Goal: Task Accomplishment & Management: Manage account settings

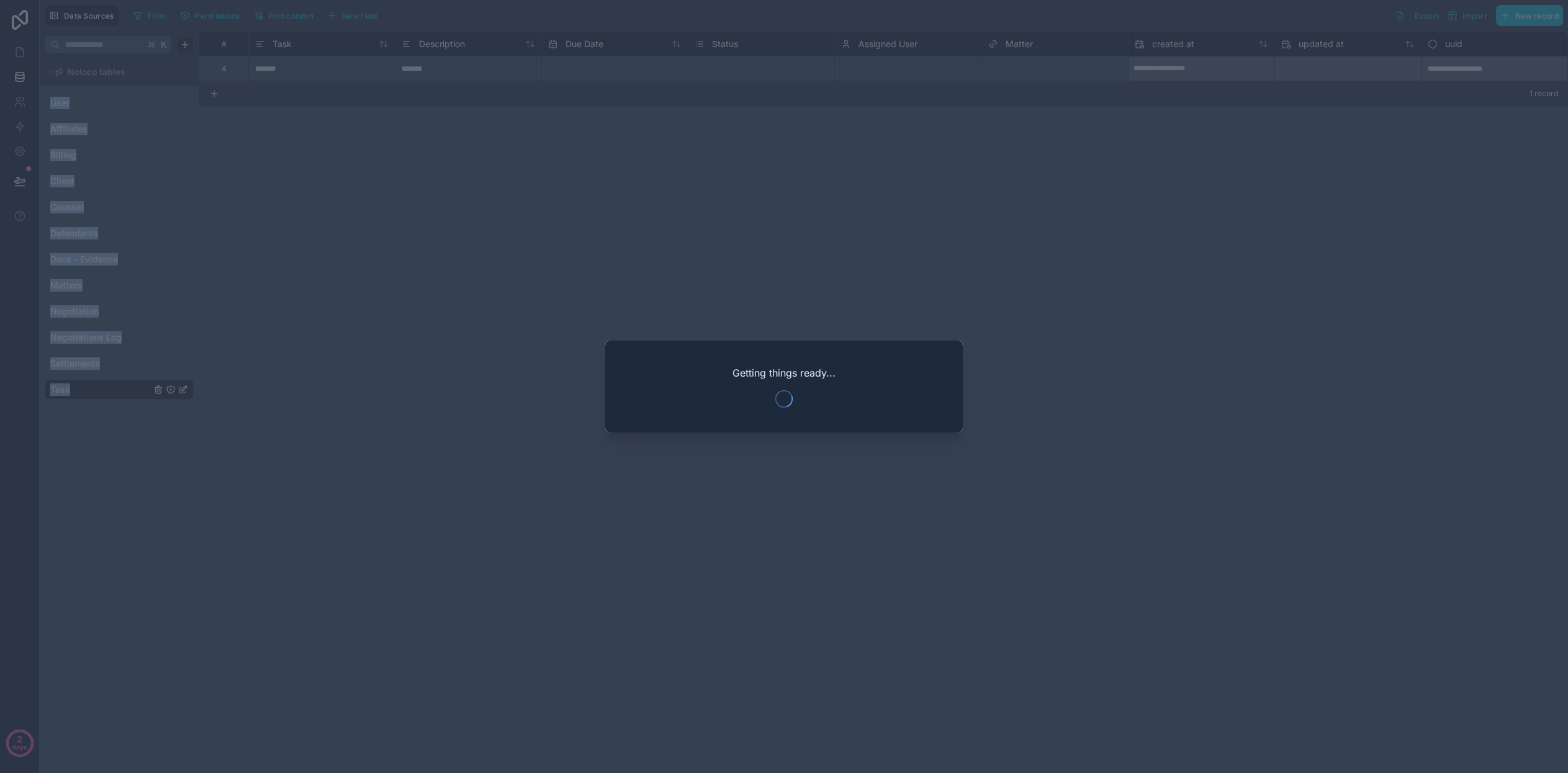
click at [287, 197] on div at bounding box center [784, 386] width 1568 height 773
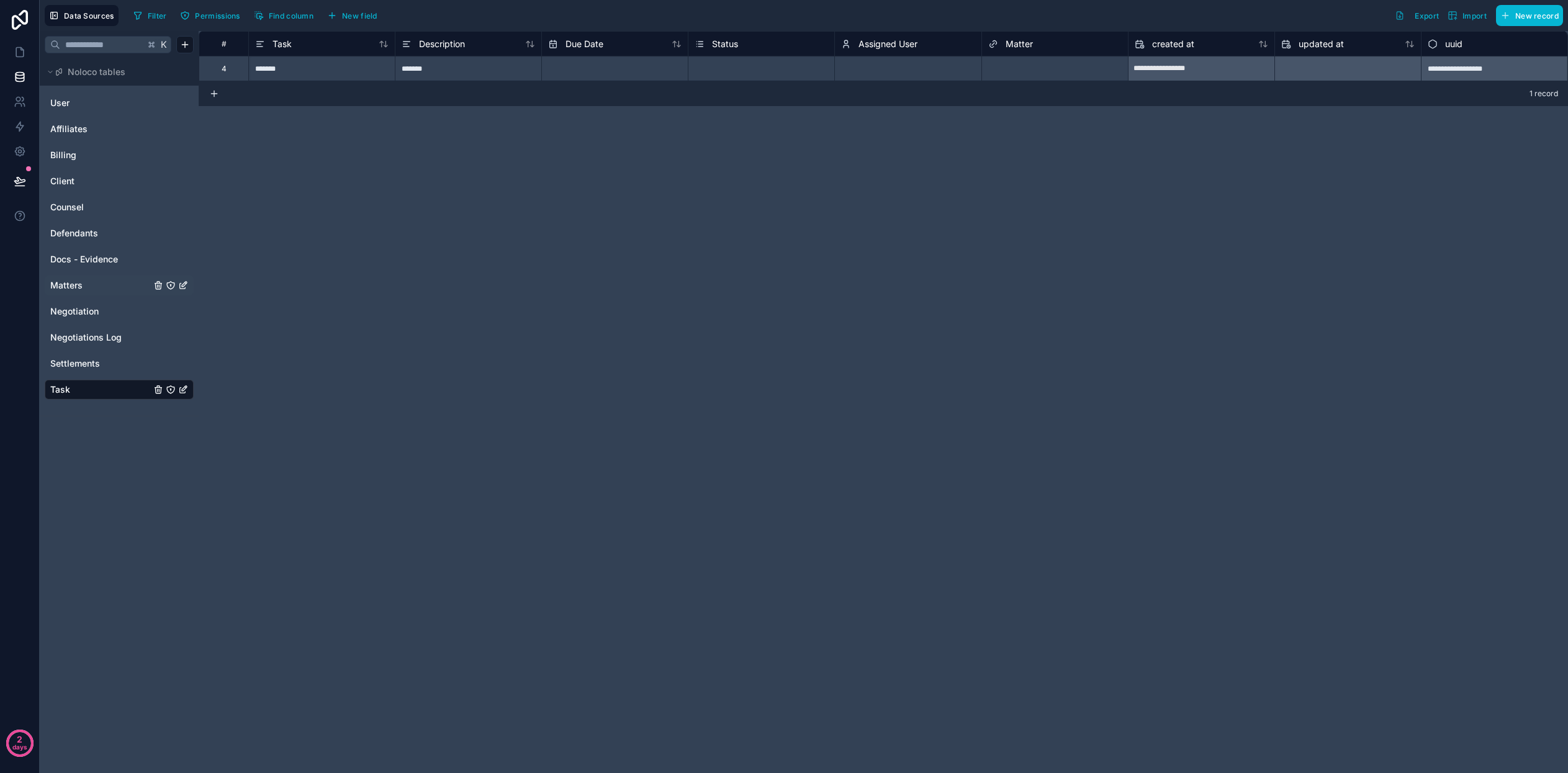
click at [89, 289] on link "Matters" at bounding box center [100, 285] width 101 height 12
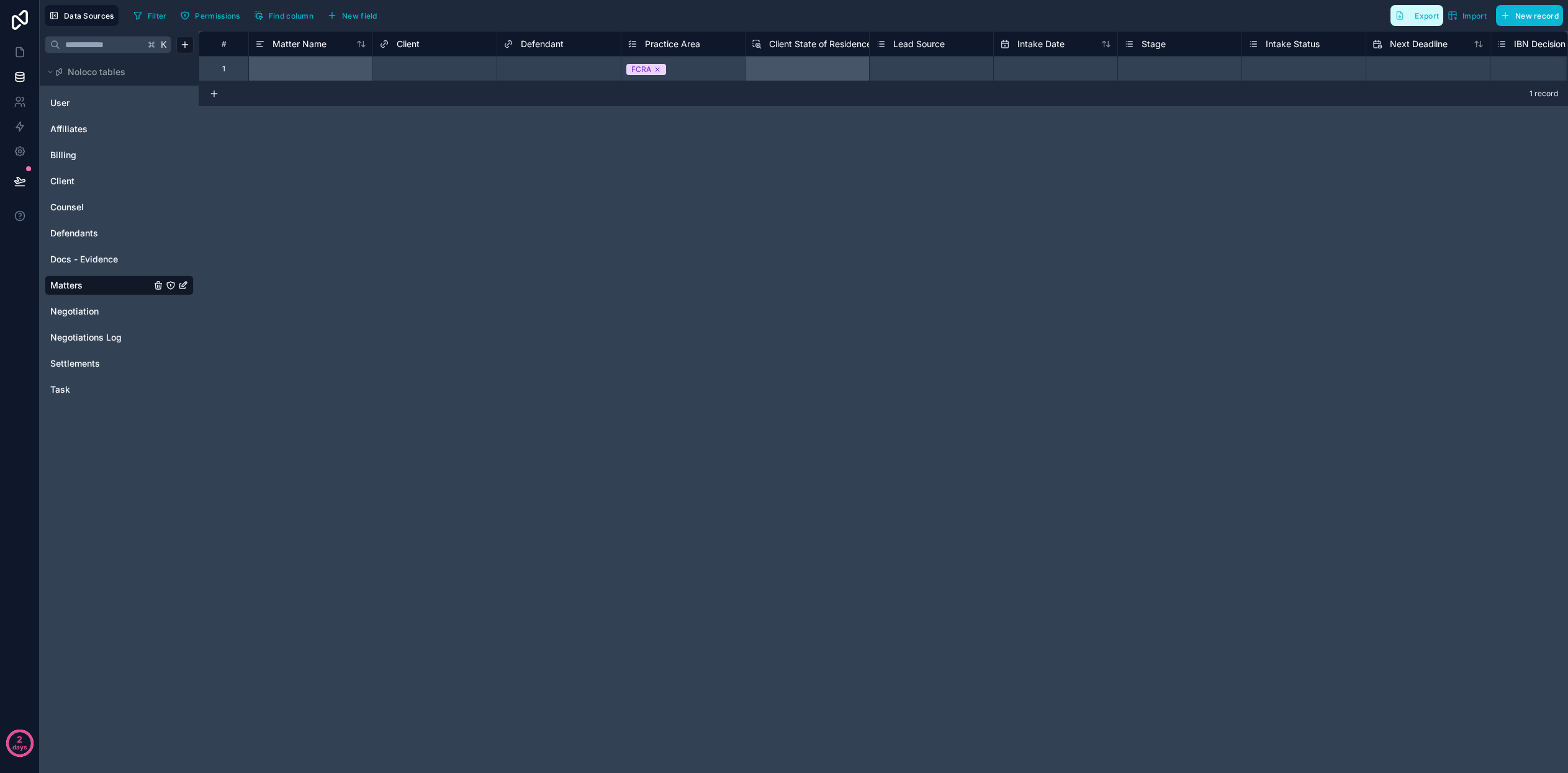
click at [1426, 17] on span "Export" at bounding box center [1426, 16] width 24 height 9
click at [134, 312] on link "Negotiation" at bounding box center [100, 311] width 101 height 12
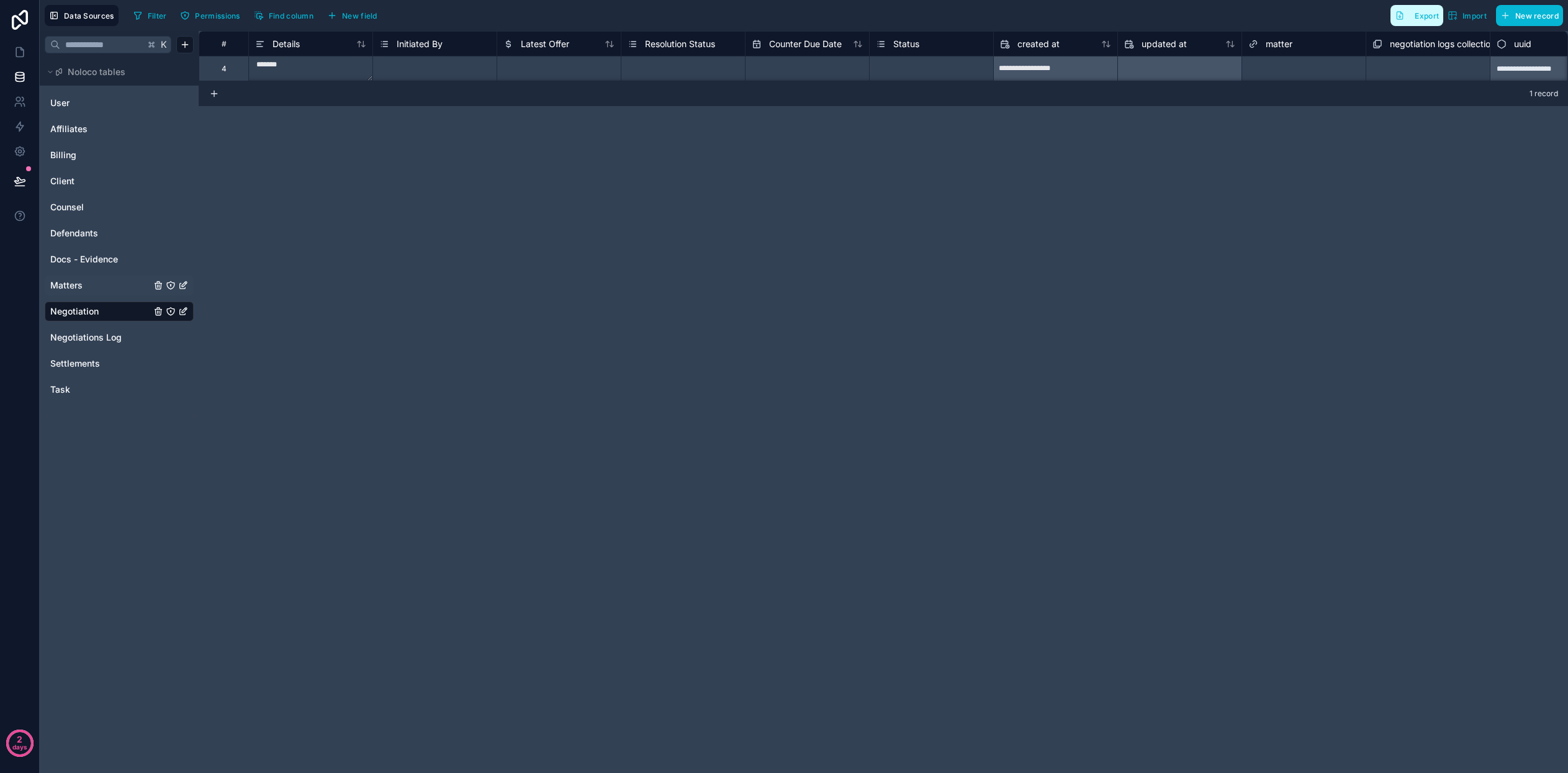
click at [1427, 19] on span "Export" at bounding box center [1426, 16] width 24 height 9
click at [105, 334] on span "Negotiations Log" at bounding box center [86, 337] width 71 height 12
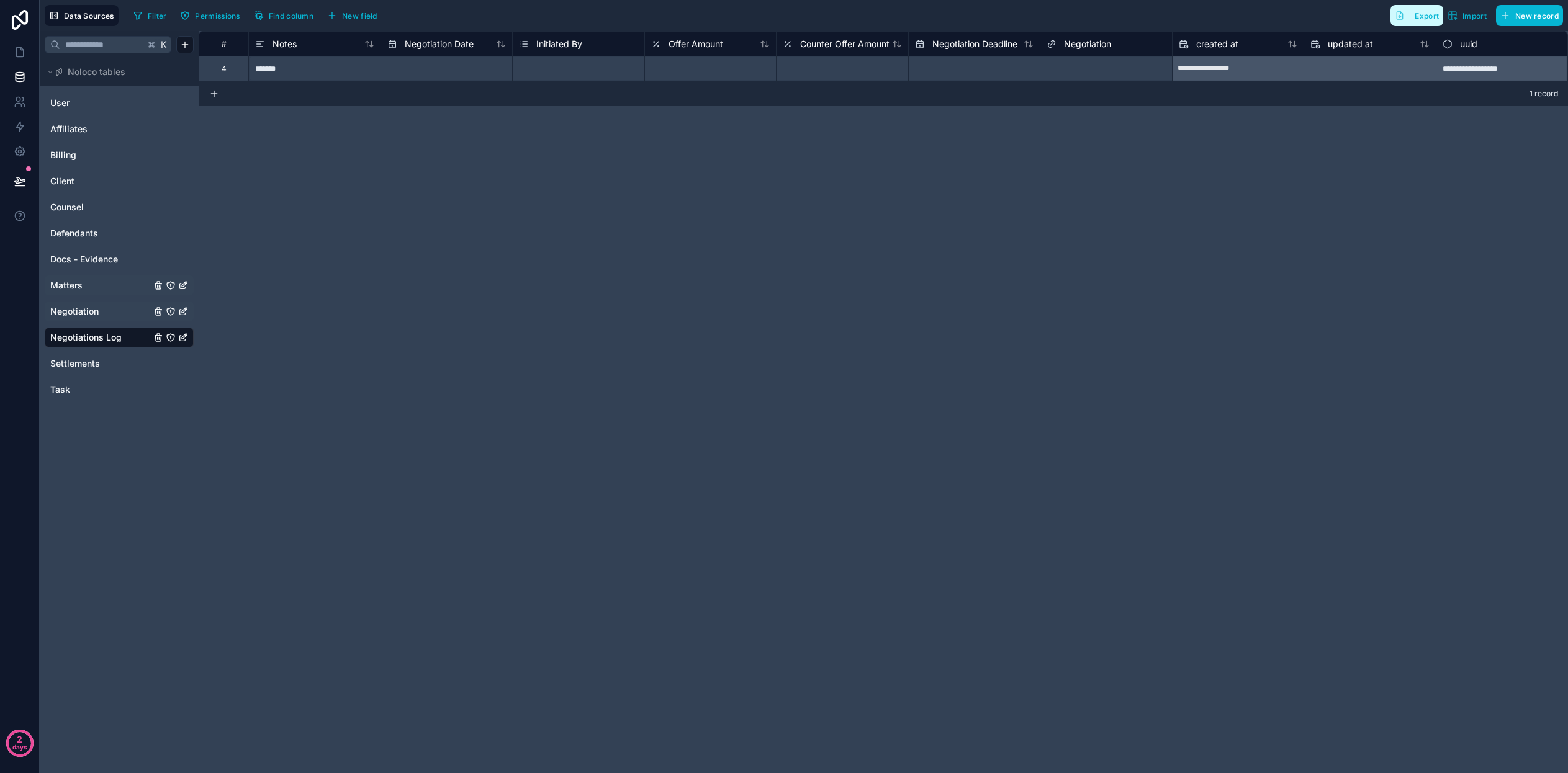
click at [1425, 17] on span "Export" at bounding box center [1426, 16] width 24 height 9
click at [79, 370] on div "Settlements" at bounding box center [119, 364] width 149 height 20
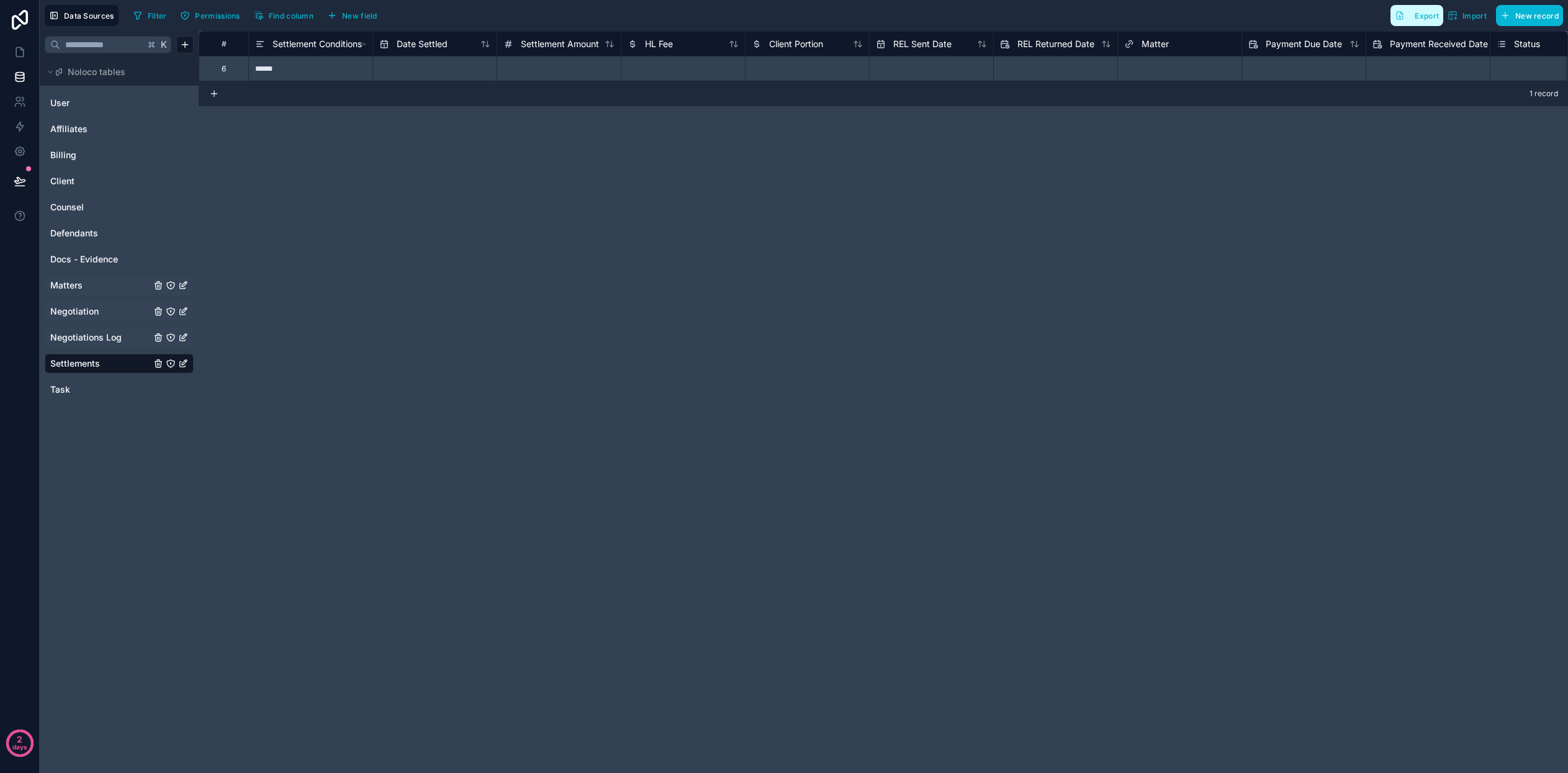
click at [1411, 14] on button "Export" at bounding box center [1416, 16] width 53 height 21
click at [93, 254] on span "Docs - Evidence" at bounding box center [84, 259] width 68 height 12
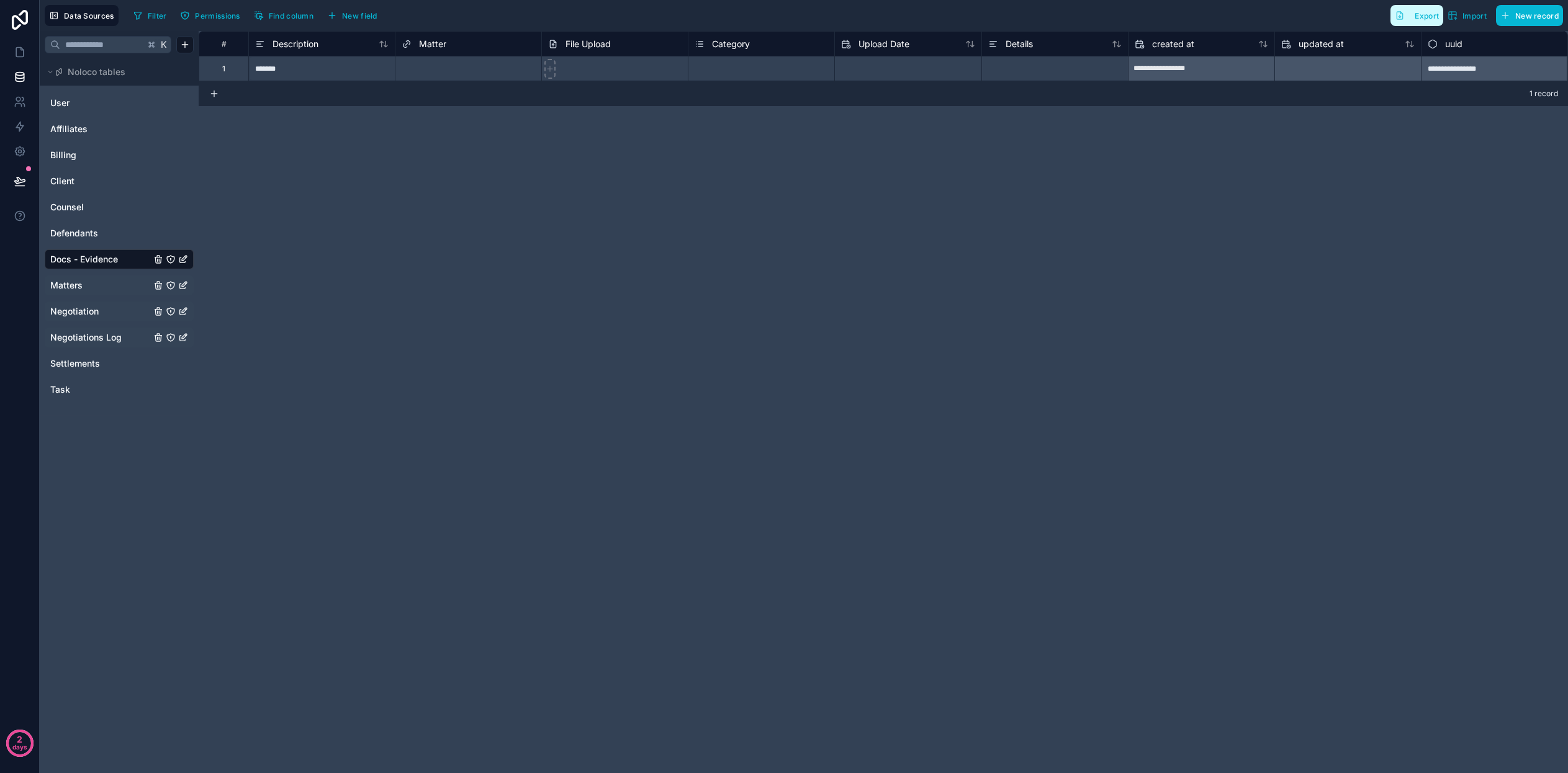
click at [1421, 7] on button "Export" at bounding box center [1416, 16] width 53 height 21
click at [96, 238] on span "Defendants" at bounding box center [74, 233] width 48 height 12
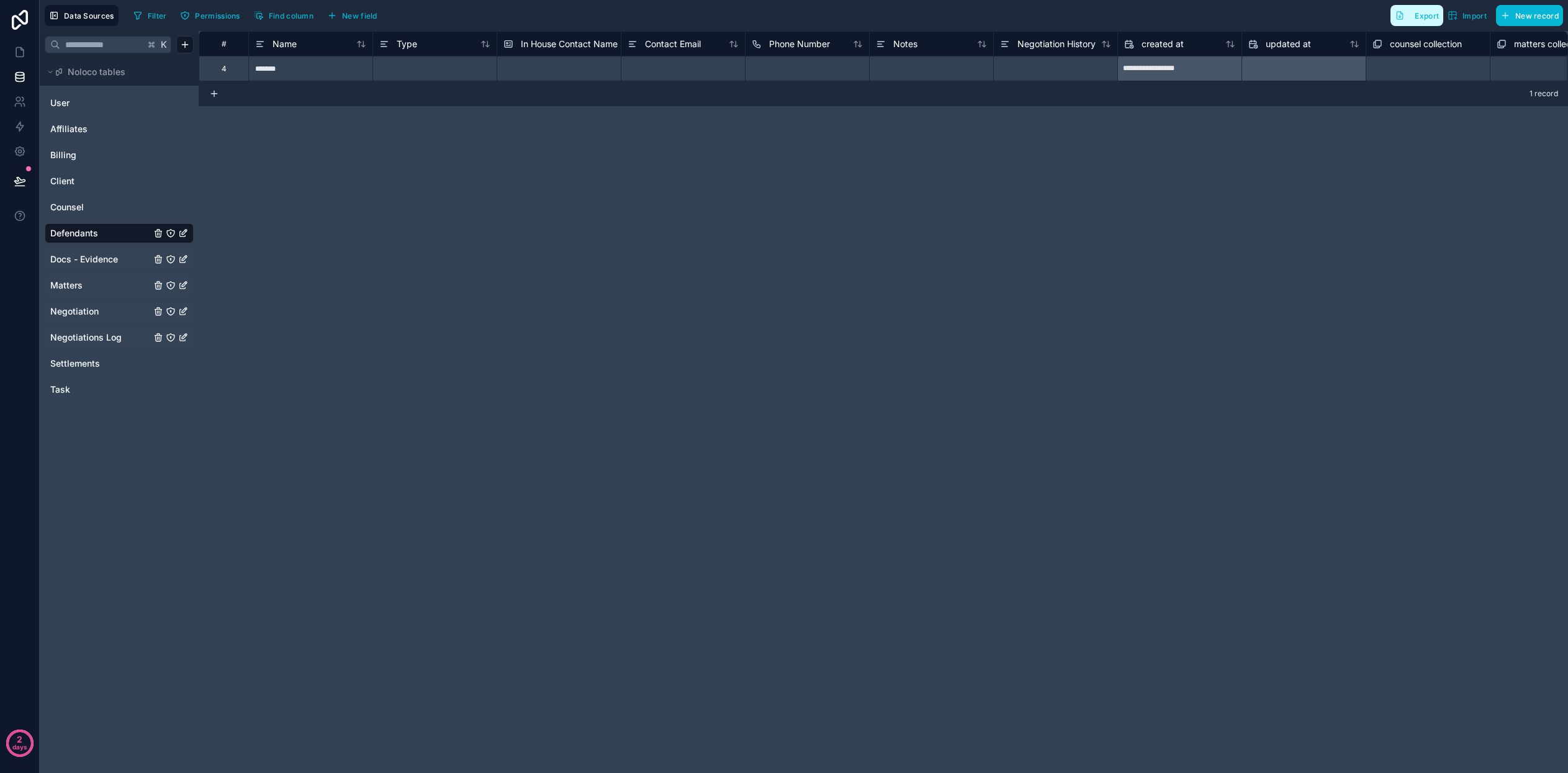
click at [1418, 20] on span "Export" at bounding box center [1426, 16] width 24 height 9
click at [99, 206] on link "Counsel" at bounding box center [100, 206] width 101 height 12
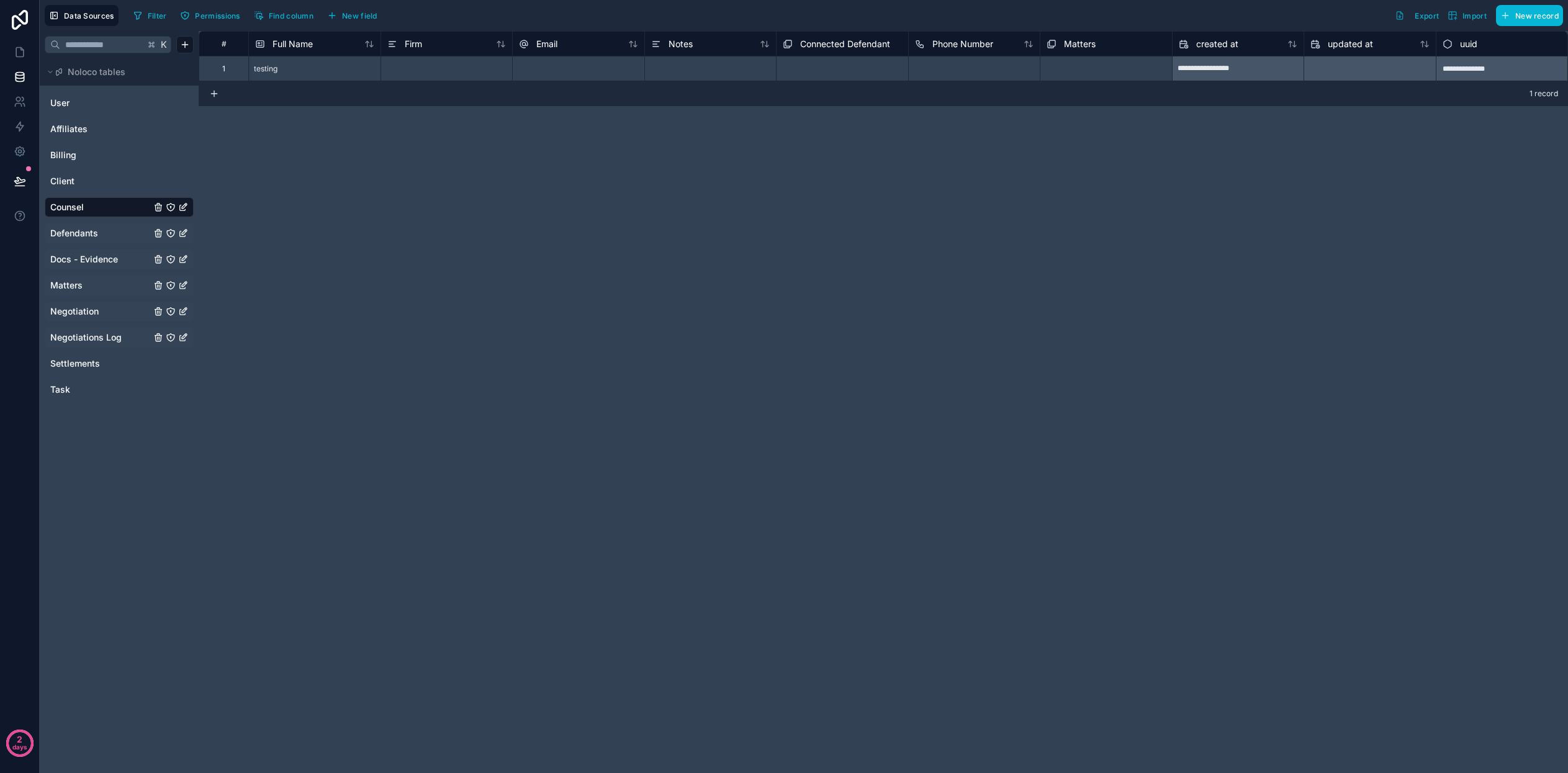
click at [101, 226] on div "Defendants" at bounding box center [119, 234] width 149 height 20
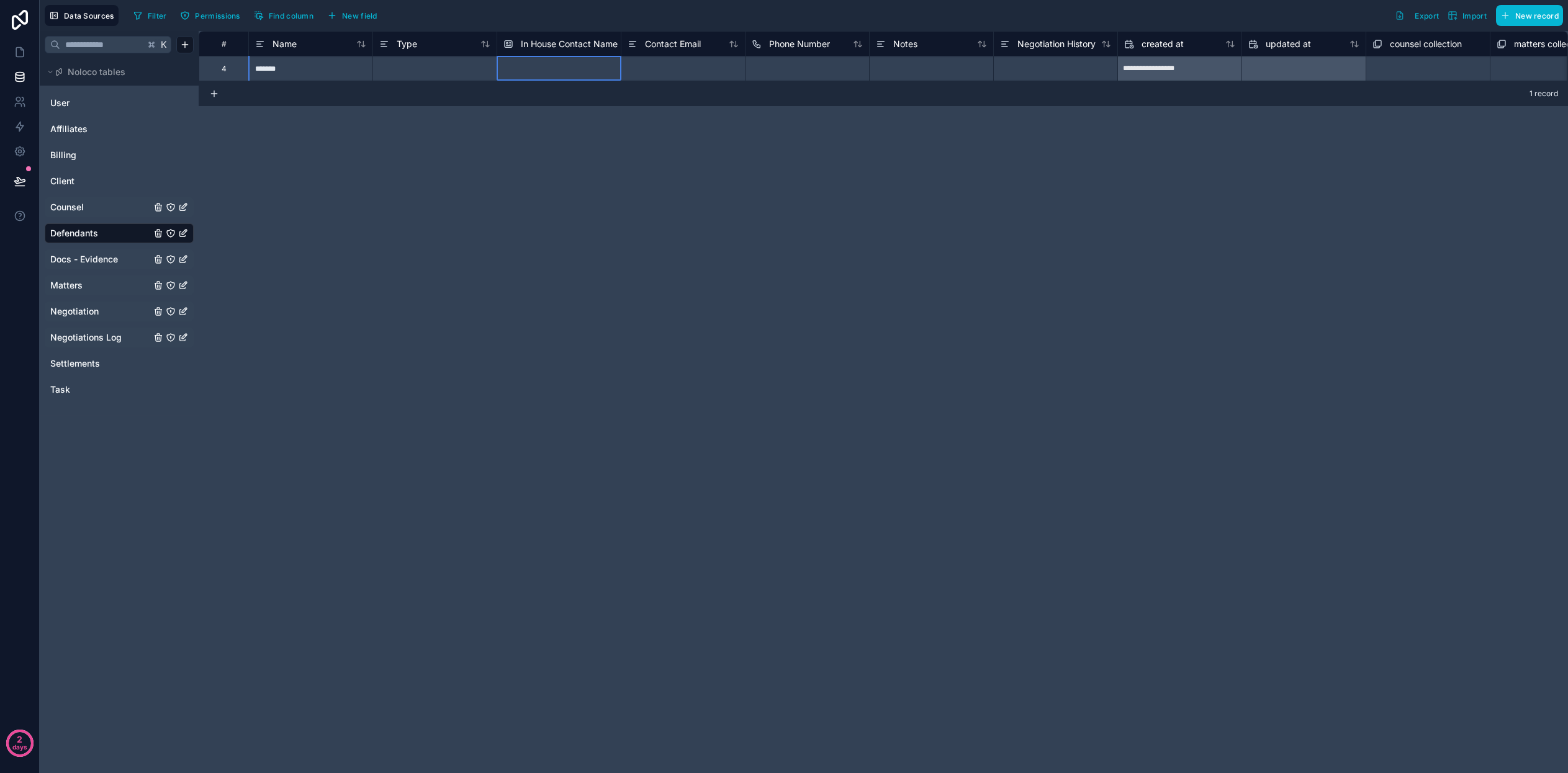
click at [544, 48] on span "In House Contact Name" at bounding box center [569, 44] width 96 height 12
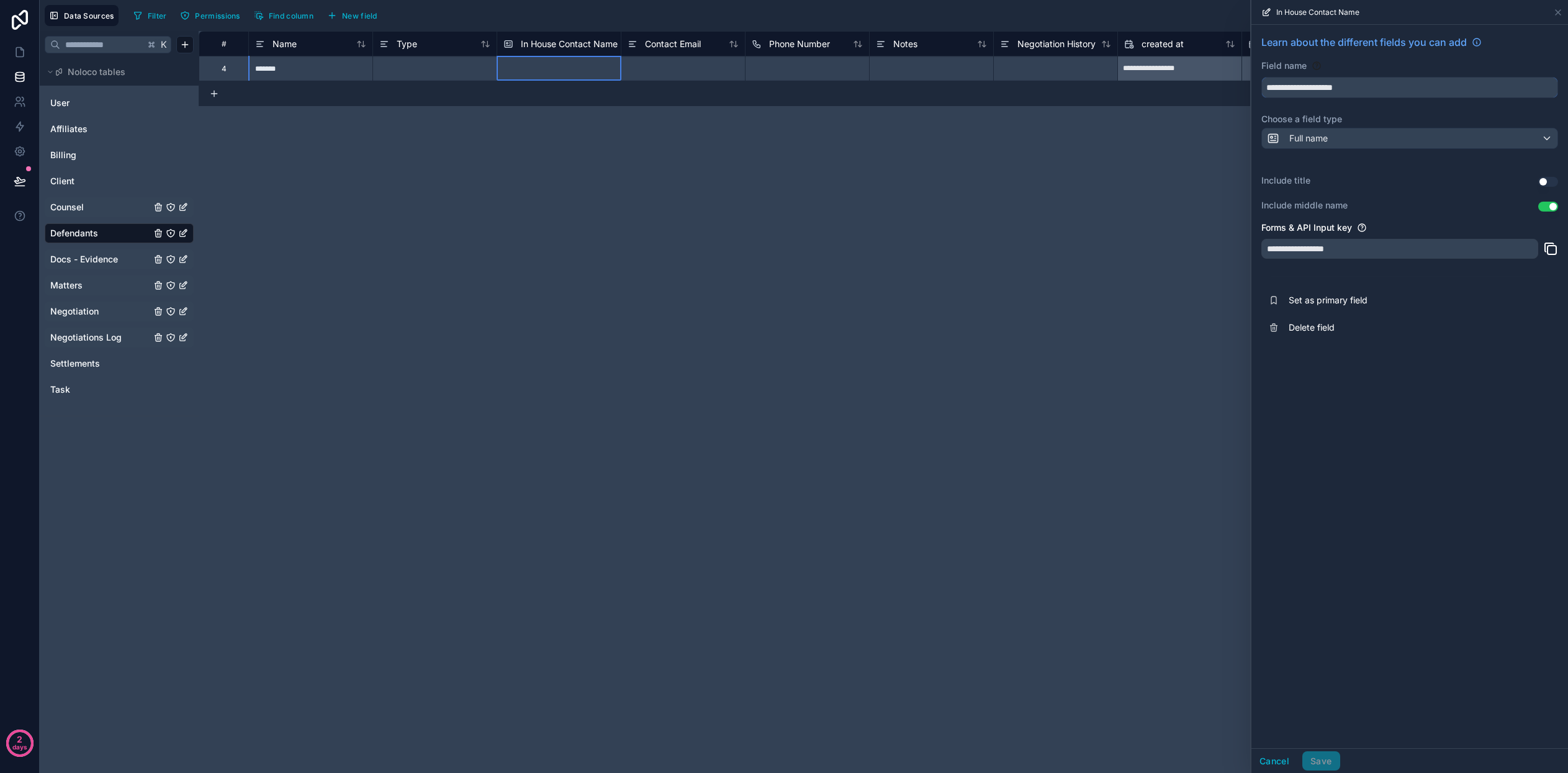
click at [1356, 92] on input "**********" at bounding box center [1409, 88] width 295 height 20
type input "***"
click at [1385, 139] on div "Full name" at bounding box center [1409, 139] width 295 height 20
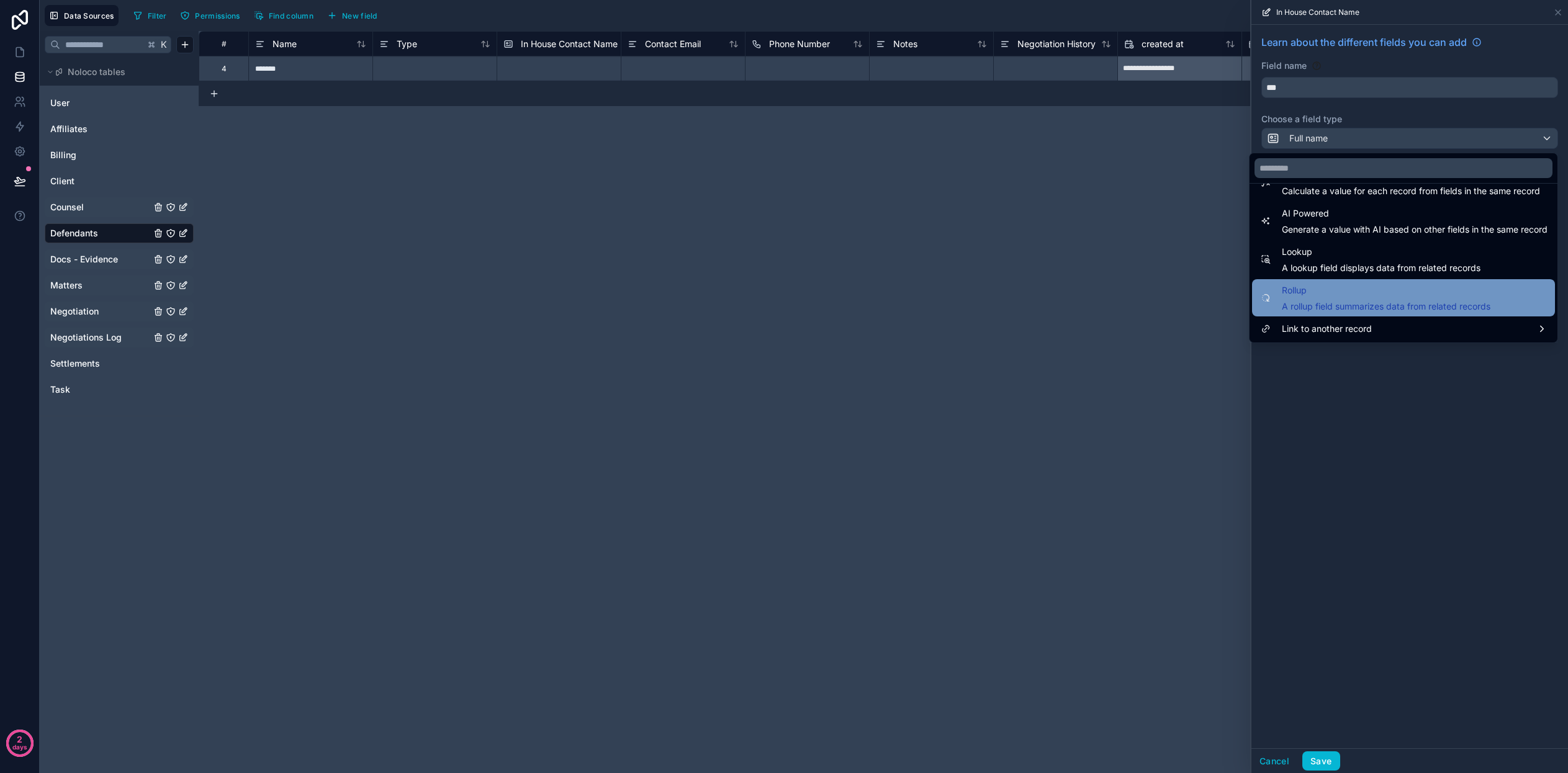
scroll to position [360, 0]
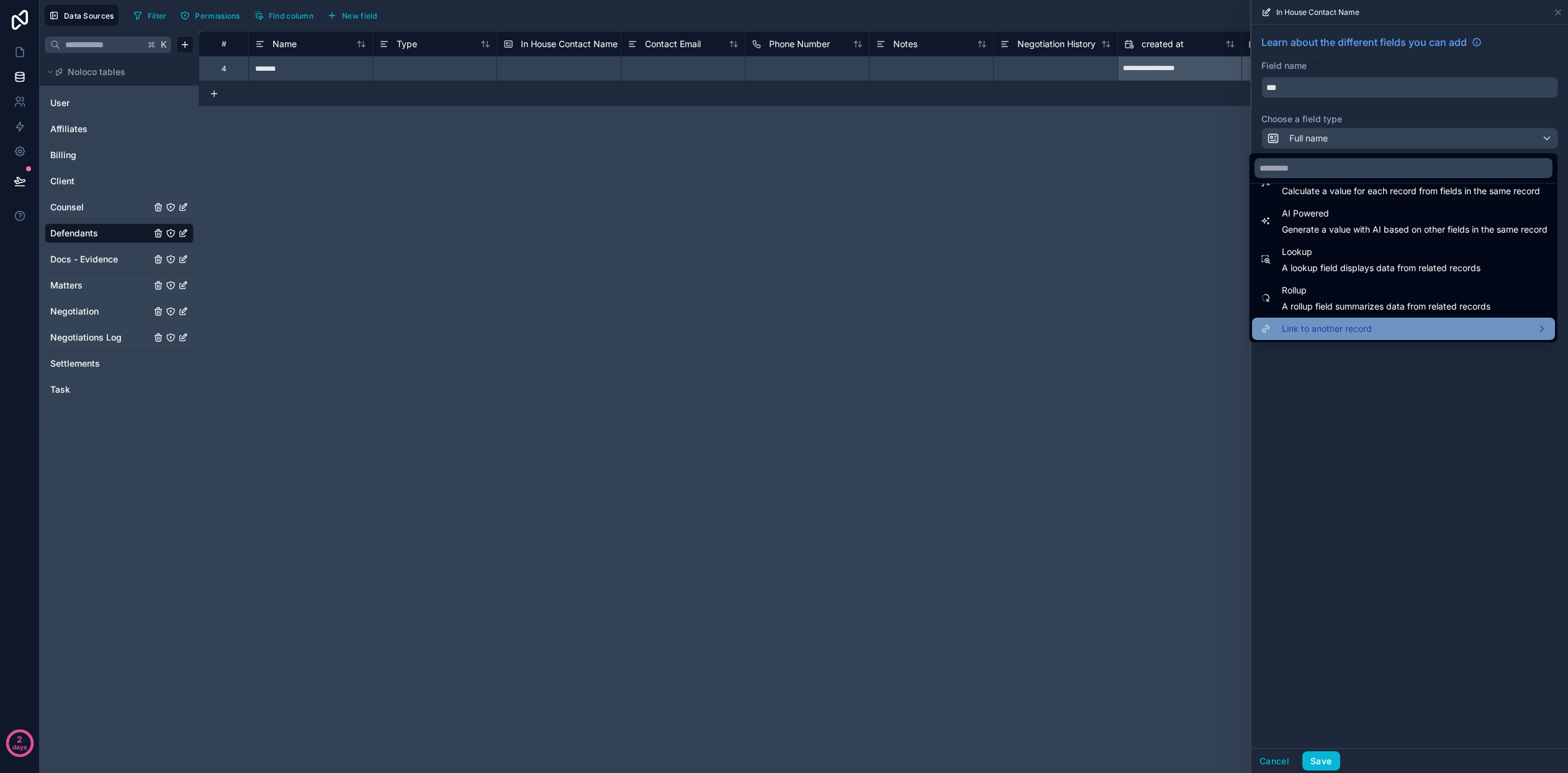
click at [1387, 330] on div "Link to another record" at bounding box center [1403, 329] width 288 height 15
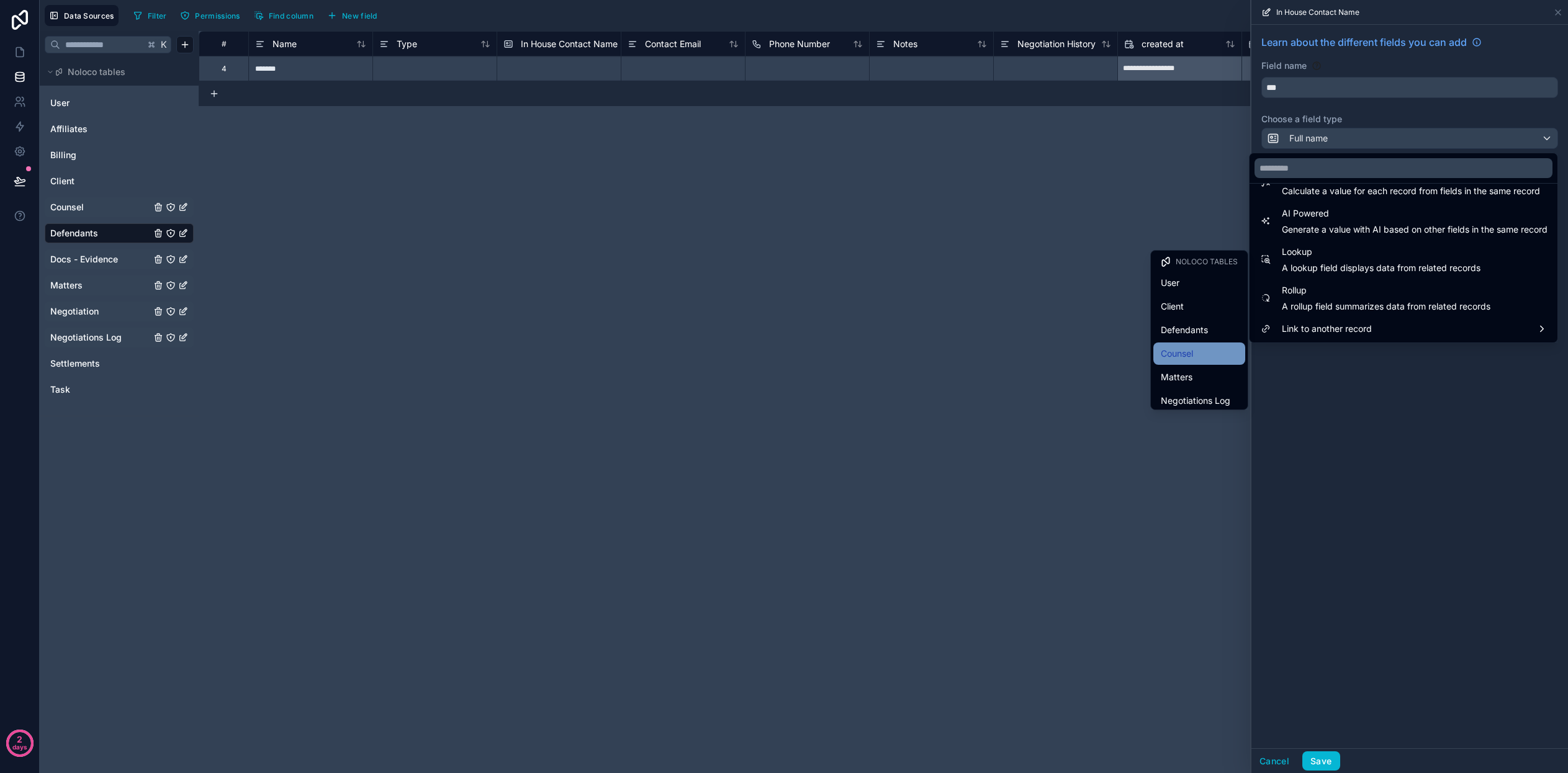
click at [1210, 352] on div "Counsel" at bounding box center [1199, 354] width 77 height 15
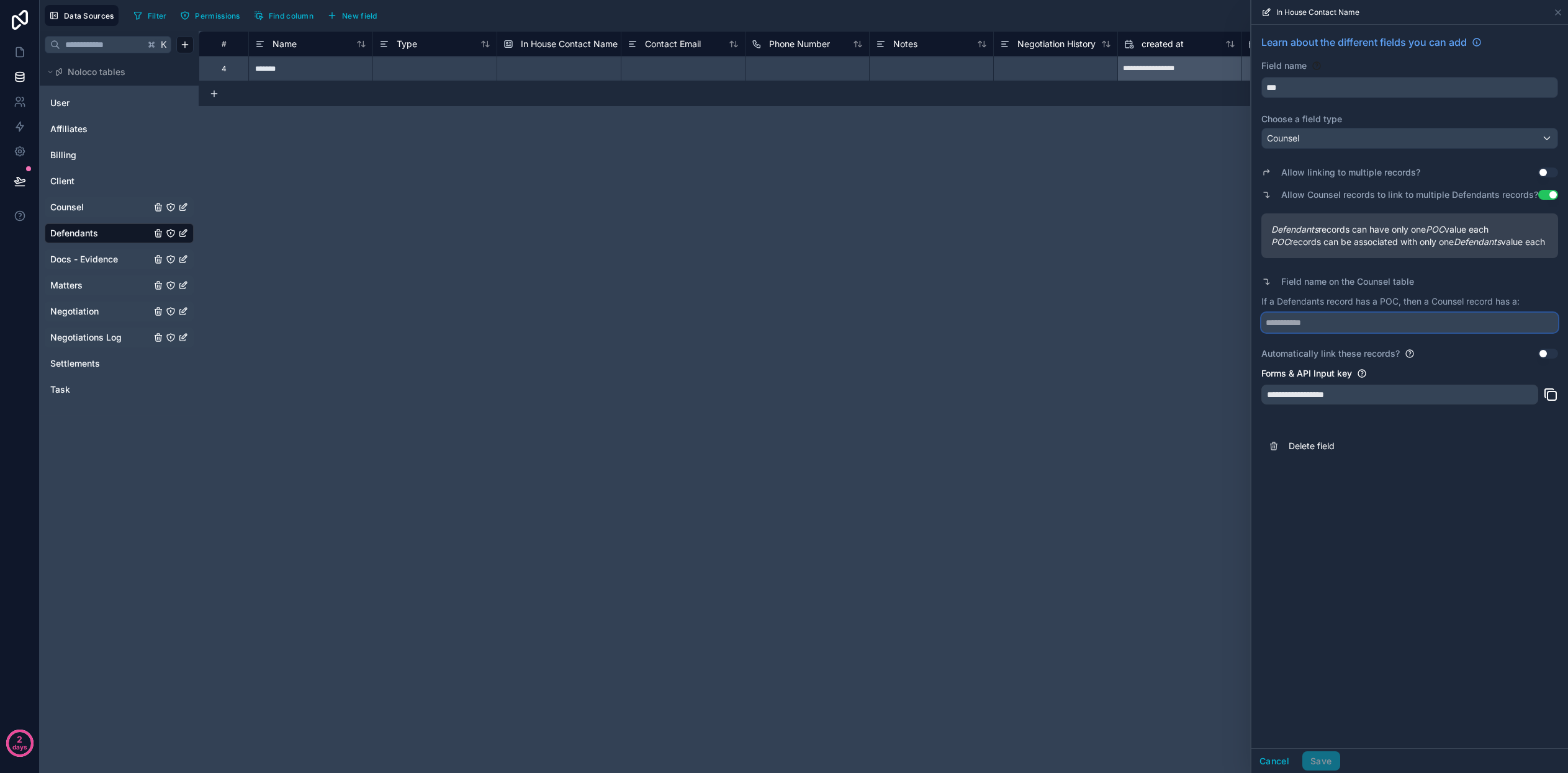
click at [1395, 332] on input "text" at bounding box center [1409, 323] width 297 height 20
type input "**********"
click at [1324, 761] on button "Save" at bounding box center [1321, 762] width 37 height 20
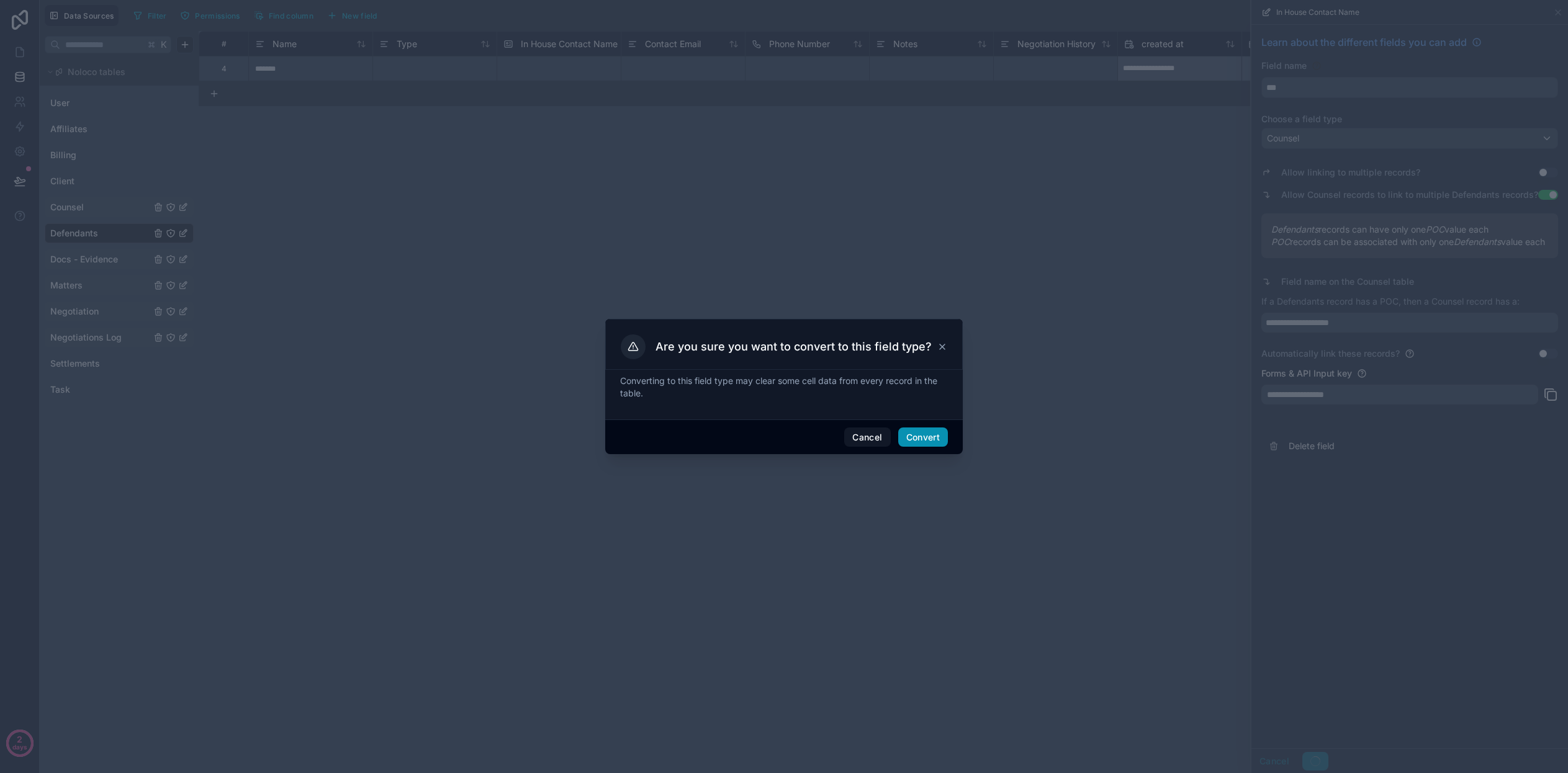
click at [919, 436] on button "Convert" at bounding box center [923, 437] width 49 height 20
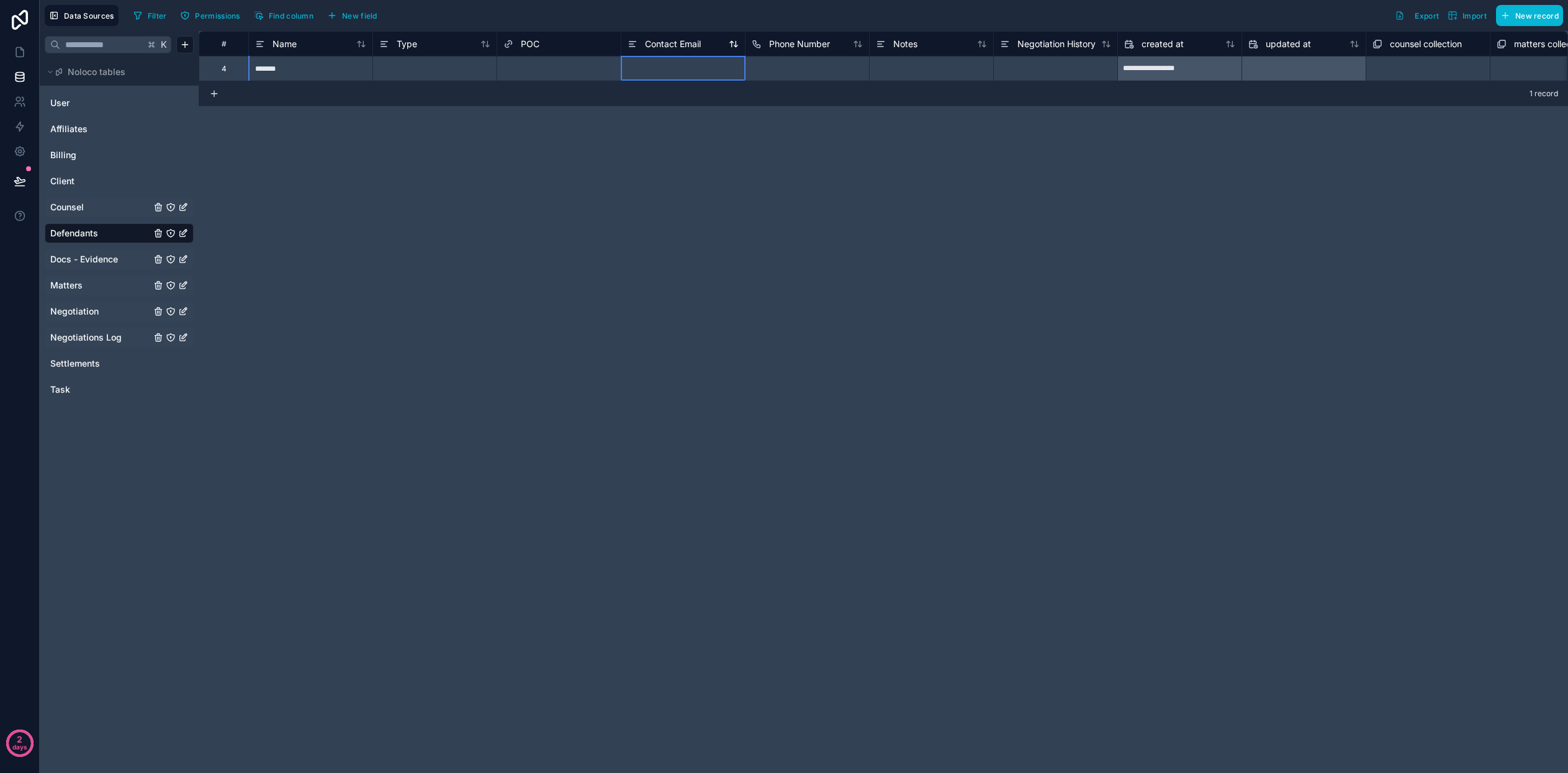
click at [686, 44] on span "Contact Email" at bounding box center [673, 44] width 56 height 12
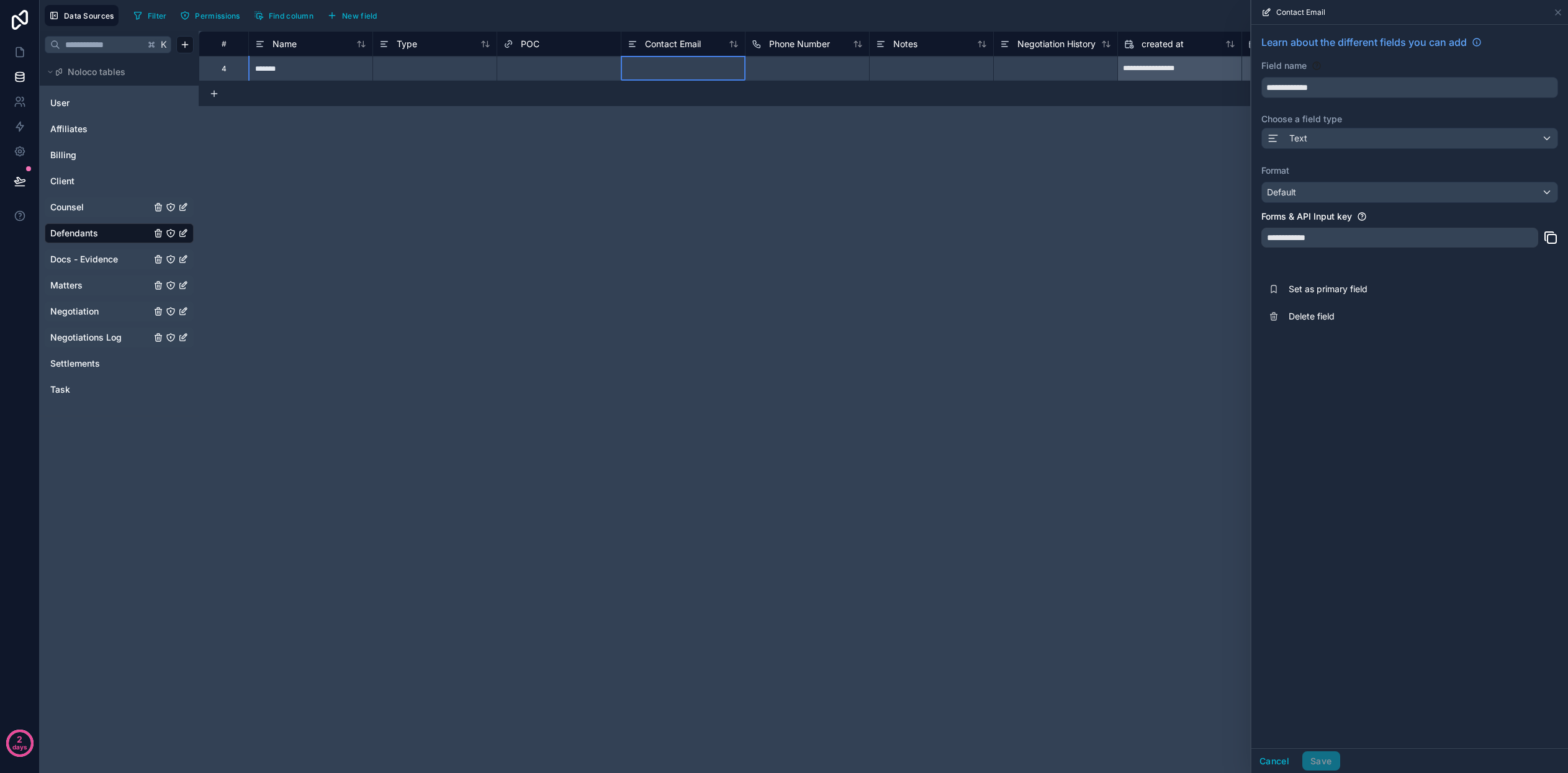
click at [1331, 97] on div "**********" at bounding box center [1409, 182] width 317 height 315
click at [1336, 91] on input "**********" at bounding box center [1409, 88] width 295 height 20
click at [1326, 147] on div "Text" at bounding box center [1409, 139] width 295 height 20
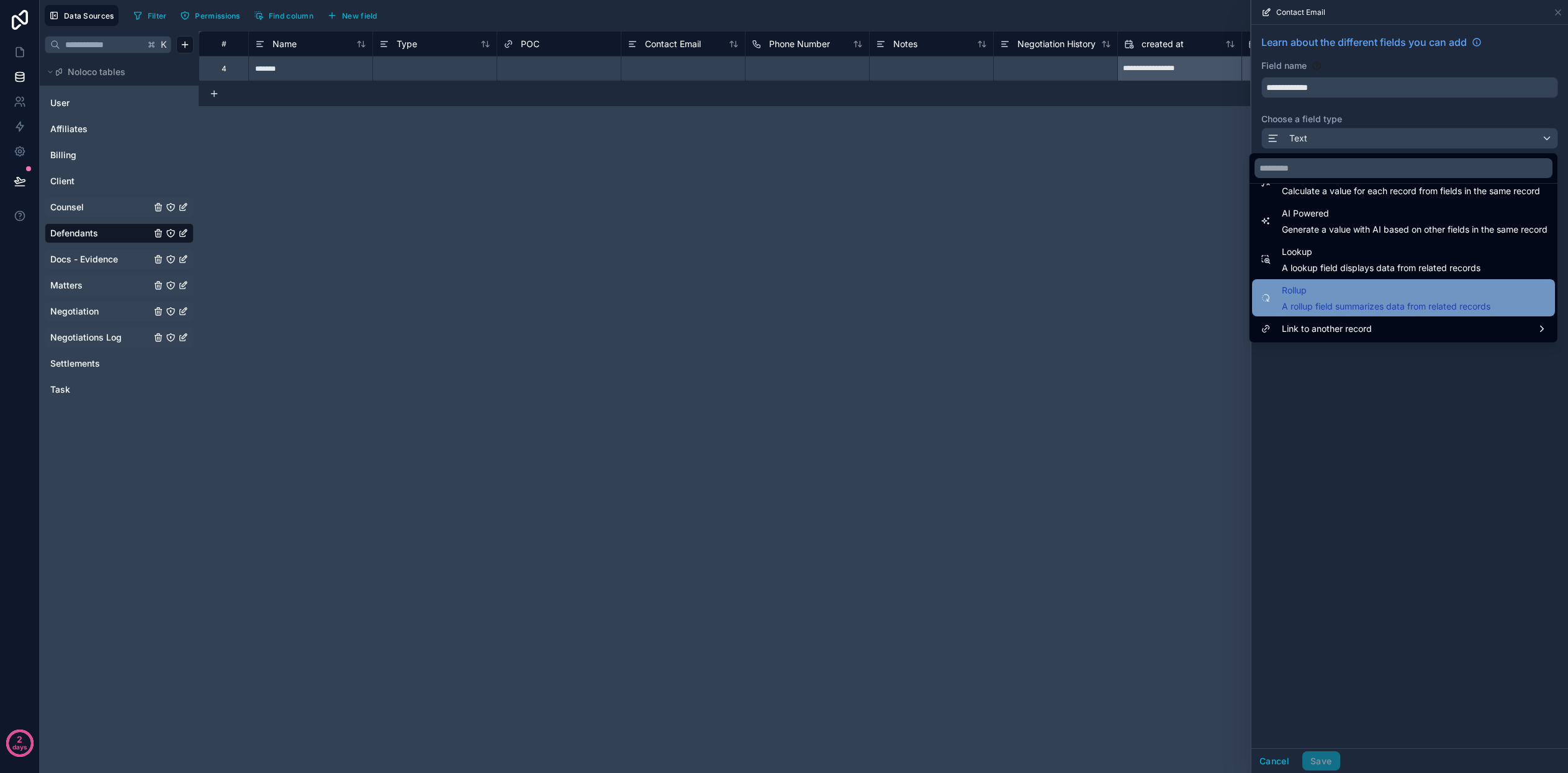
click at [1359, 305] on span "A rollup field summarizes data from related records" at bounding box center [1386, 306] width 209 height 12
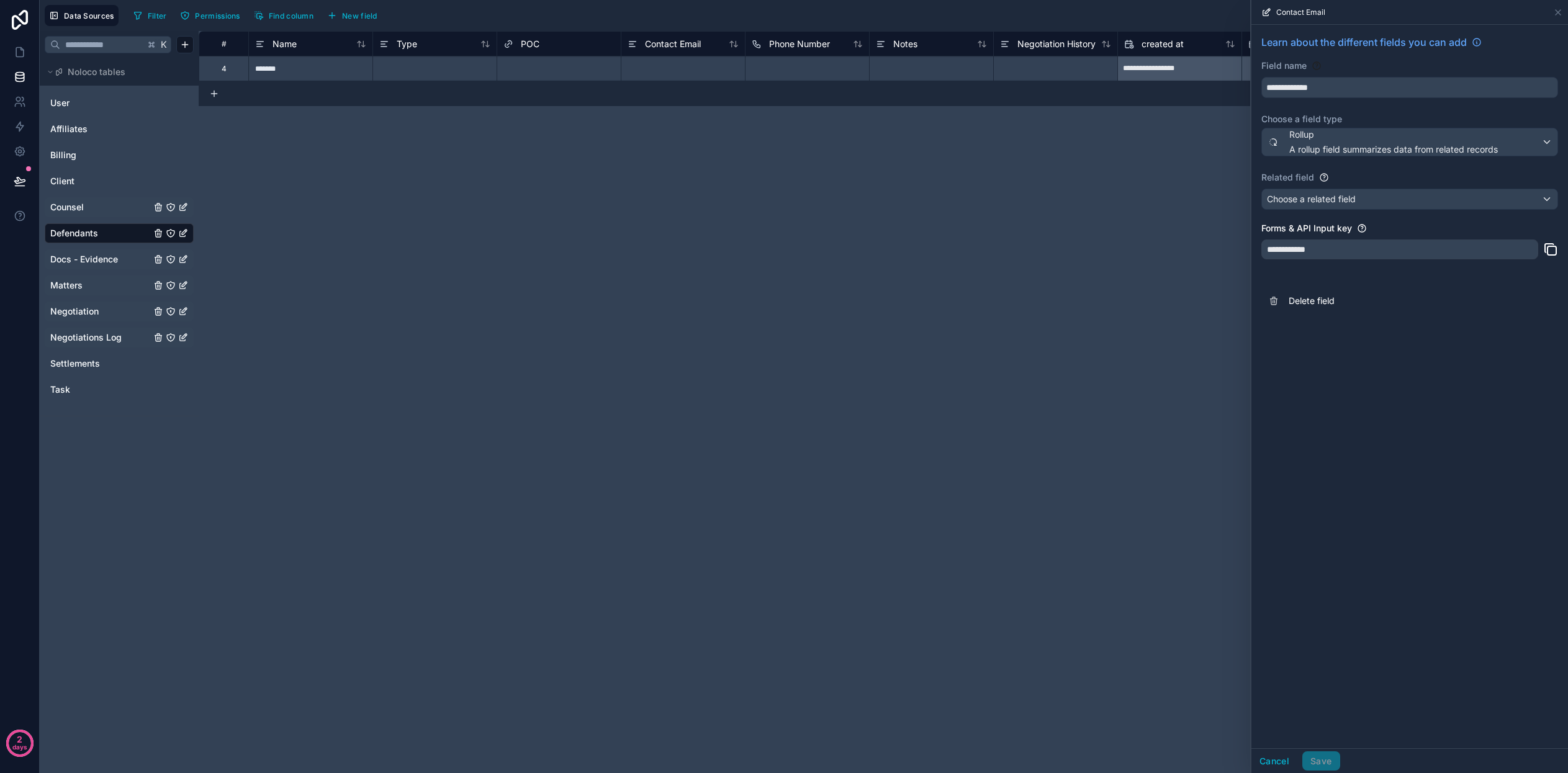
click at [1359, 146] on span "A rollup field summarizes data from related records" at bounding box center [1394, 149] width 209 height 12
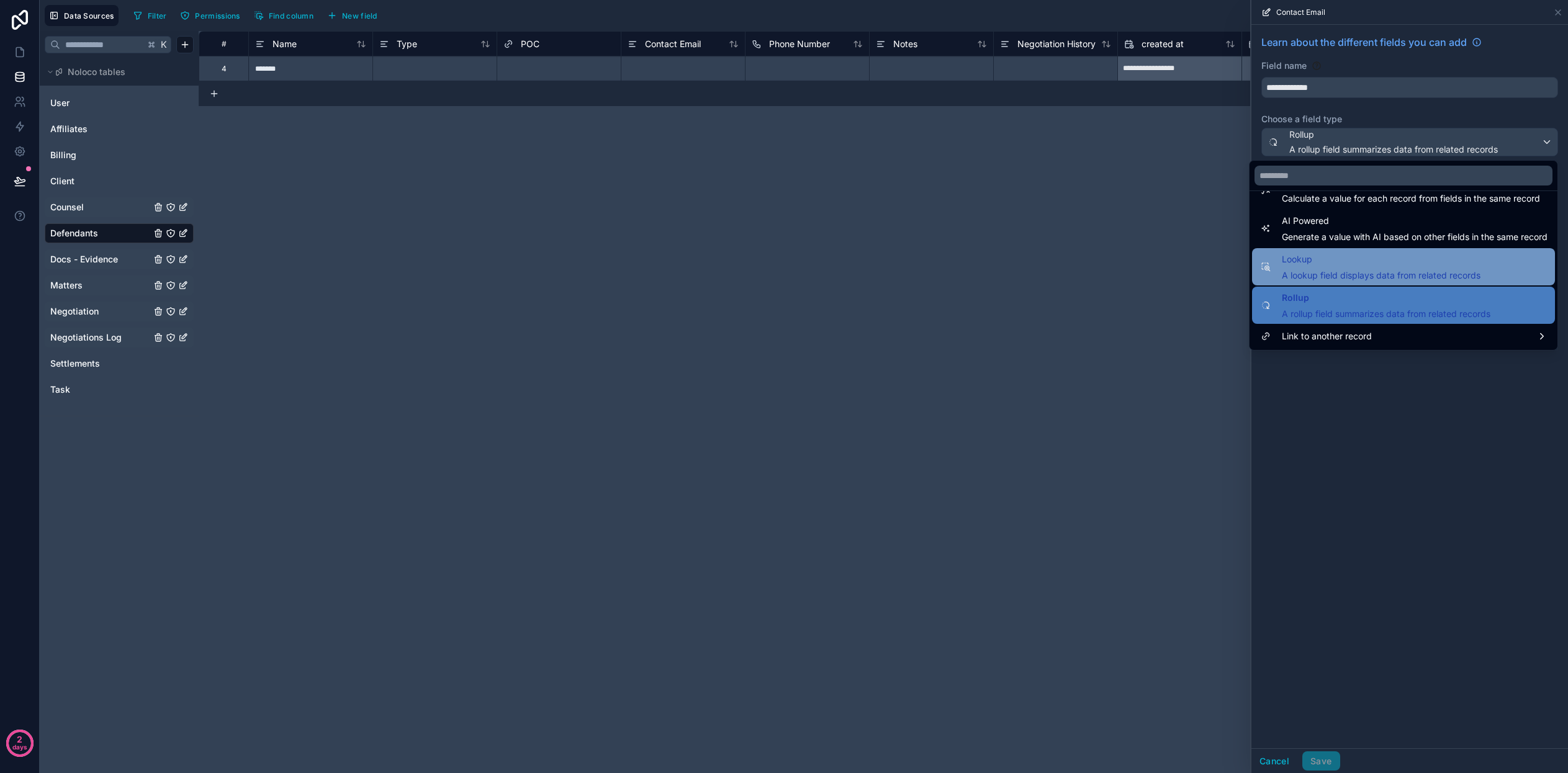
scroll to position [360, 0]
click at [1357, 266] on div "Lookup A lookup field displays data from related records" at bounding box center [1381, 267] width 199 height 30
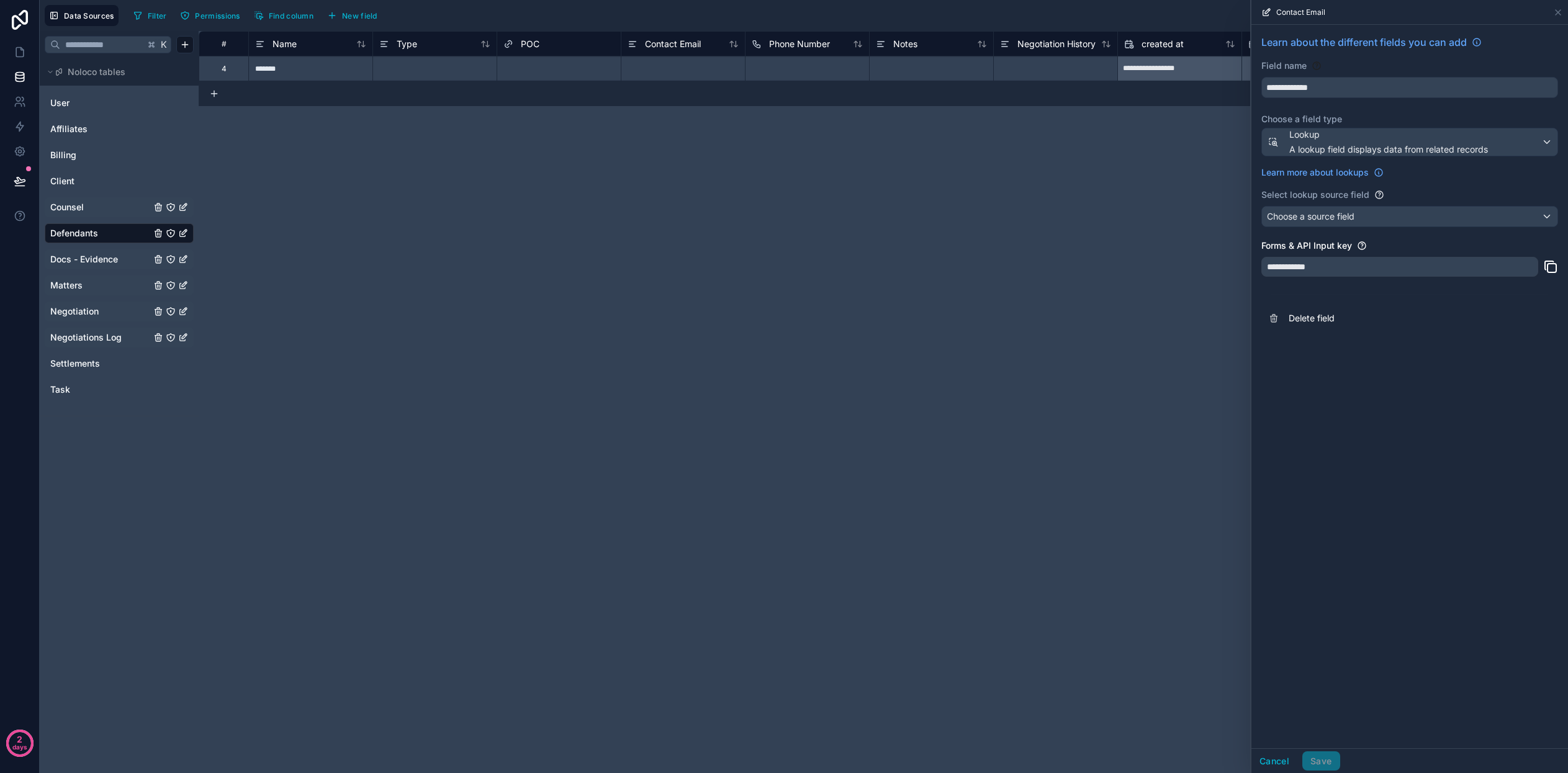
click at [1342, 210] on div "Choose a source field" at bounding box center [1409, 216] width 295 height 20
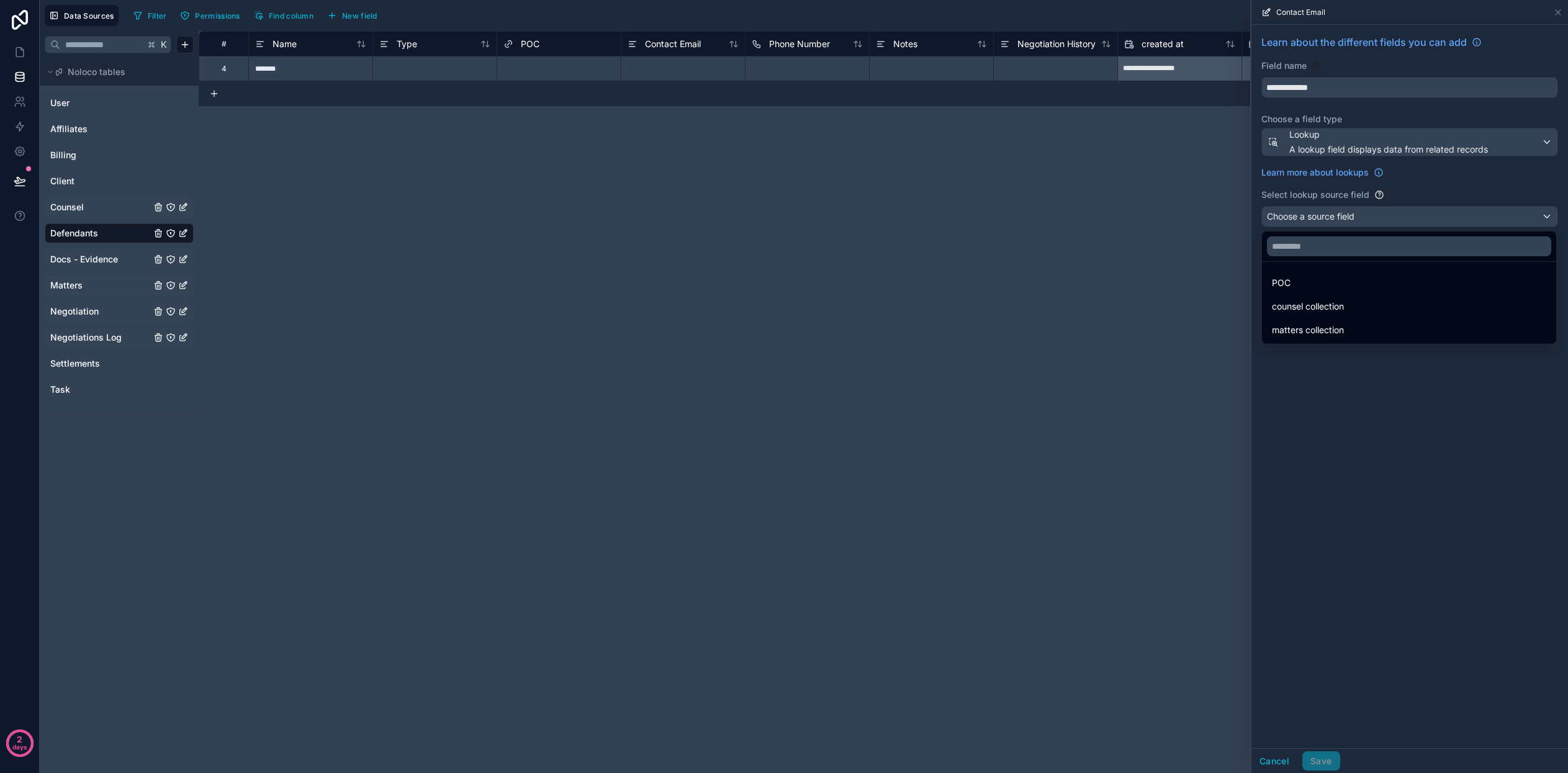
scroll to position [0, 0]
click at [1326, 284] on div "POC" at bounding box center [1409, 283] width 274 height 15
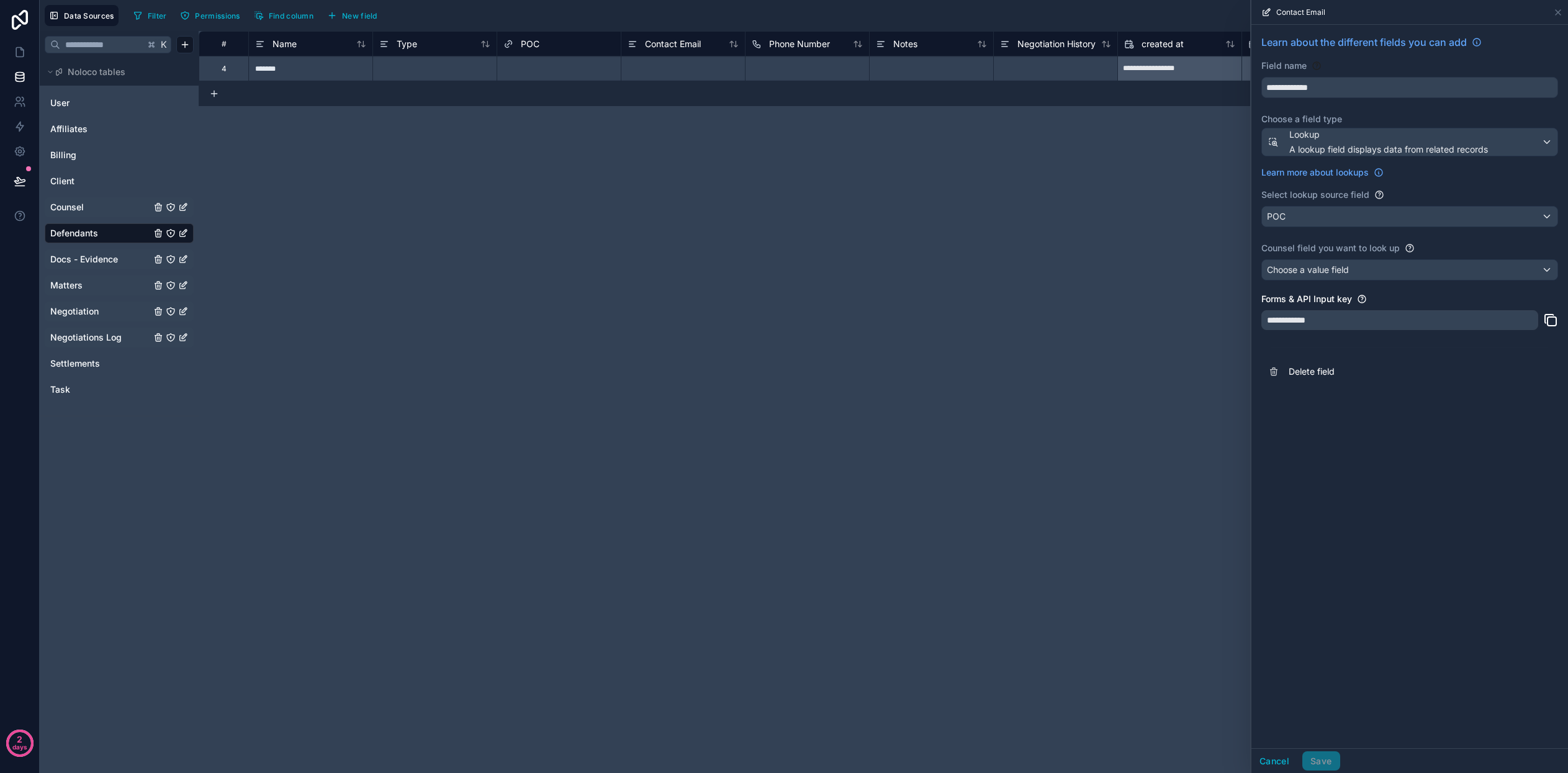
click at [1324, 268] on span "Choose a value field" at bounding box center [1308, 269] width 82 height 11
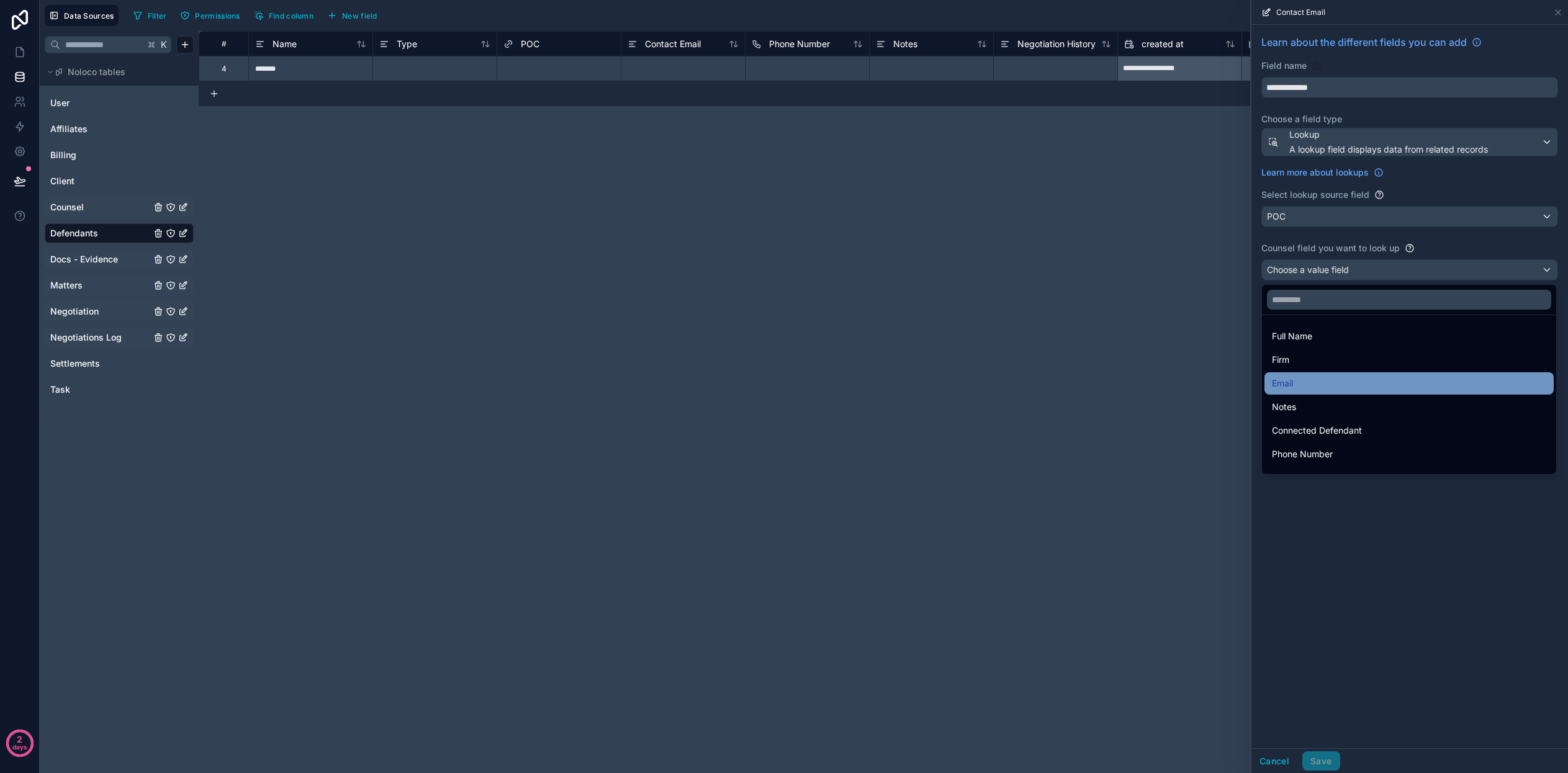
click at [1330, 381] on div "Email" at bounding box center [1409, 383] width 274 height 15
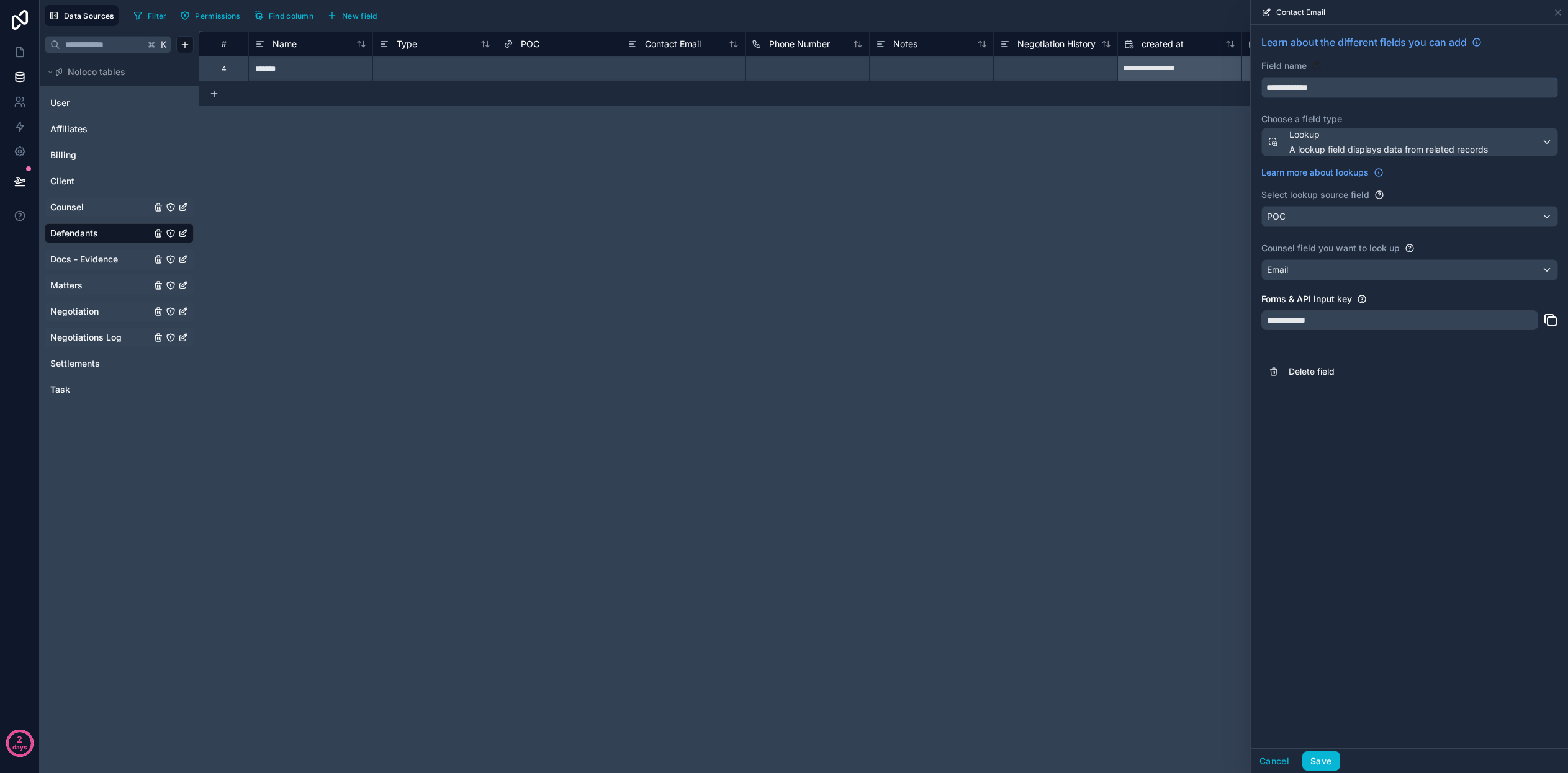
drag, startPoint x: 1298, startPoint y: 88, endPoint x: 1249, endPoint y: 81, distance: 49.5
click at [1249, 81] on div "**********" at bounding box center [804, 386] width 1528 height 773
type input "*********"
click at [1331, 759] on button "Save" at bounding box center [1321, 762] width 37 height 20
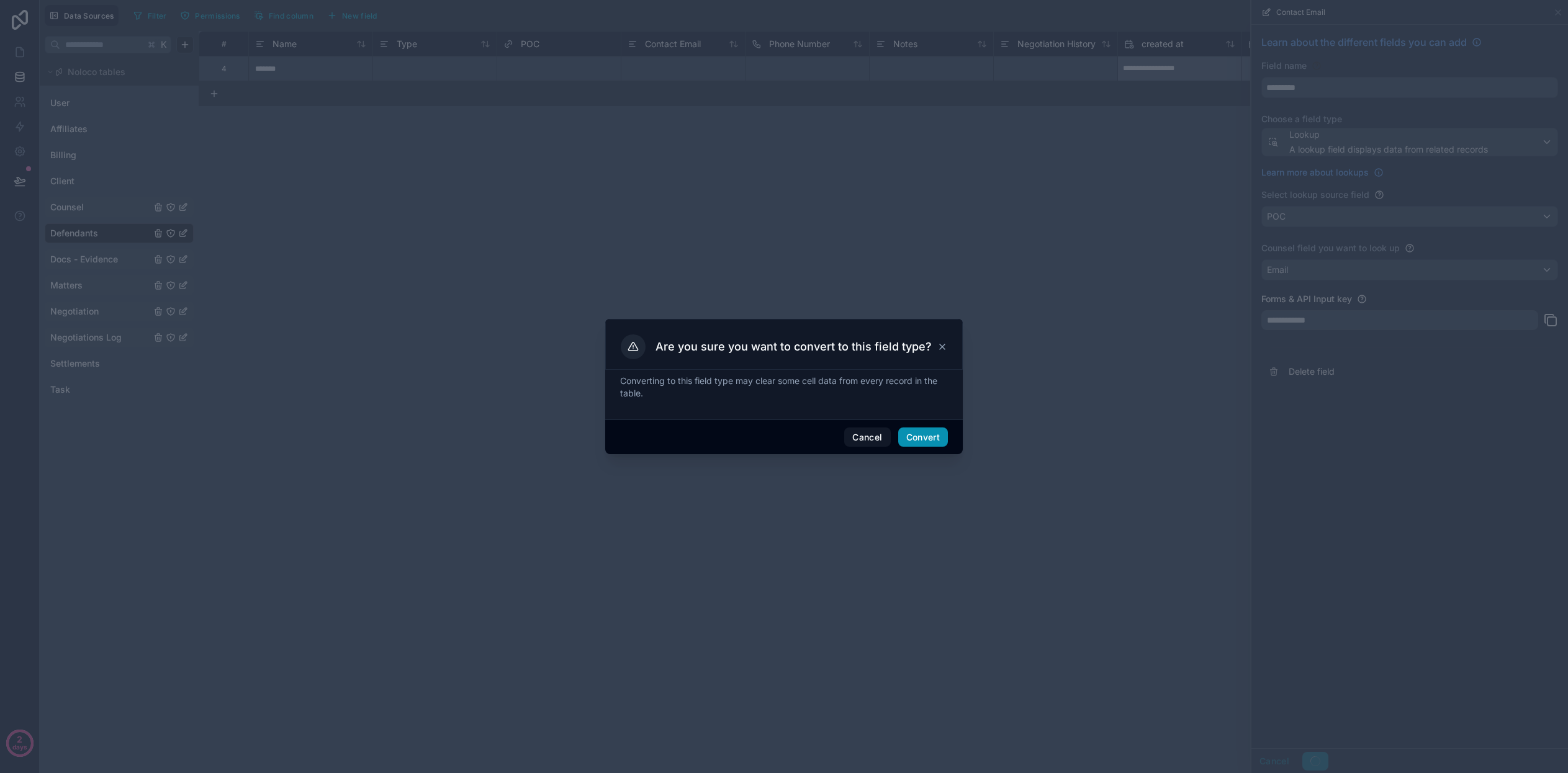
click at [919, 439] on button "Convert" at bounding box center [923, 437] width 49 height 20
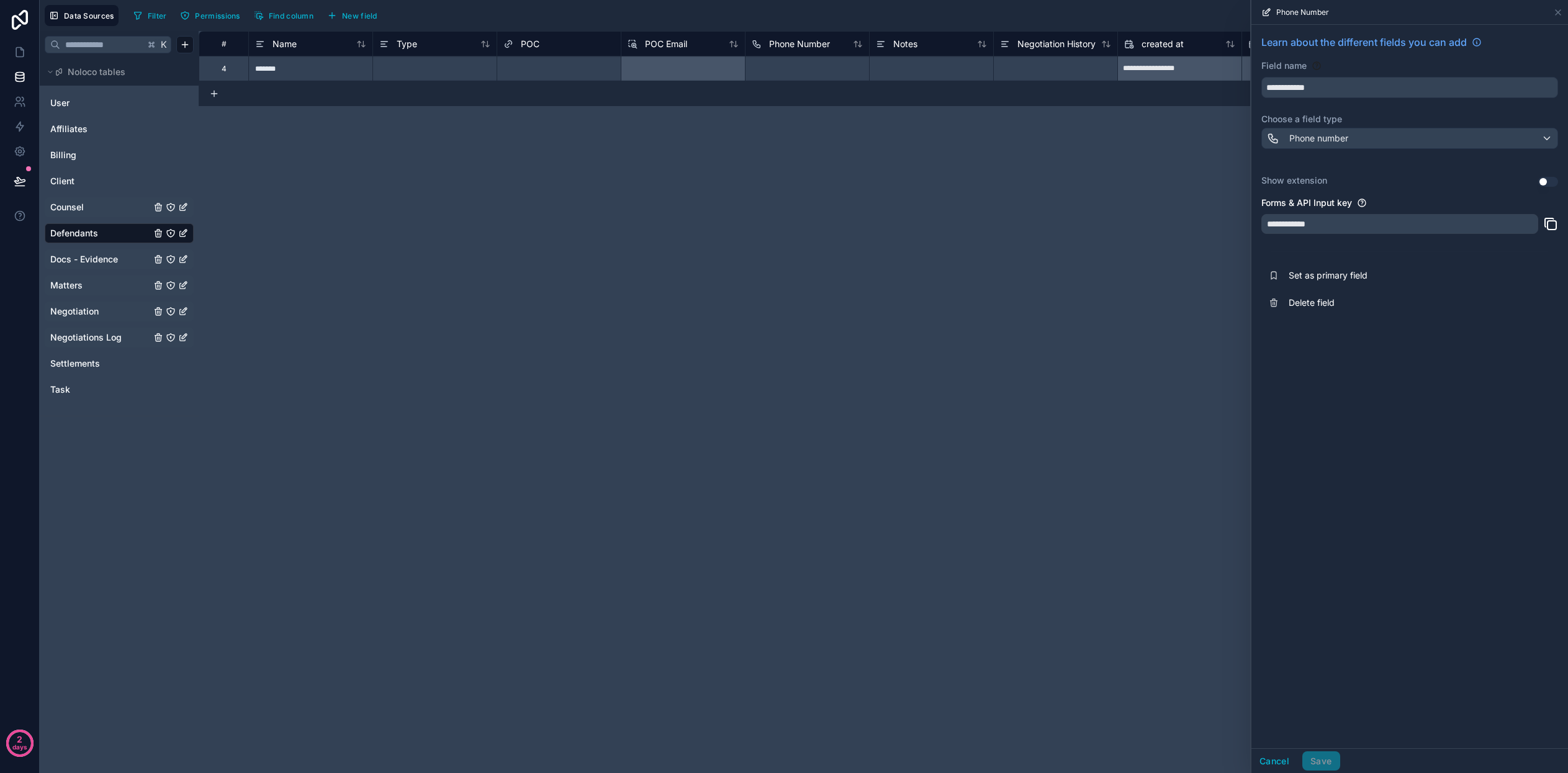
click at [545, 49] on div "POC" at bounding box center [558, 44] width 111 height 15
click at [527, 47] on span "POC" at bounding box center [530, 44] width 19 height 12
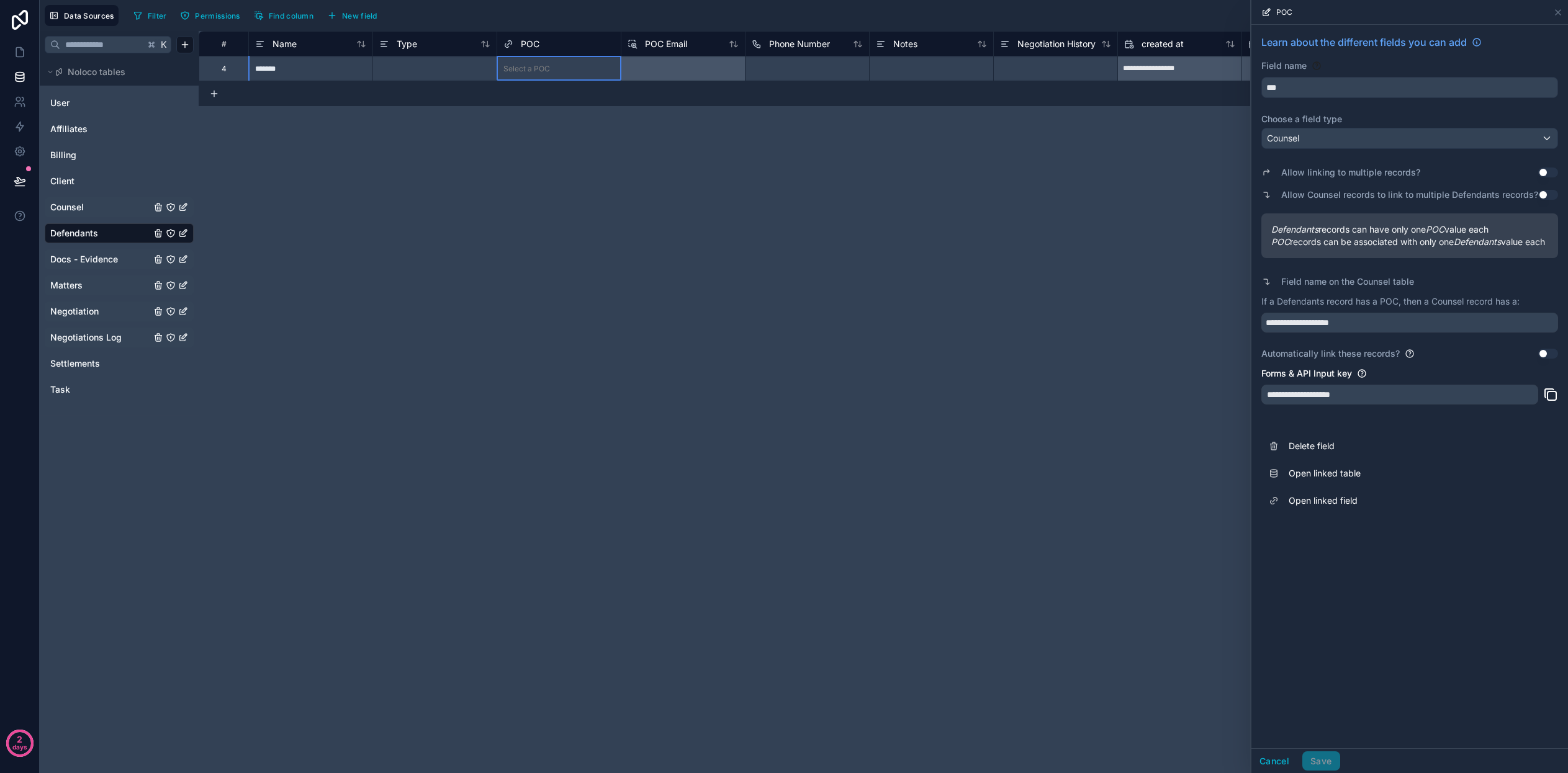
click at [1548, 170] on button "Use setting" at bounding box center [1548, 172] width 20 height 10
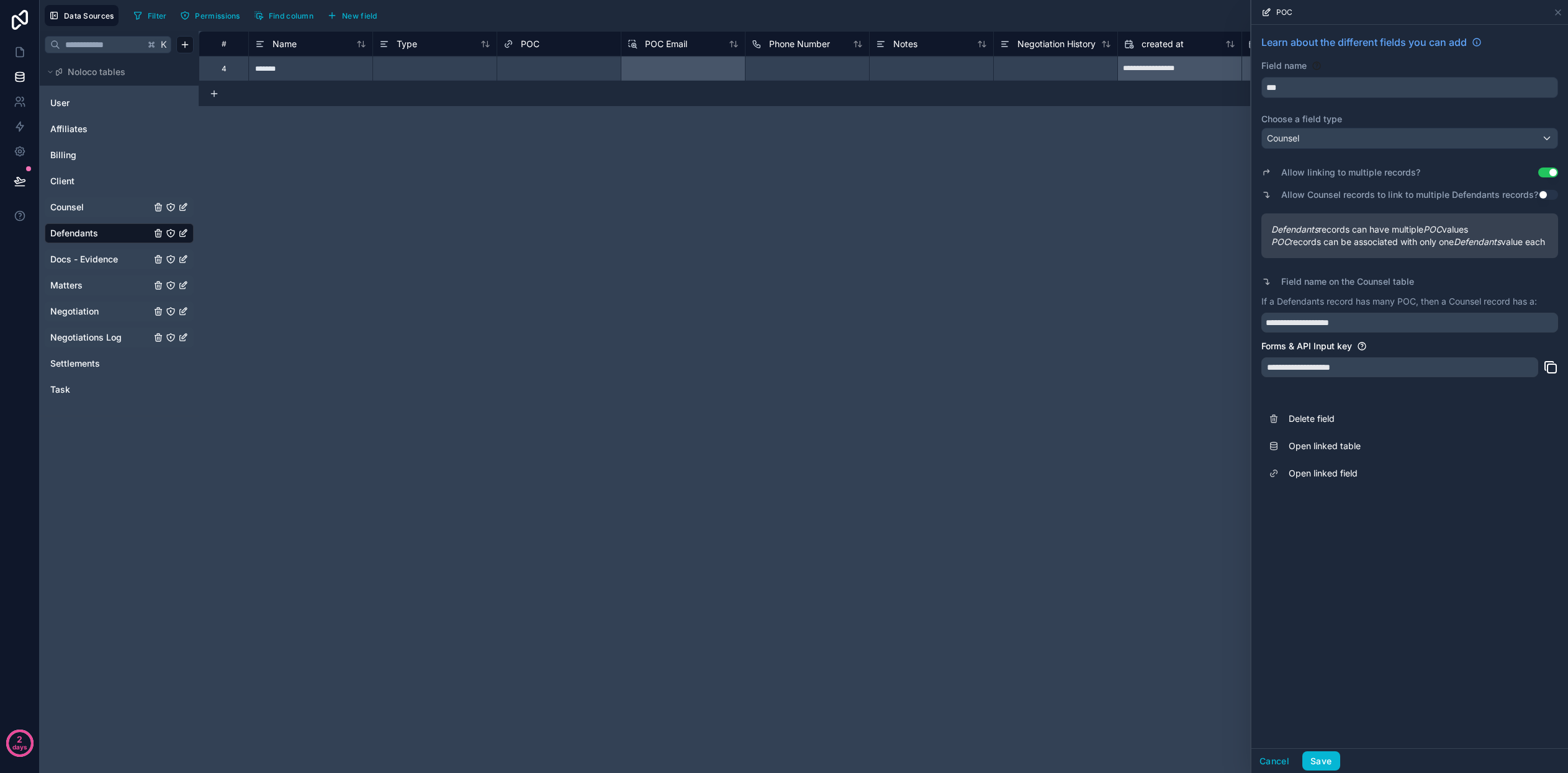
click at [1545, 194] on button "Use setting" at bounding box center [1548, 195] width 20 height 10
click at [1318, 762] on button "Save" at bounding box center [1321, 762] width 37 height 20
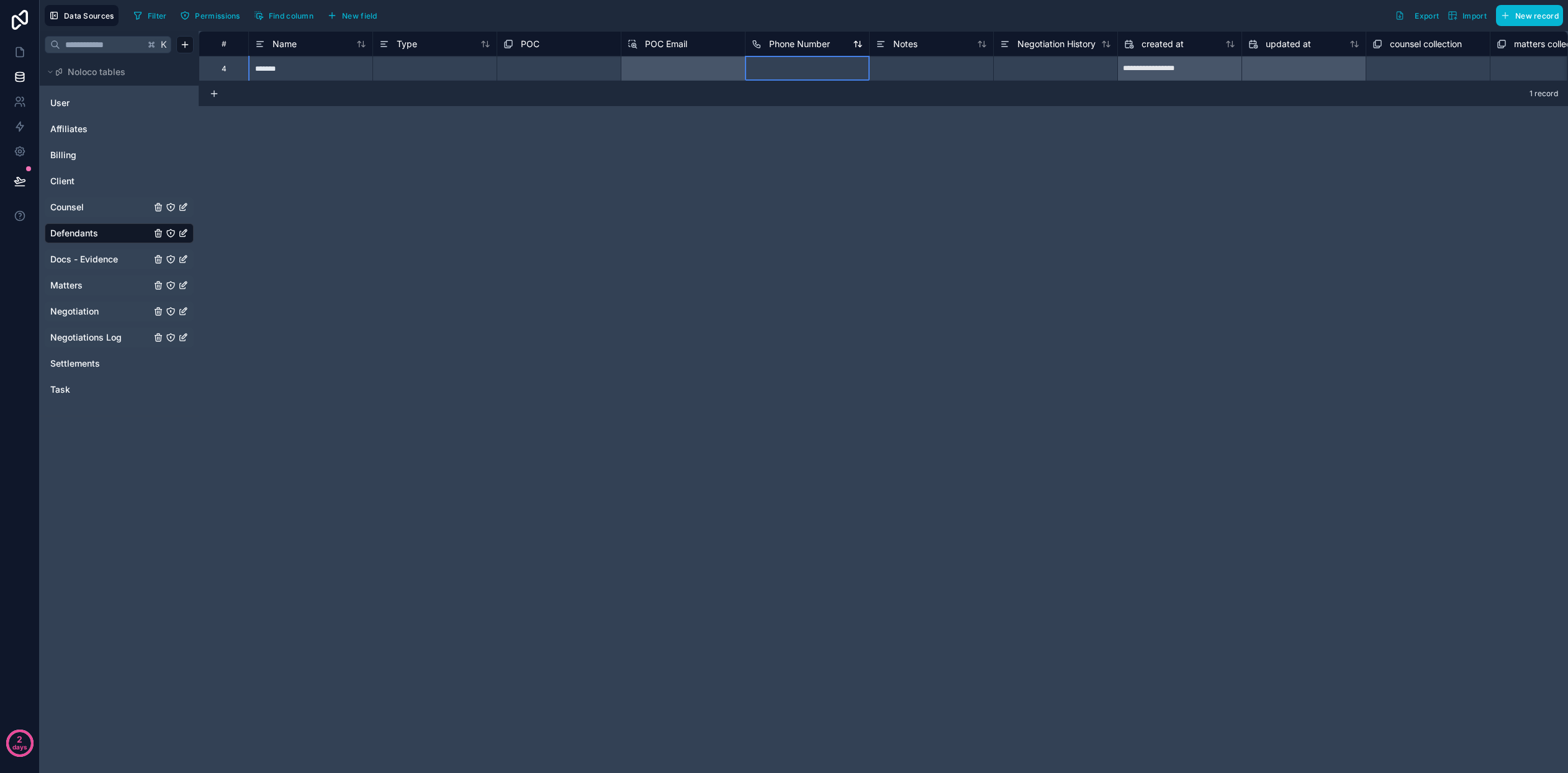
click at [814, 46] on span "Phone Number" at bounding box center [799, 44] width 61 height 12
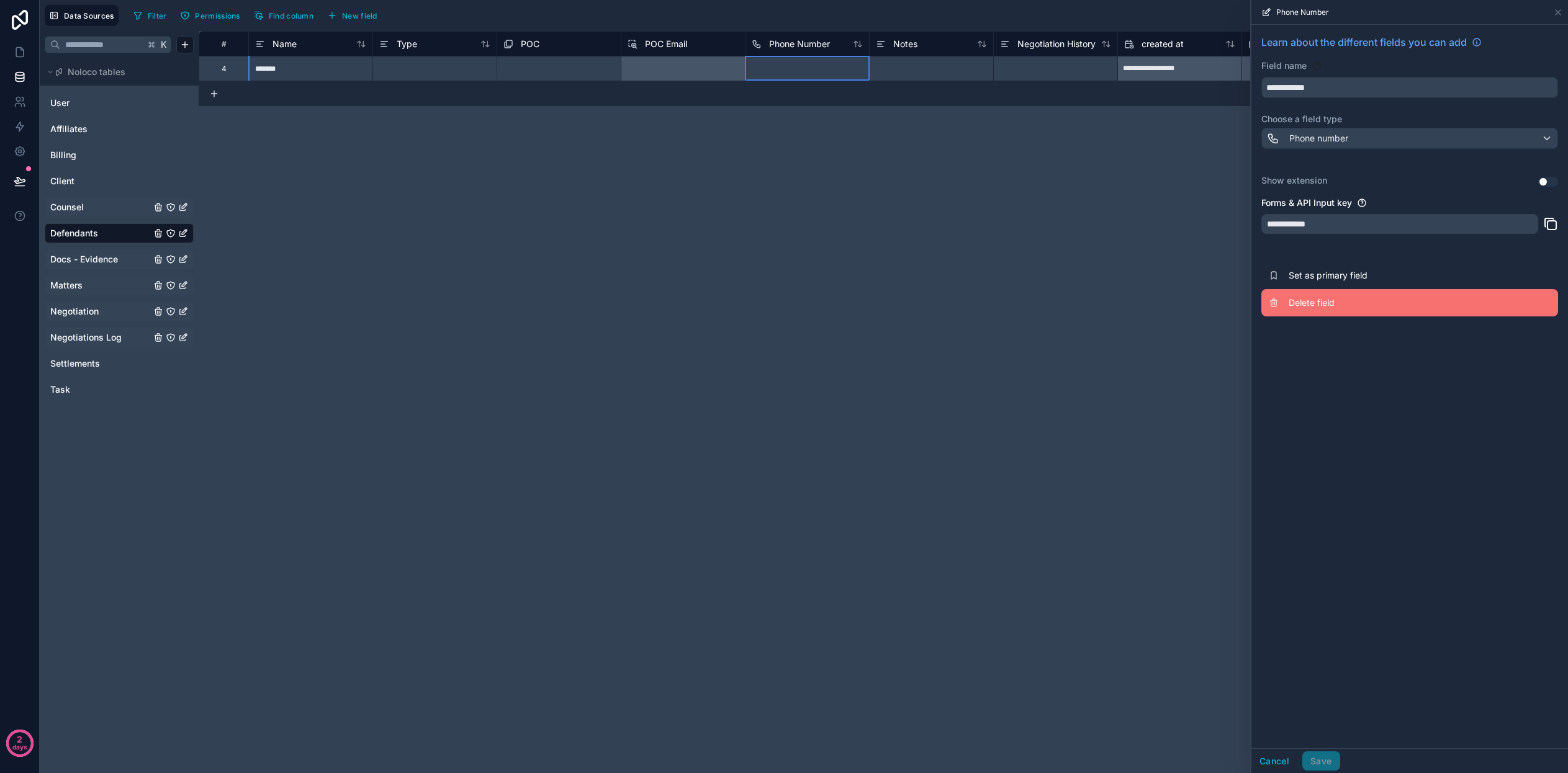
click at [1311, 302] on span "Delete field" at bounding box center [1378, 302] width 179 height 12
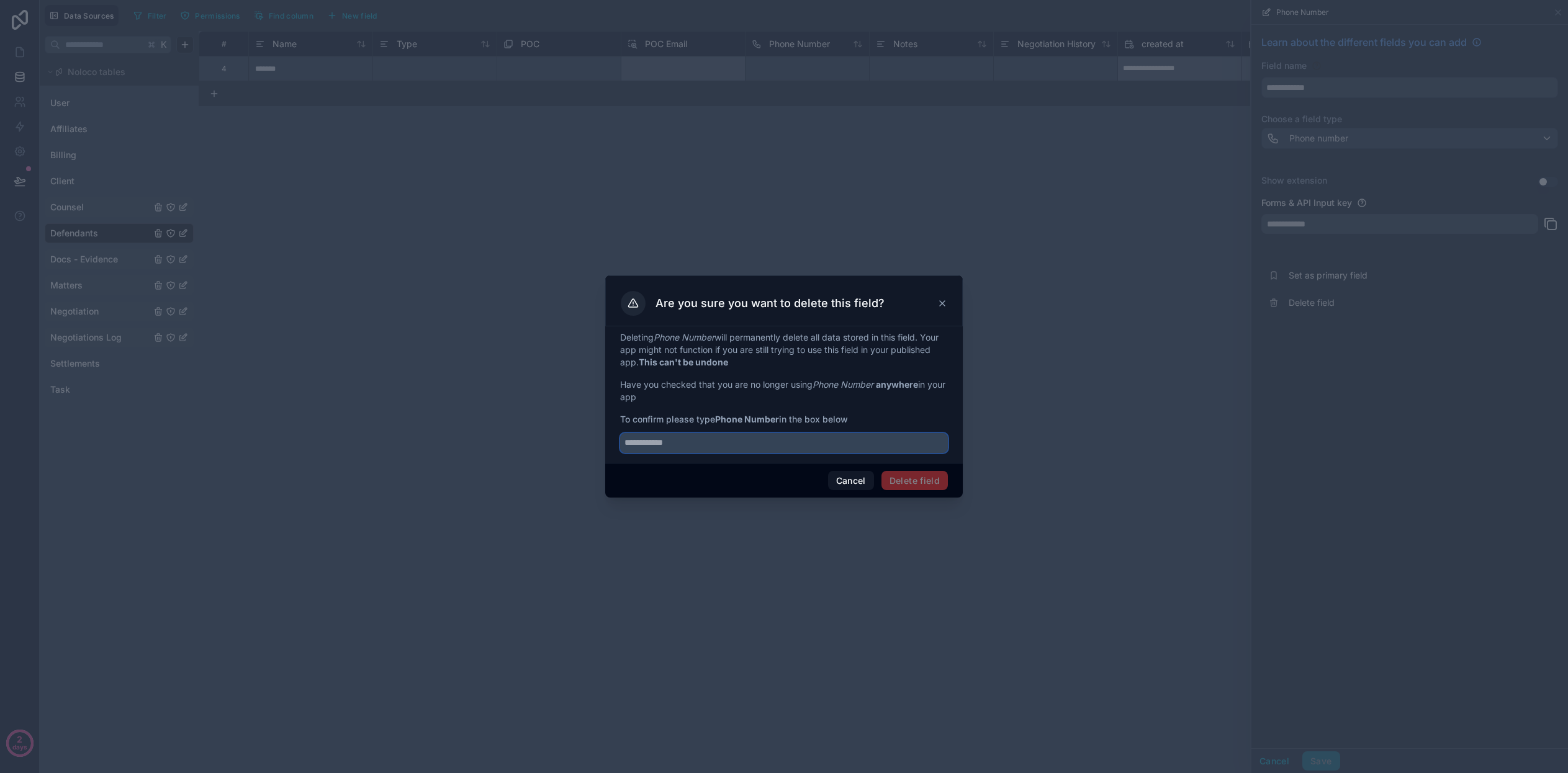
click at [857, 449] on input "text" at bounding box center [784, 443] width 328 height 20
type input "**********"
click at [923, 474] on button "Delete field" at bounding box center [914, 481] width 66 height 20
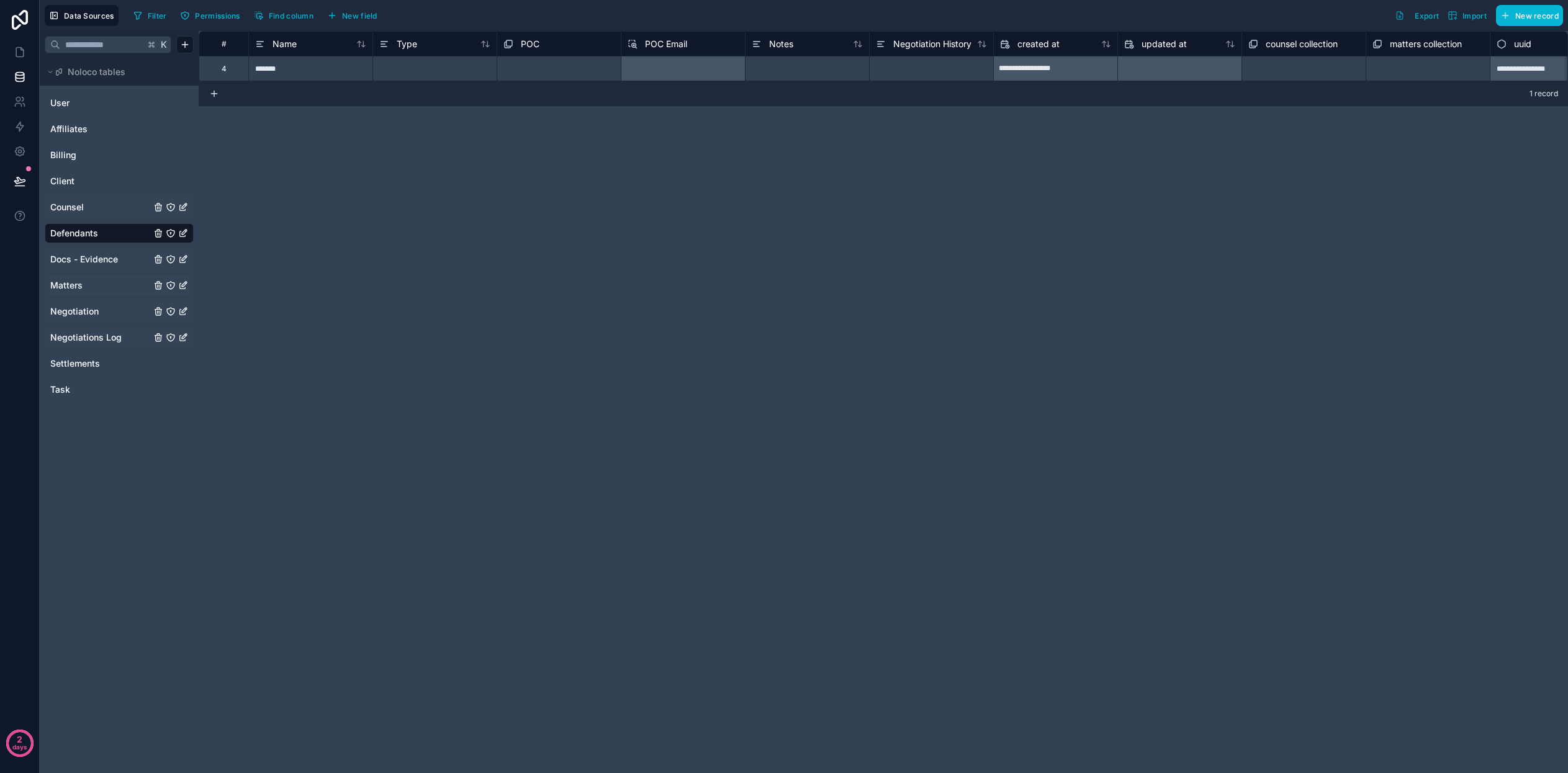
click at [111, 206] on link "Counsel" at bounding box center [100, 206] width 101 height 12
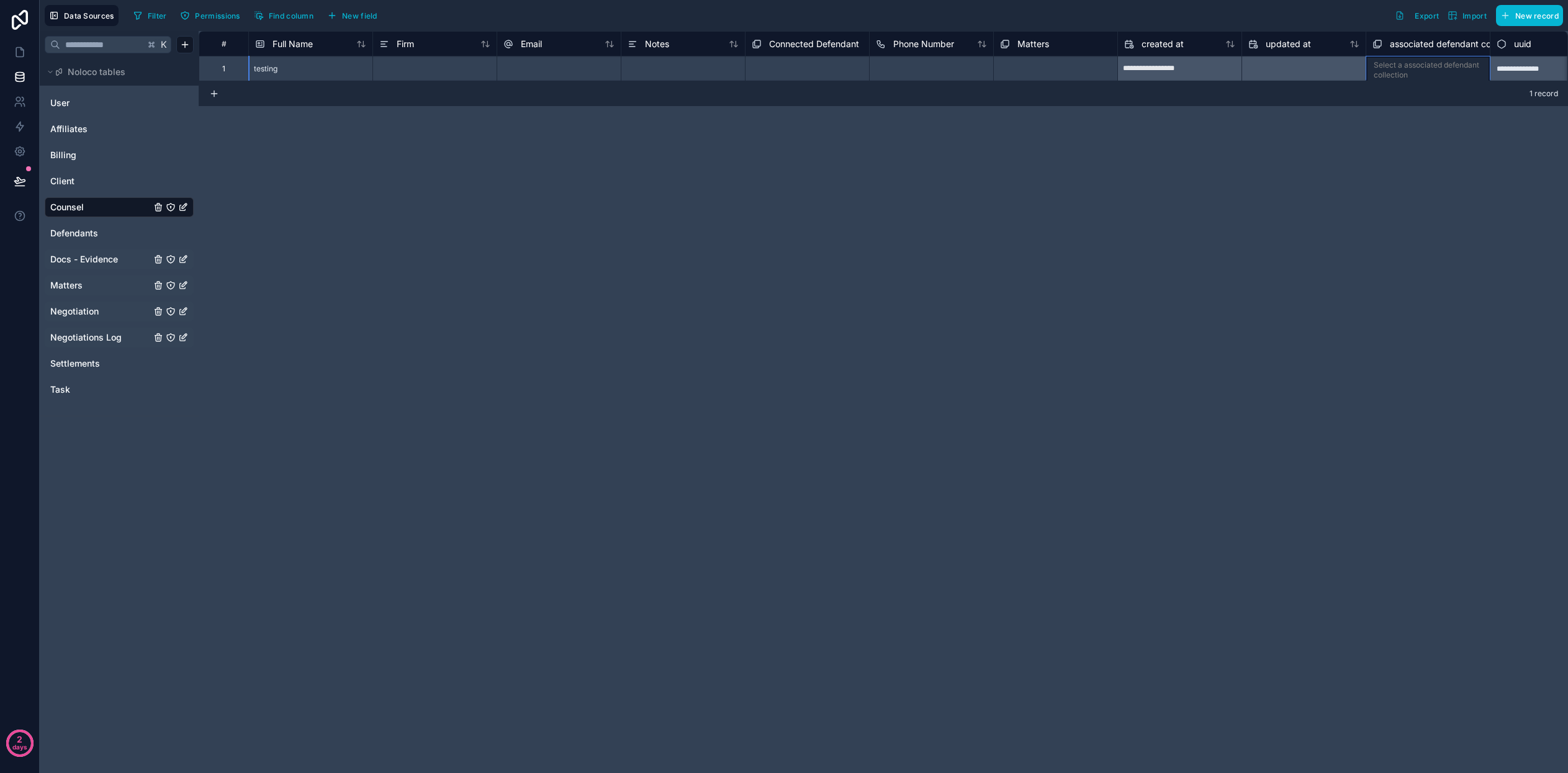
click at [1418, 40] on span "associated defendant collection" at bounding box center [1454, 44] width 130 height 12
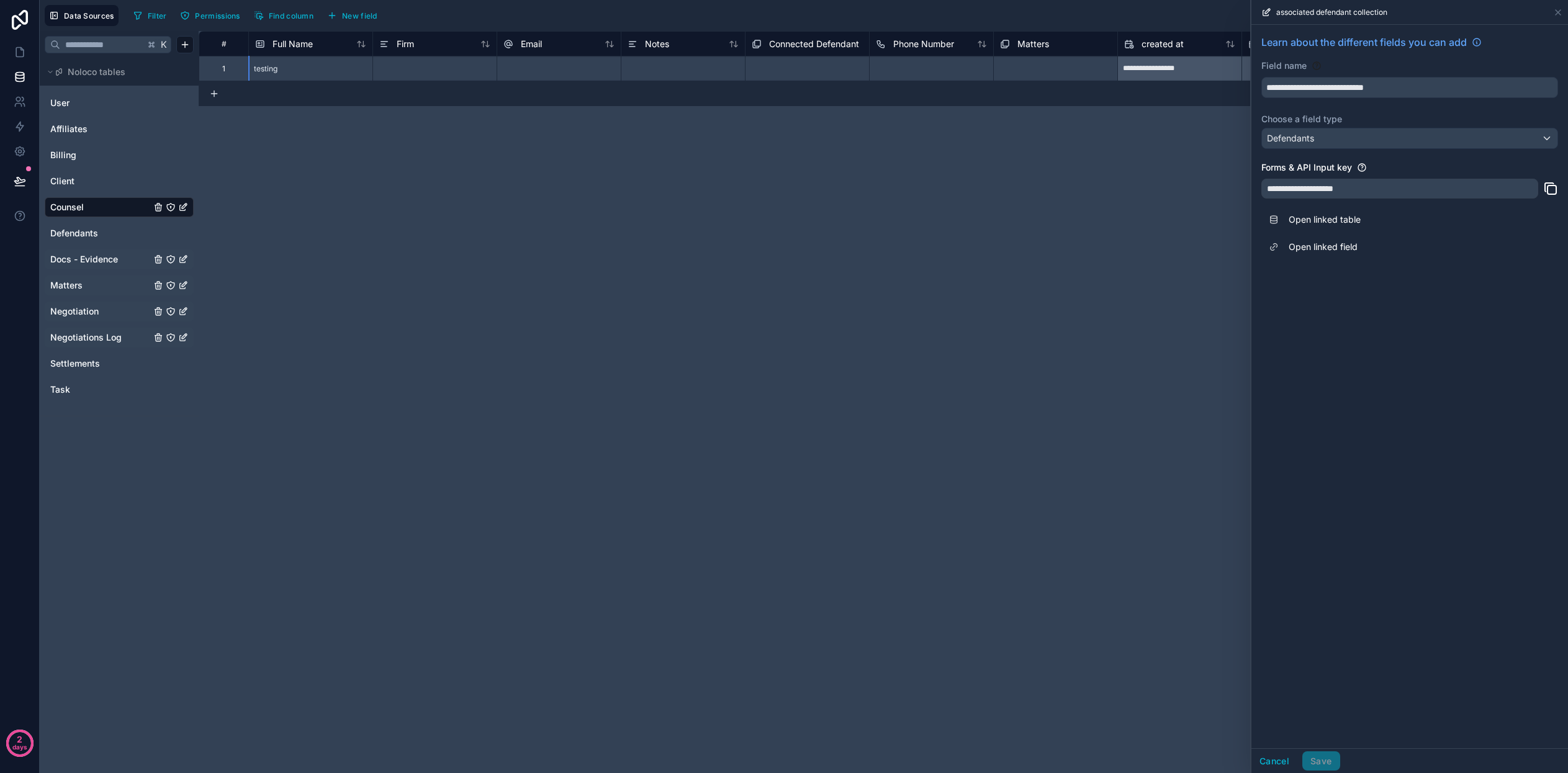
click at [1163, 206] on div "**********" at bounding box center [883, 402] width 1369 height 742
click at [828, 40] on span "Connected Defendant" at bounding box center [814, 44] width 90 height 12
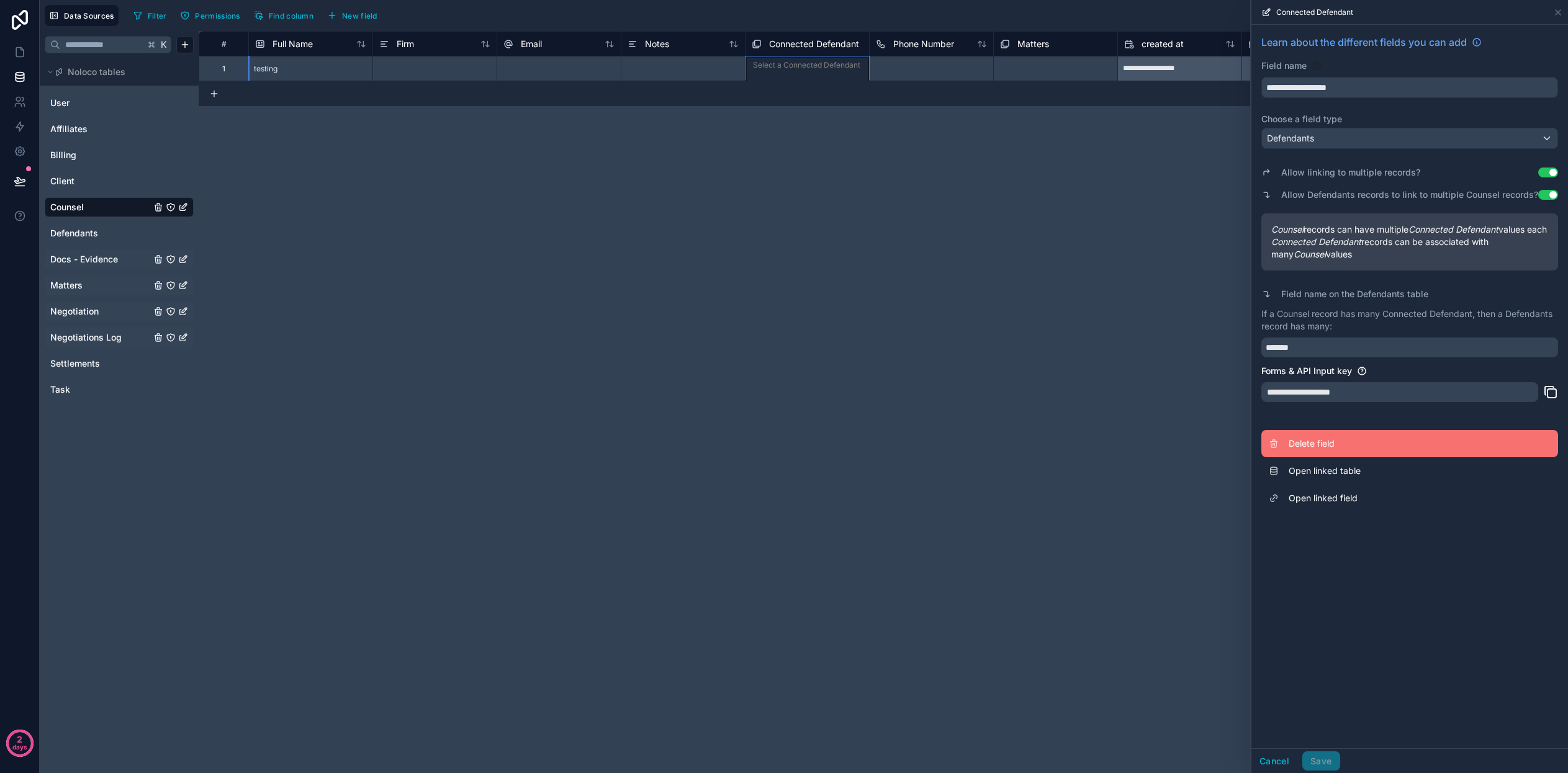
click at [1357, 446] on button "Delete field" at bounding box center [1409, 444] width 297 height 27
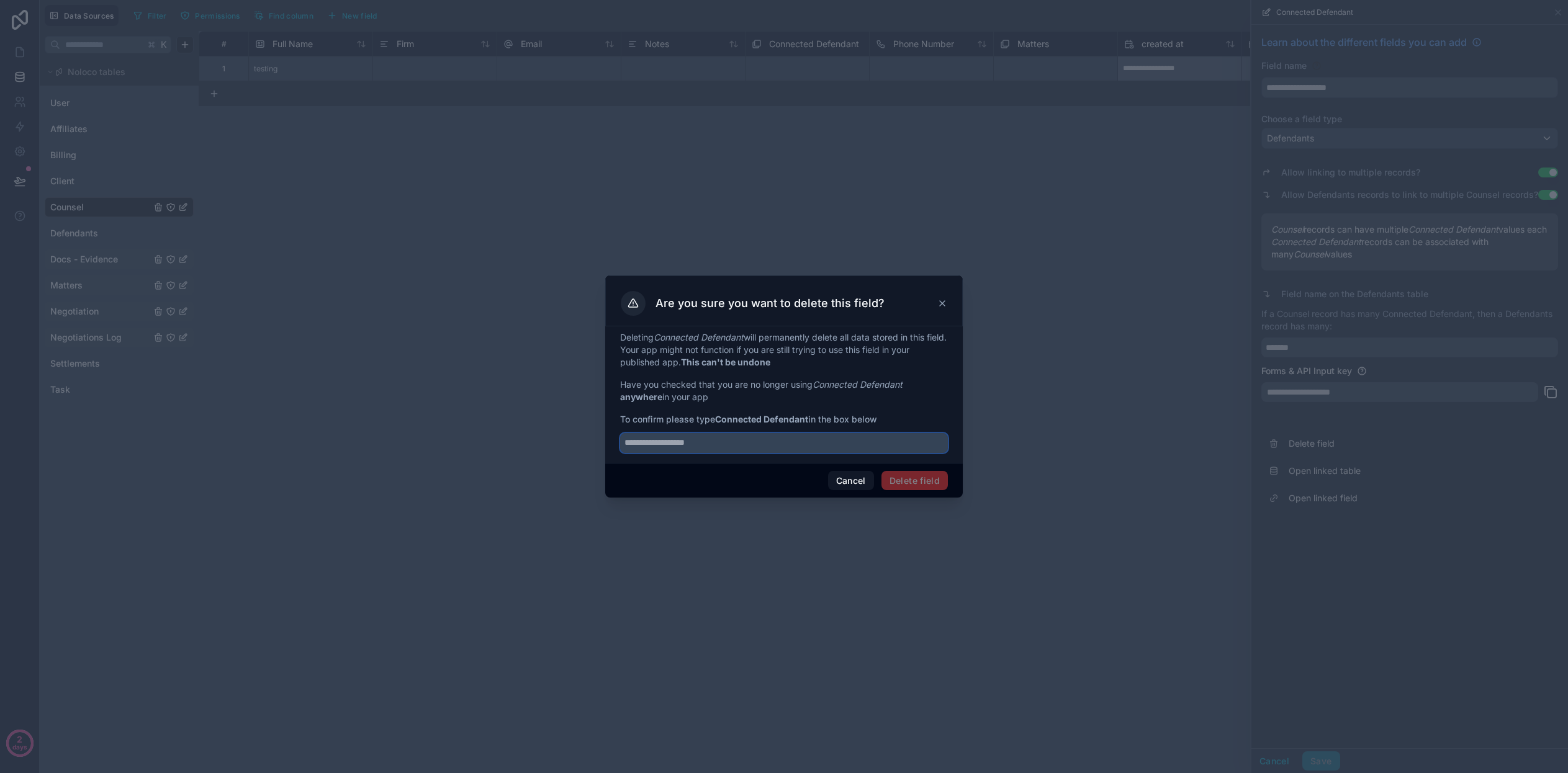
click at [900, 447] on input "text" at bounding box center [784, 443] width 328 height 20
type input "**********"
click at [904, 479] on button "Delete field" at bounding box center [914, 481] width 66 height 20
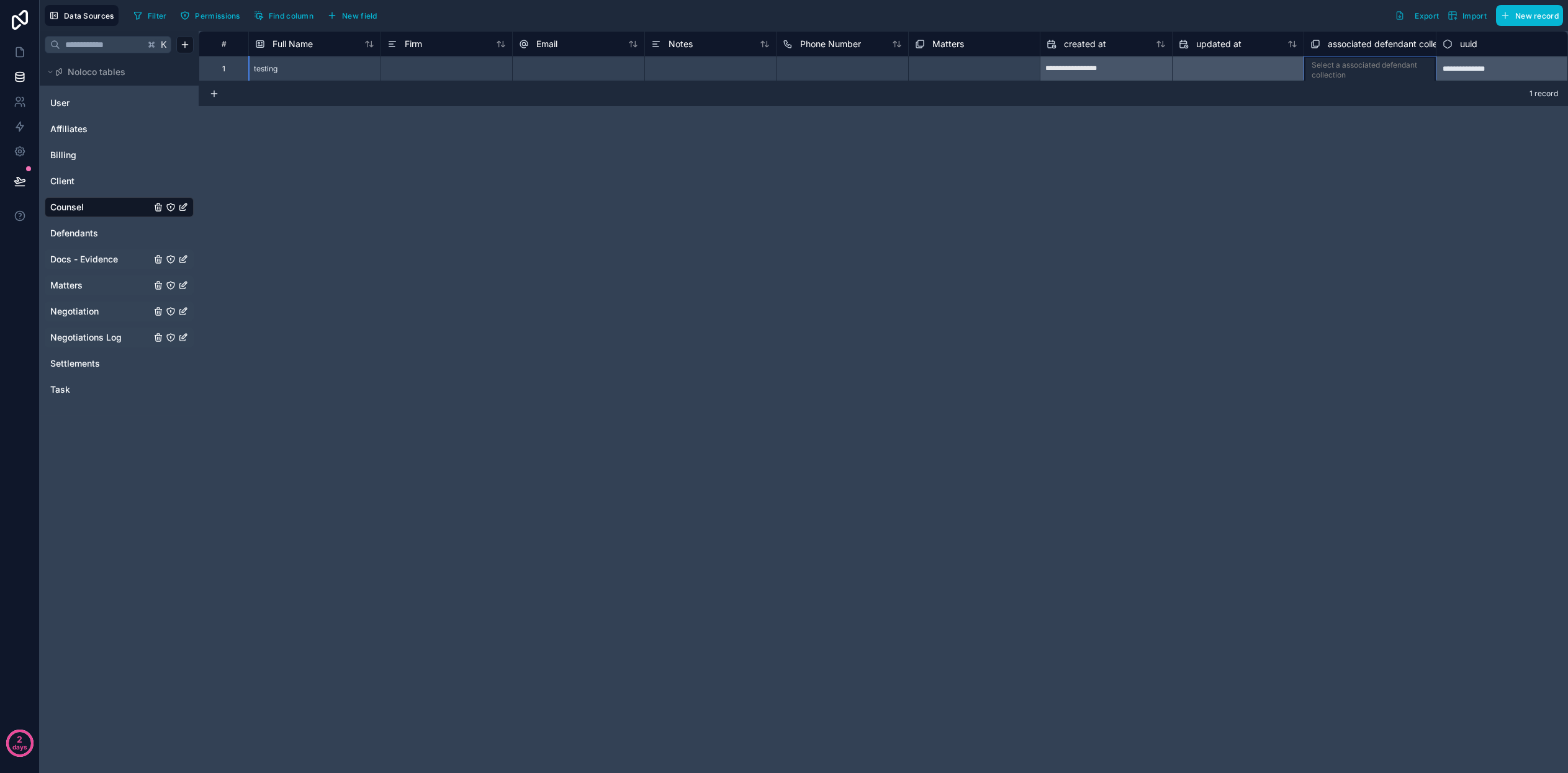
click at [1361, 39] on span "associated defendant collection" at bounding box center [1393, 44] width 130 height 12
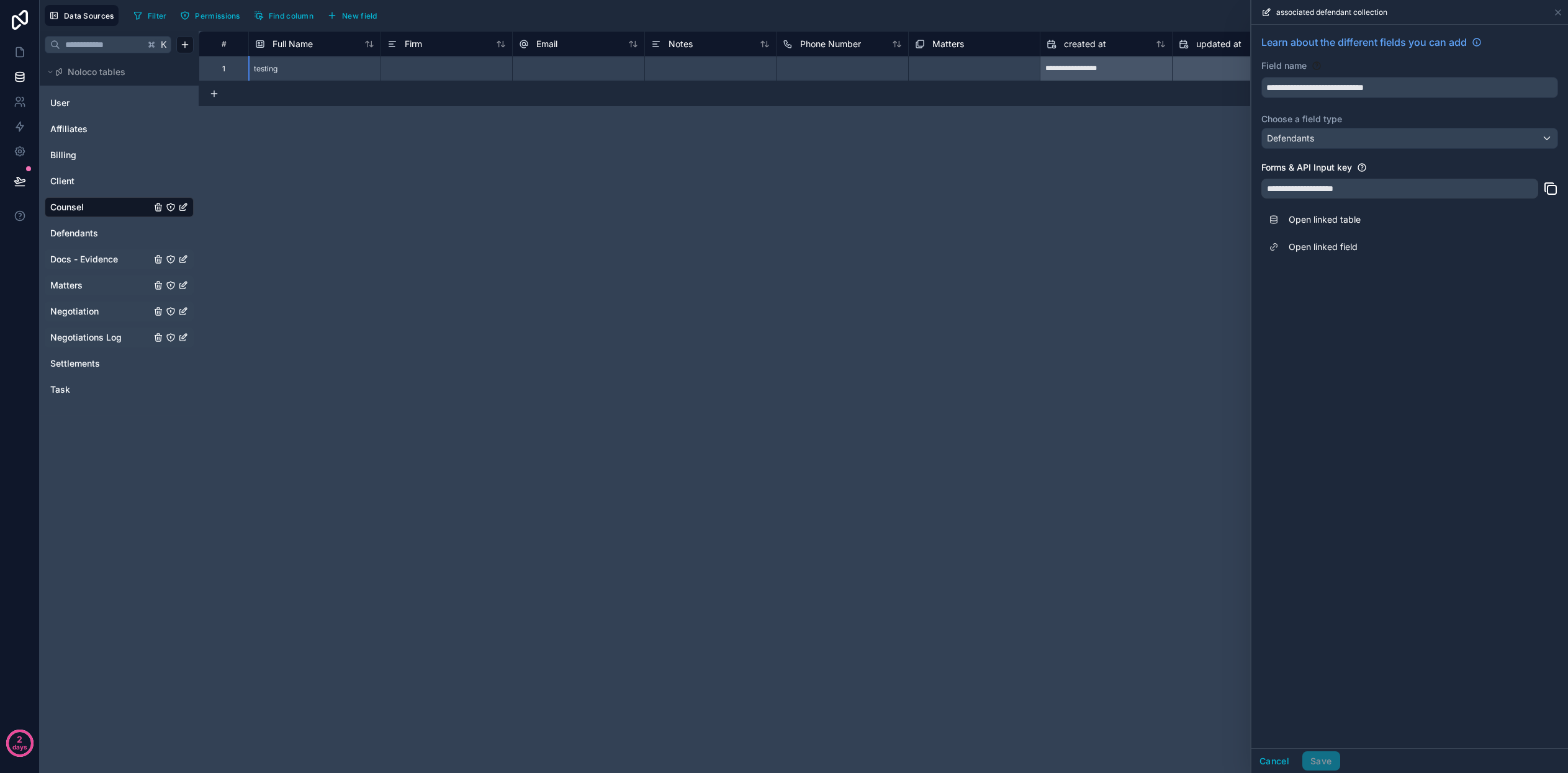
click at [1038, 269] on div "**********" at bounding box center [883, 402] width 1369 height 742
click at [1559, 10] on icon at bounding box center [1558, 12] width 10 height 10
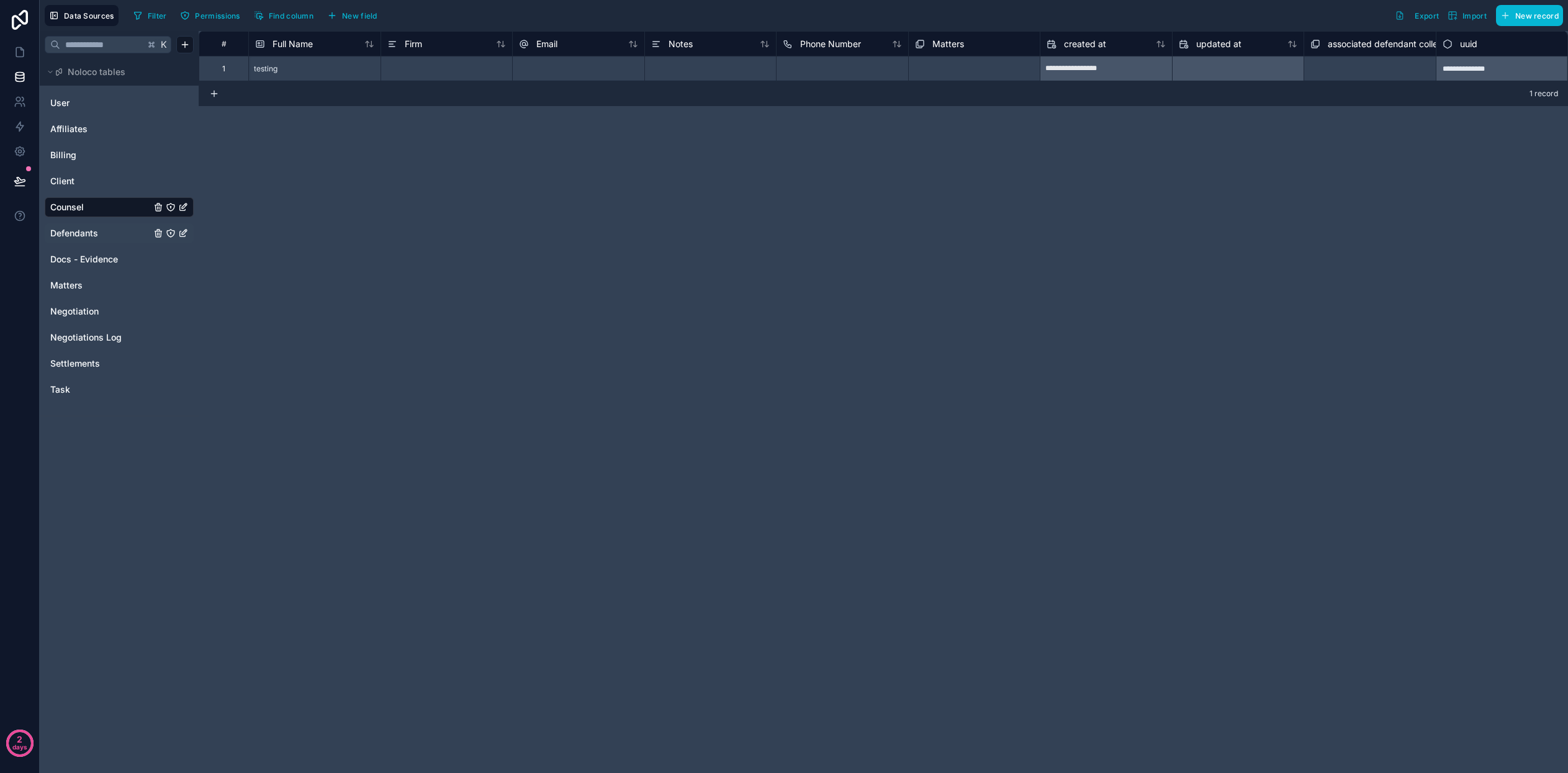
click at [86, 233] on span "Defendants" at bounding box center [74, 233] width 48 height 12
click at [552, 47] on span "POC" at bounding box center [545, 44] width 19 height 12
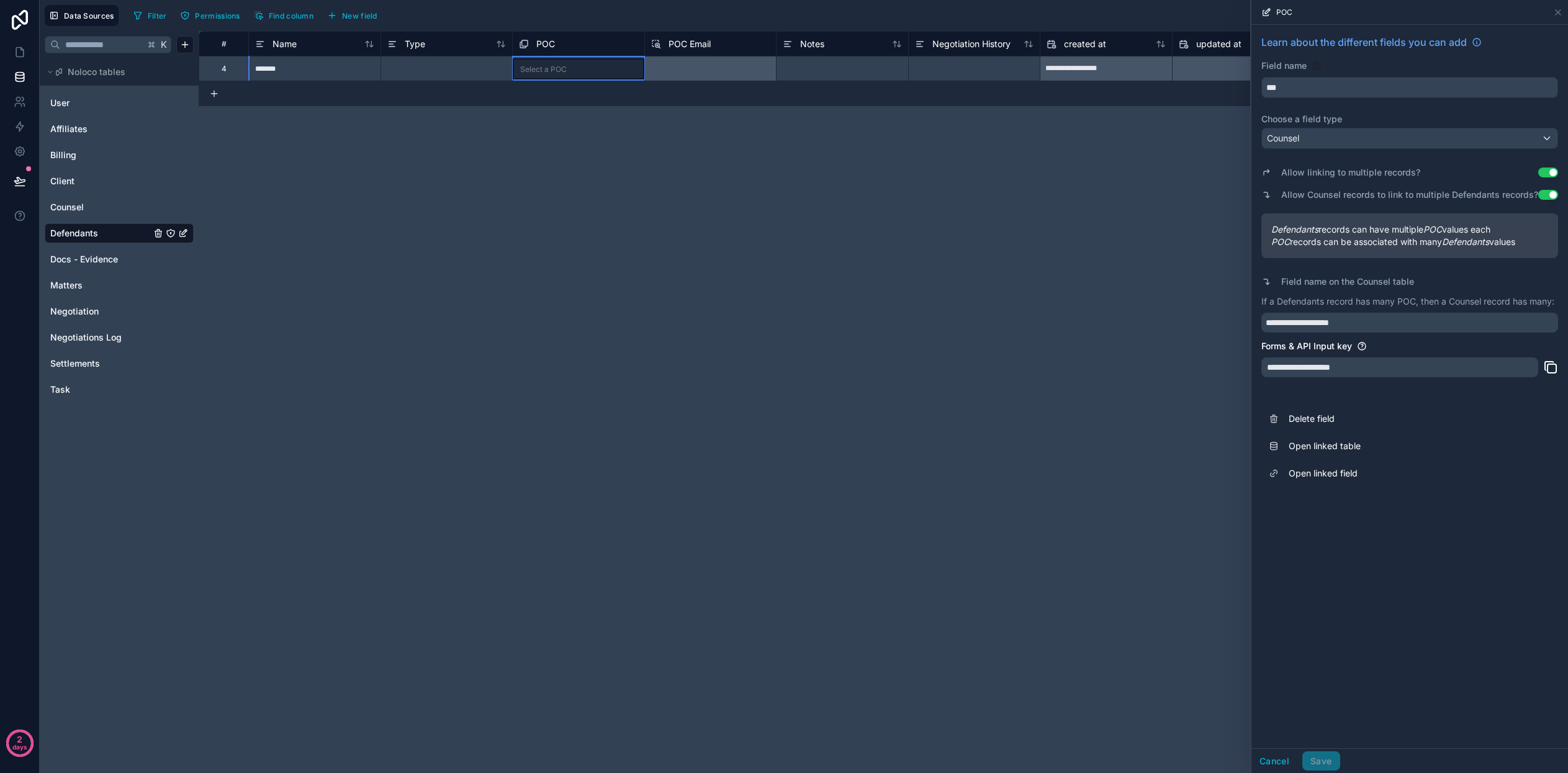
click at [829, 452] on div "**********" at bounding box center [883, 402] width 1369 height 742
click at [104, 185] on link "Client" at bounding box center [100, 181] width 101 height 12
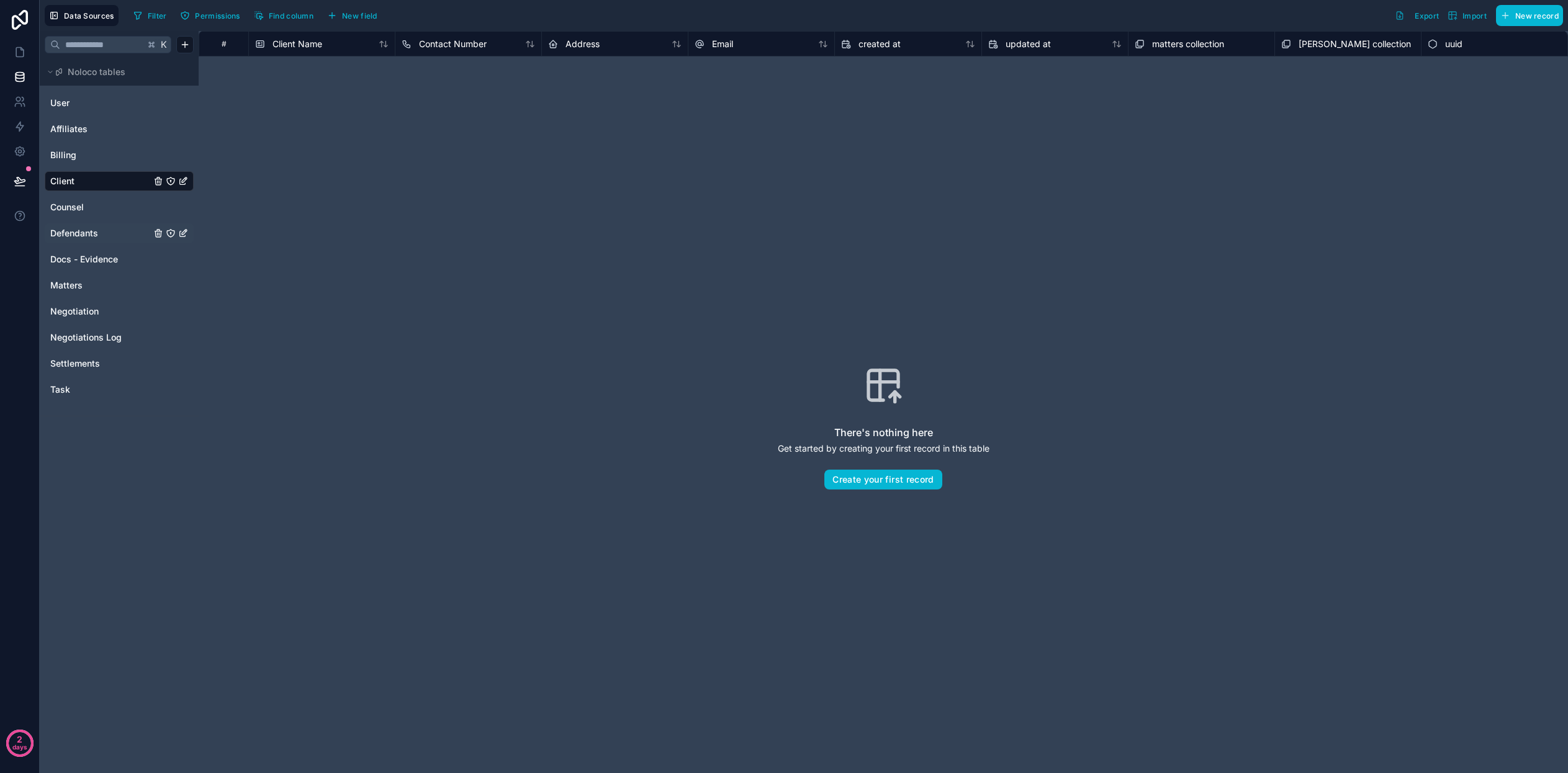
click at [99, 229] on link "Defendants" at bounding box center [100, 233] width 101 height 12
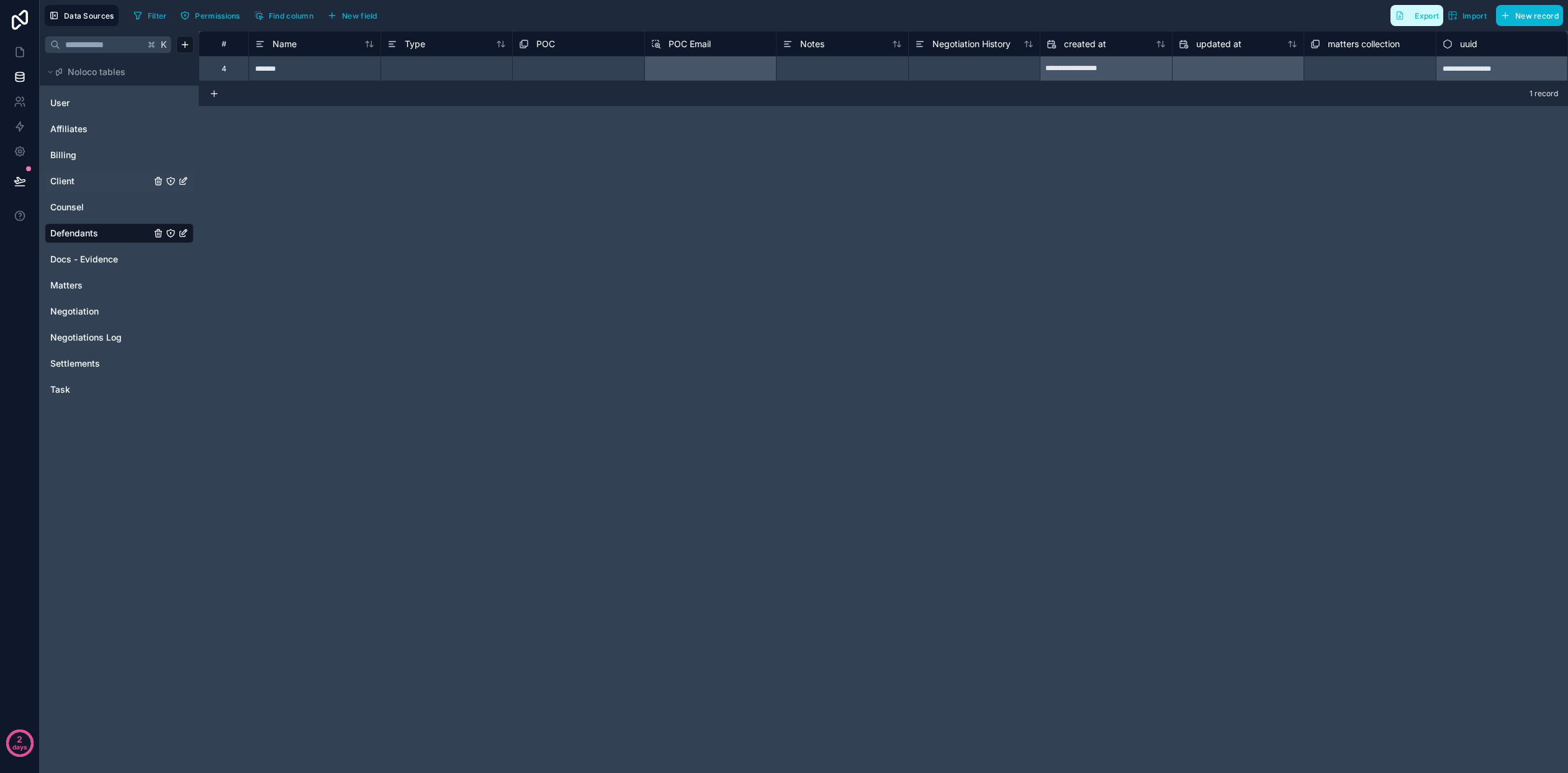
click at [1406, 16] on button "Export" at bounding box center [1416, 16] width 53 height 21
click at [65, 208] on span "Counsel" at bounding box center [66, 206] width 34 height 12
click at [1422, 7] on button "Export" at bounding box center [1416, 16] width 53 height 21
click at [102, 176] on link "Client" at bounding box center [100, 181] width 101 height 12
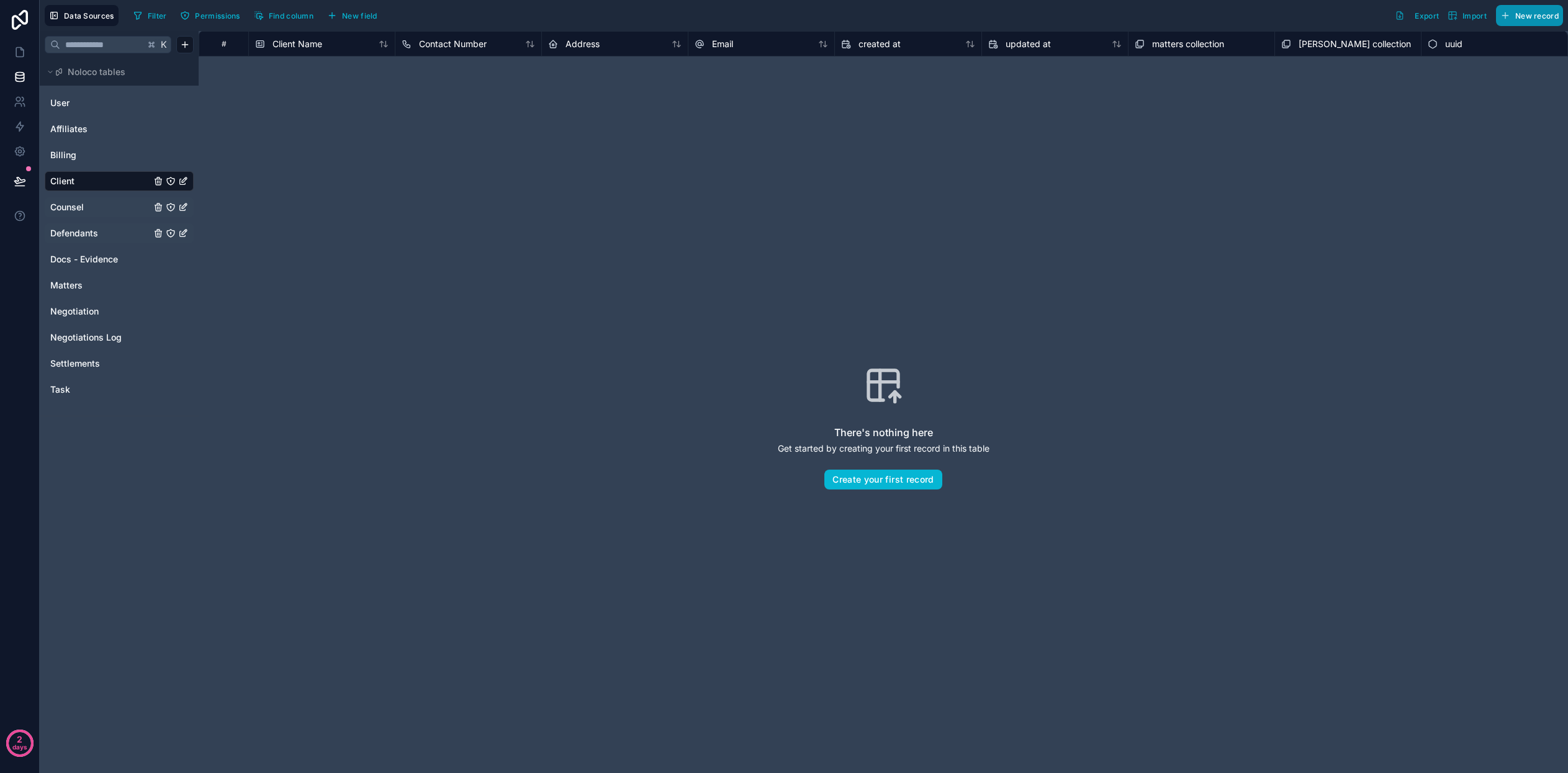
click at [1515, 14] on span "New record" at bounding box center [1537, 16] width 44 height 9
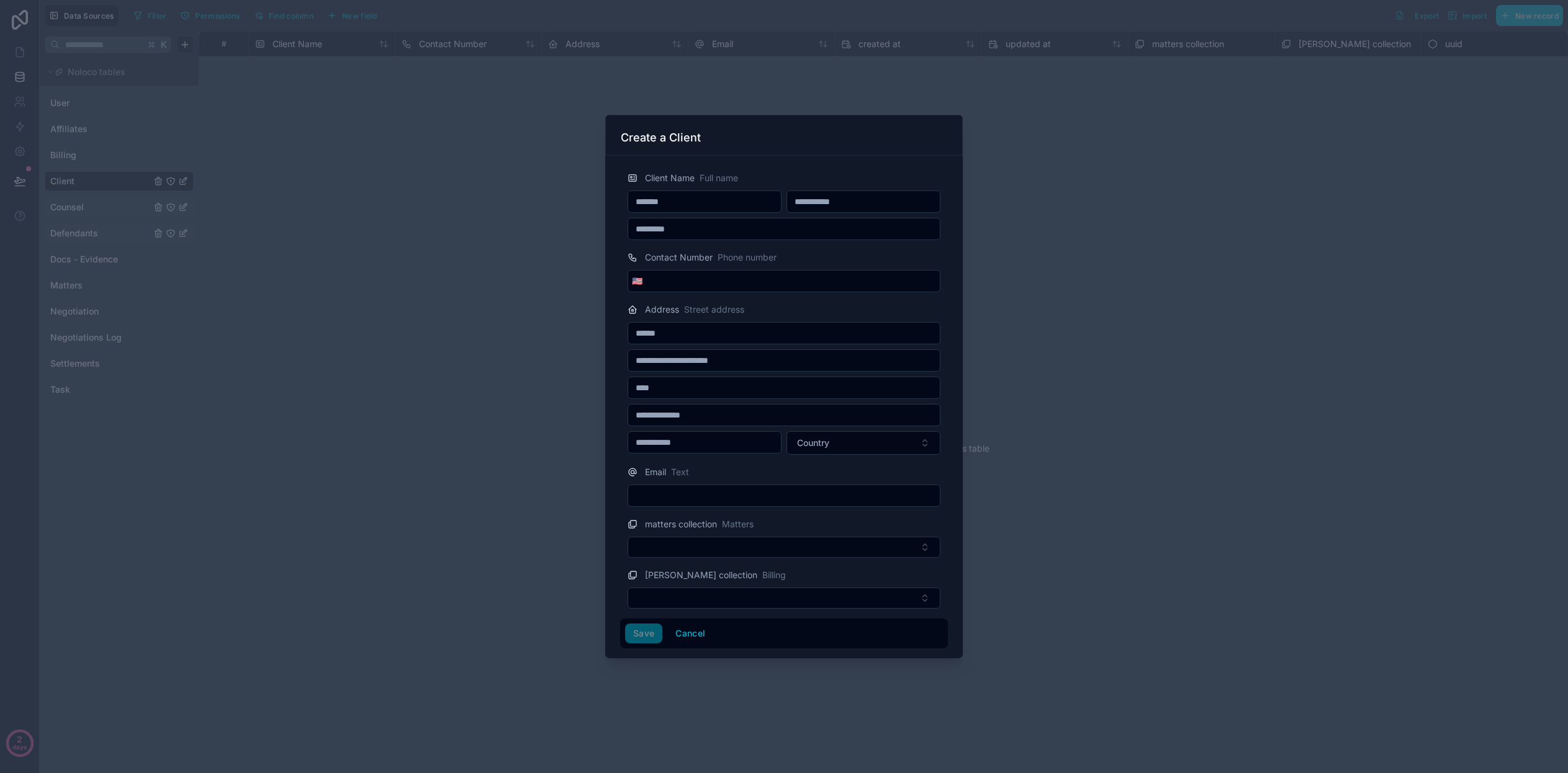
type input "*******"
click at [641, 631] on div "Save Cancel" at bounding box center [784, 634] width 318 height 20
click at [639, 639] on button "Save" at bounding box center [644, 634] width 37 height 20
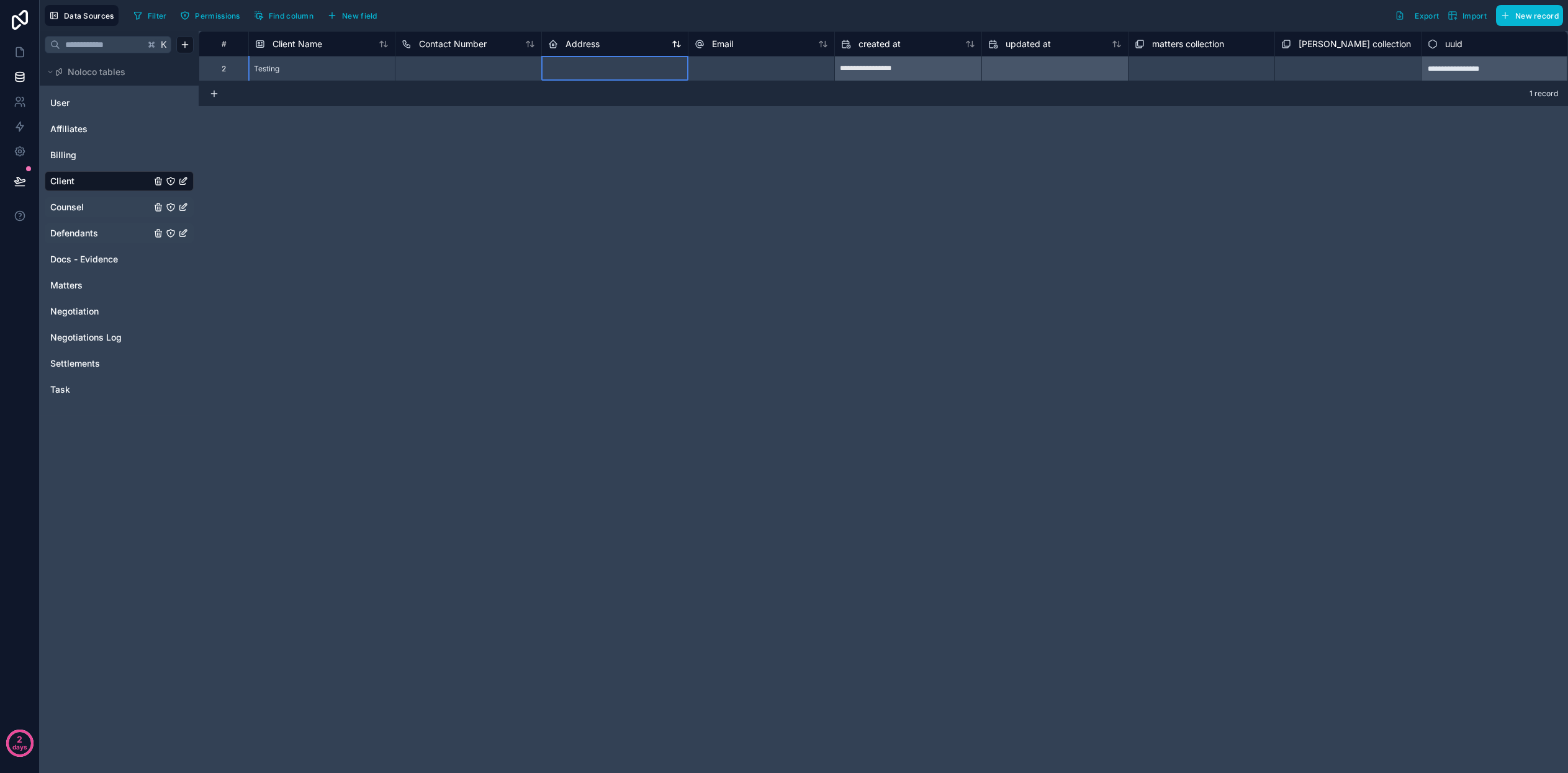
click at [594, 44] on span "Address" at bounding box center [582, 44] width 34 height 12
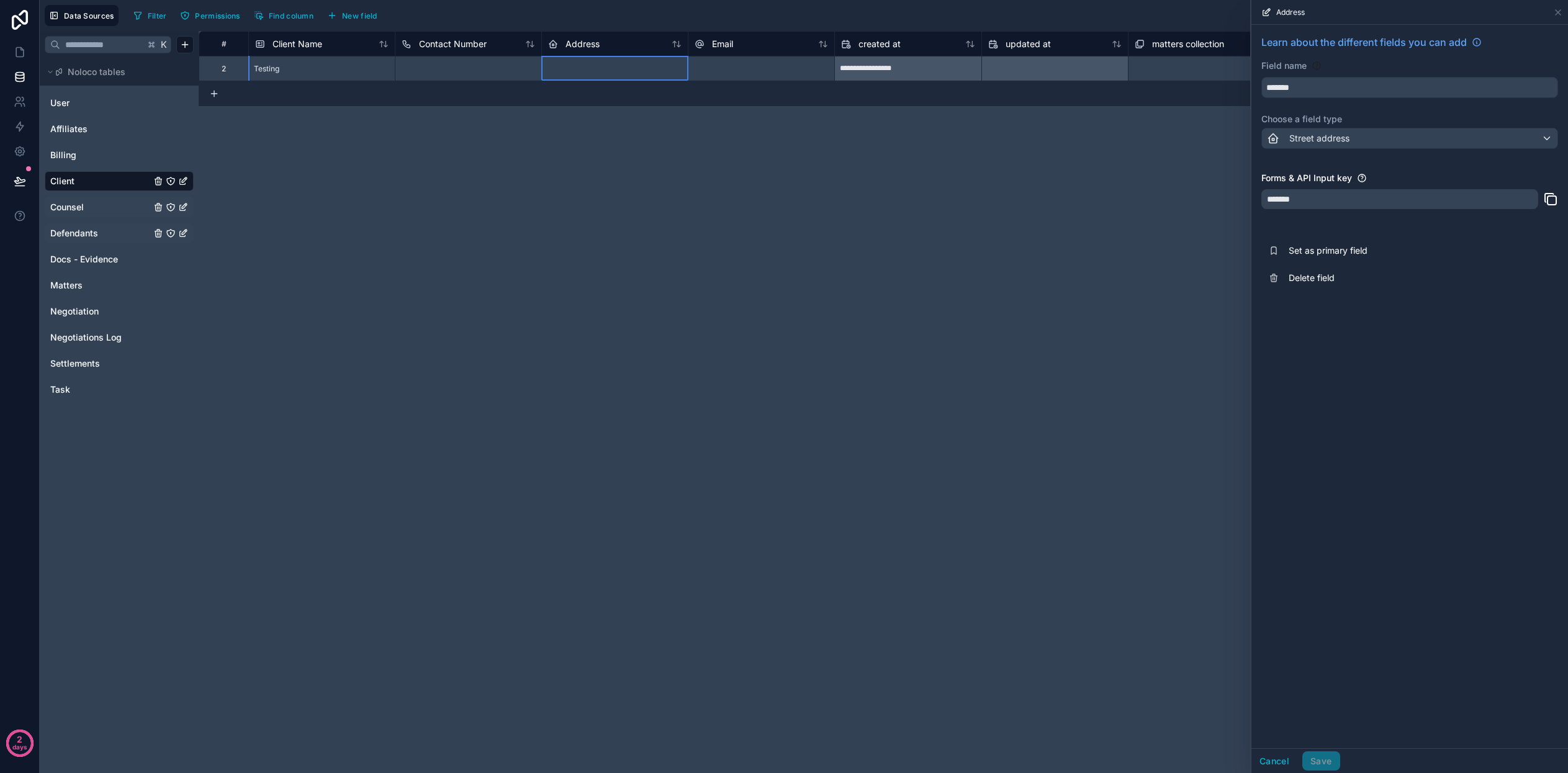
click at [642, 211] on div "**********" at bounding box center [883, 402] width 1369 height 742
click at [760, 116] on div "**********" at bounding box center [883, 402] width 1369 height 742
click at [1560, 16] on icon at bounding box center [1558, 12] width 10 height 10
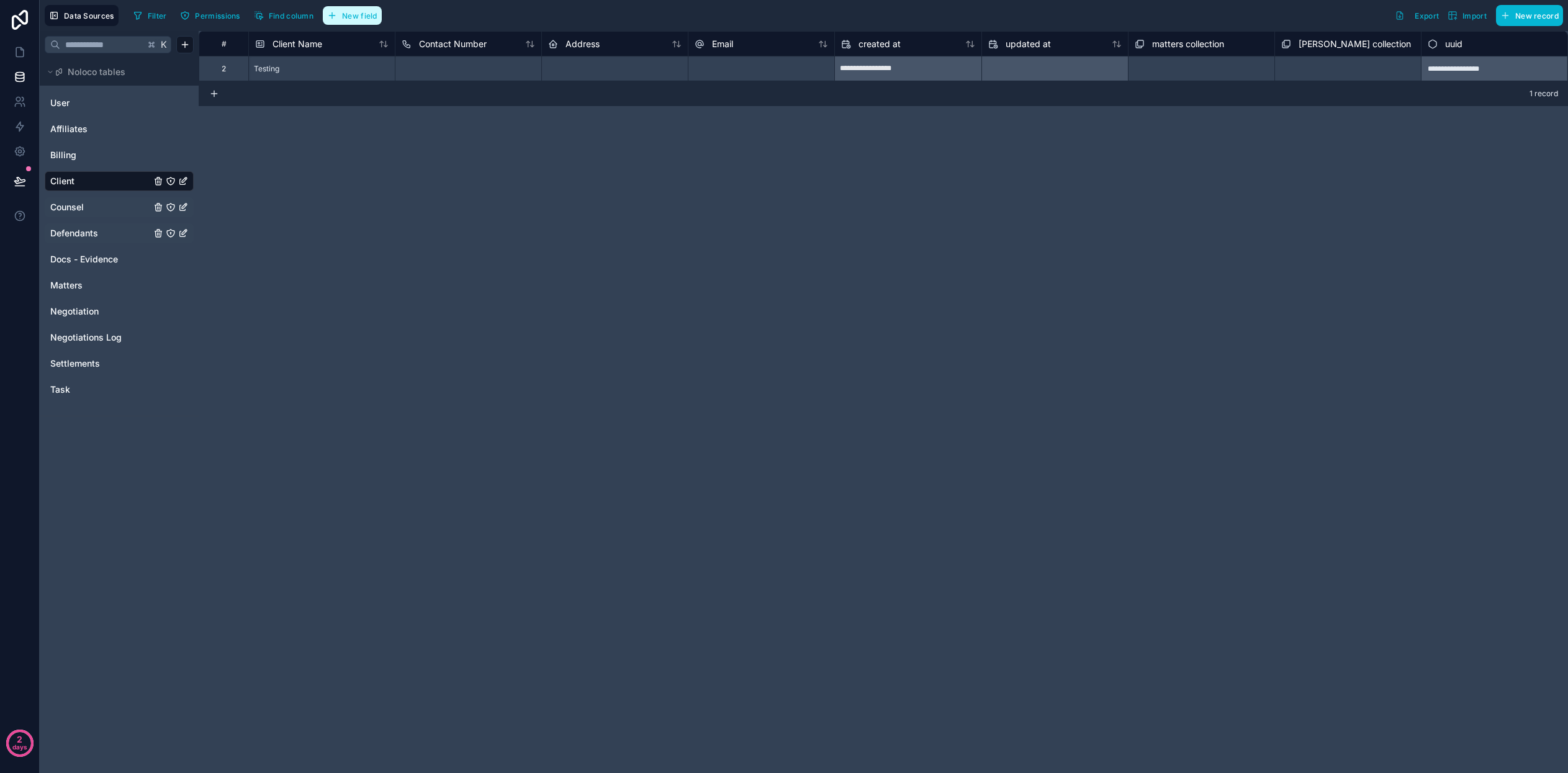
click at [329, 19] on icon "button" at bounding box center [332, 16] width 10 height 10
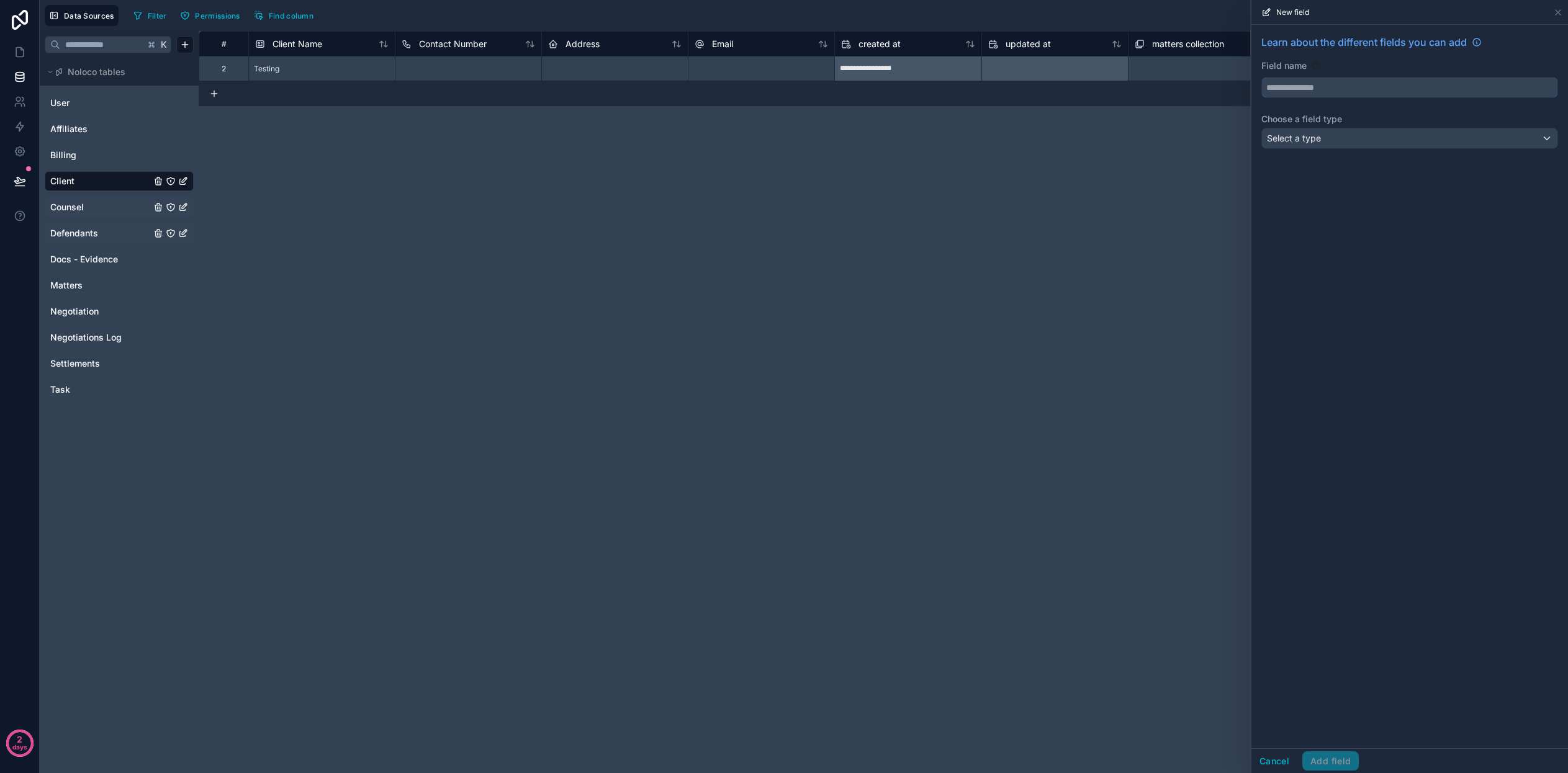
click at [1369, 96] on input "text" at bounding box center [1409, 88] width 295 height 20
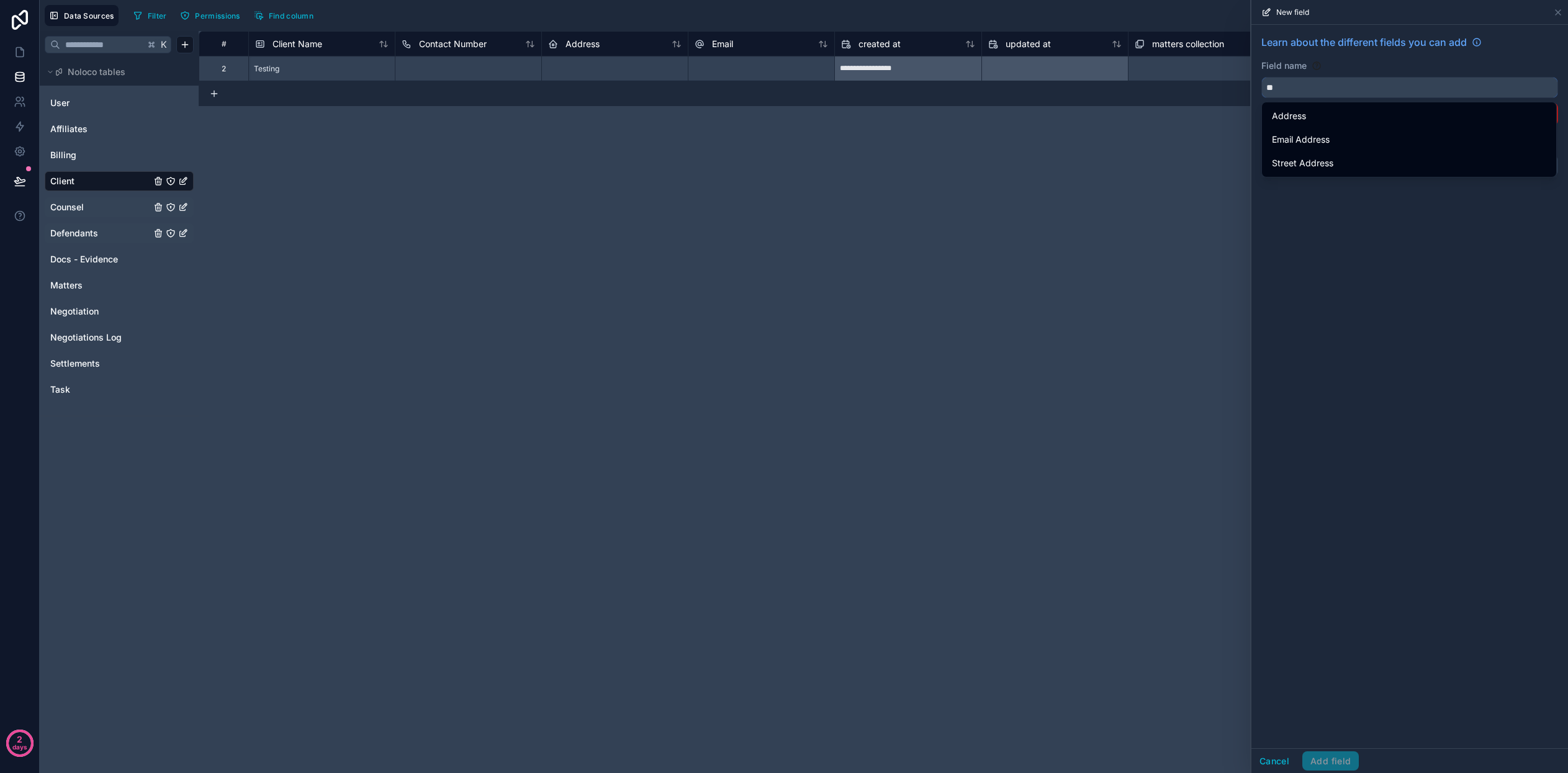
type input "*"
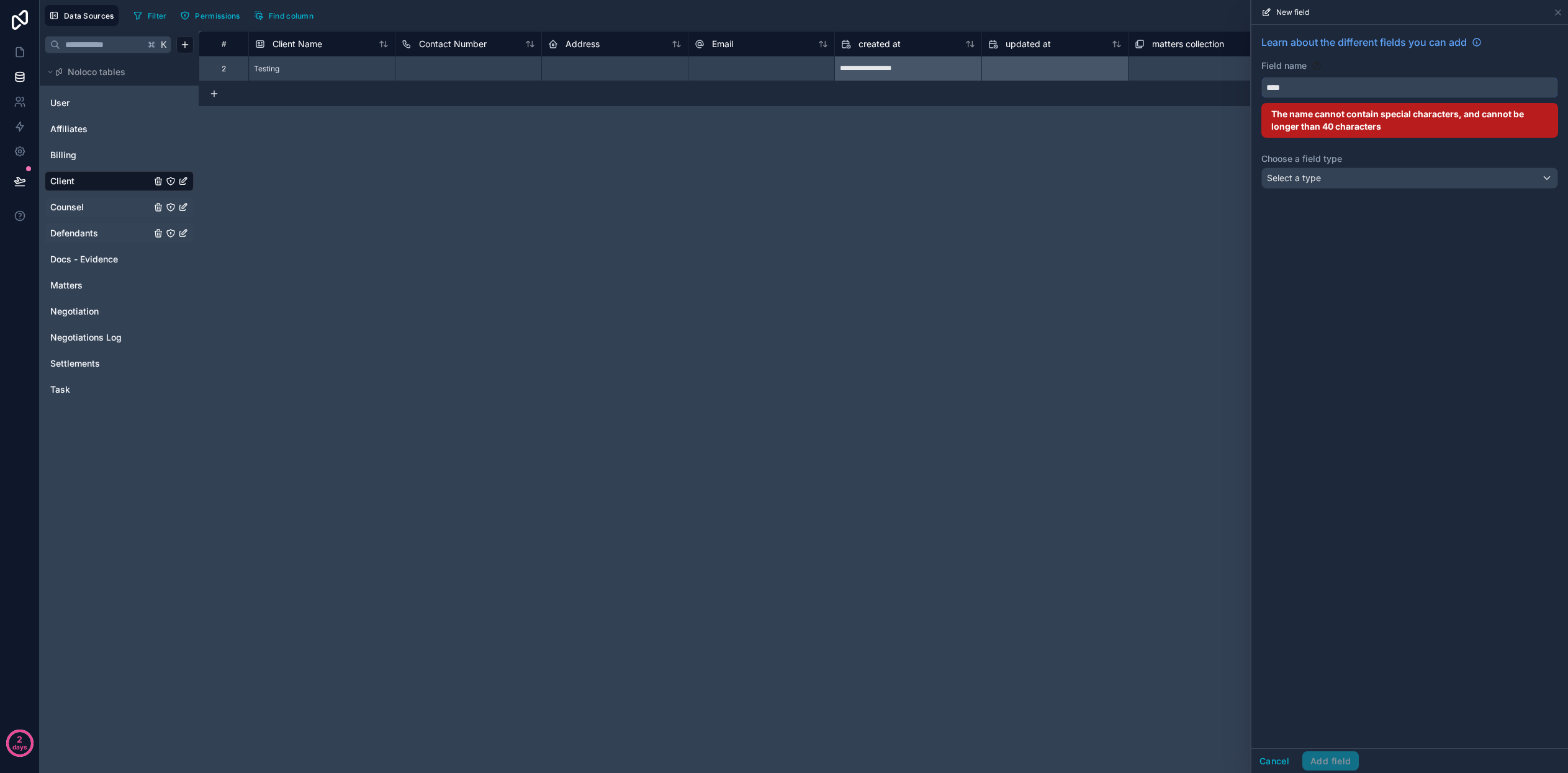
click at [1409, 87] on button "***" at bounding box center [1409, 88] width 297 height 21
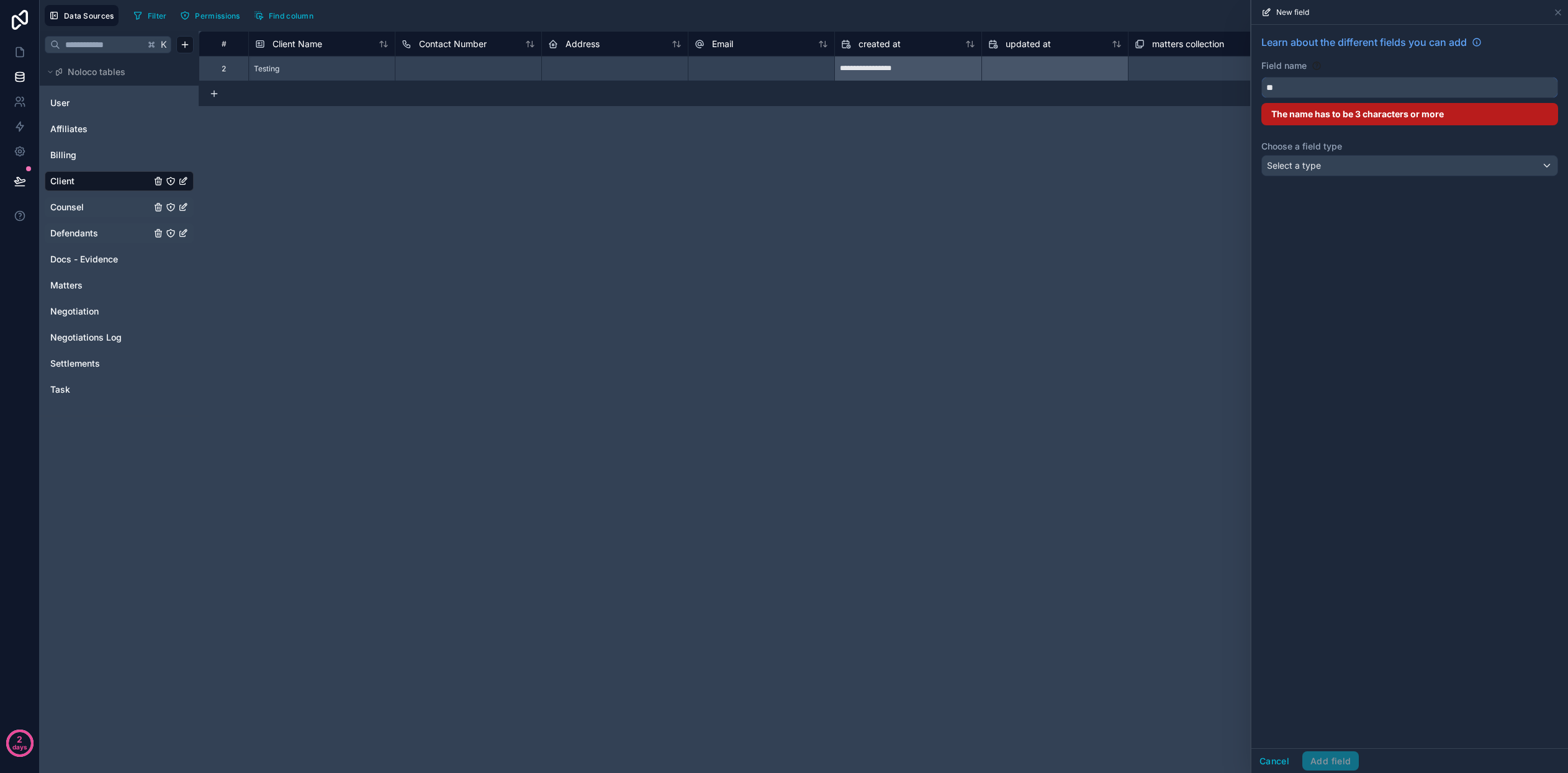
type input "*"
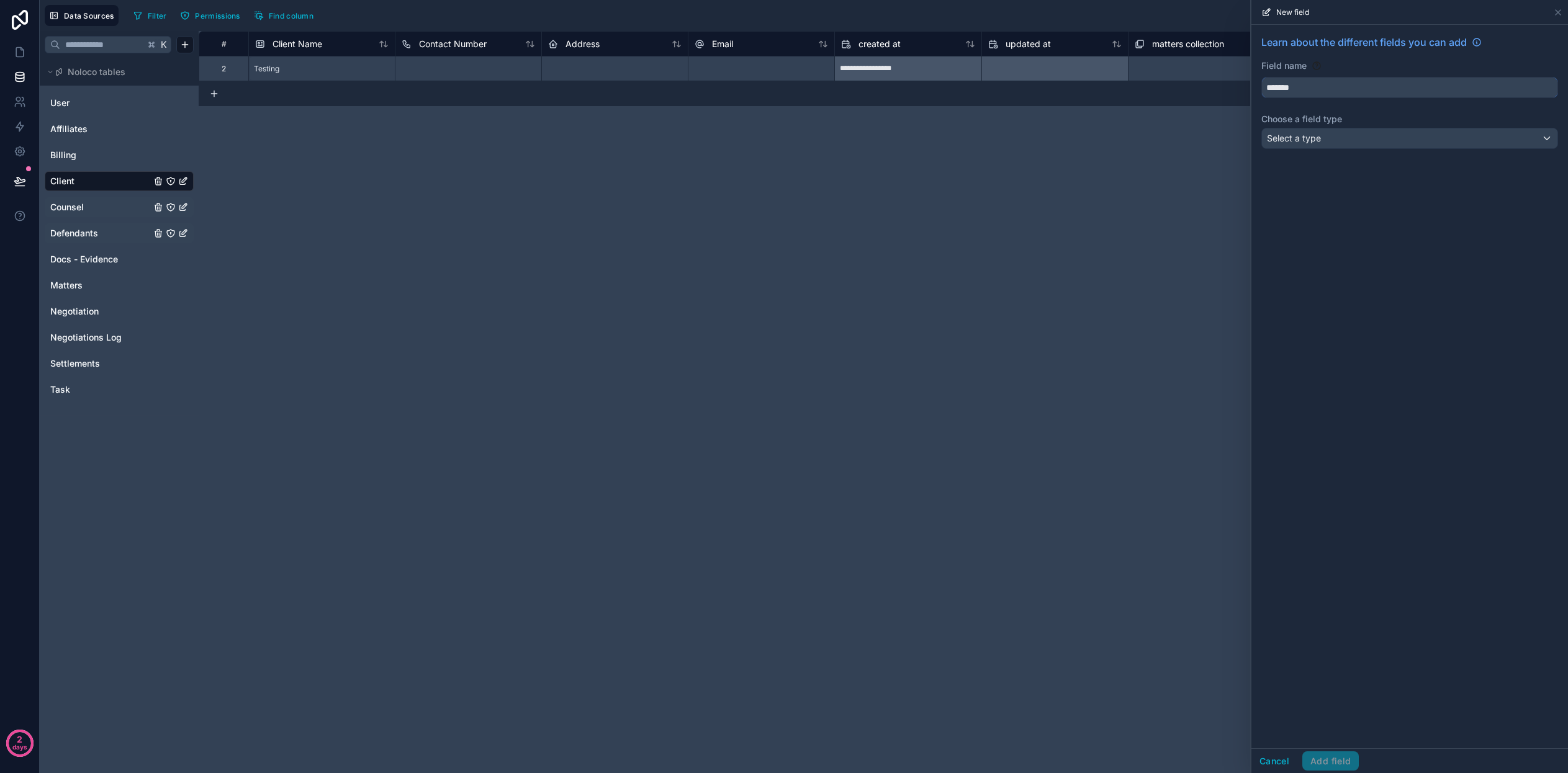
click at [1409, 87] on button "******" at bounding box center [1409, 88] width 297 height 21
type input "**********"
click at [1375, 145] on div "Select a type" at bounding box center [1409, 139] width 295 height 20
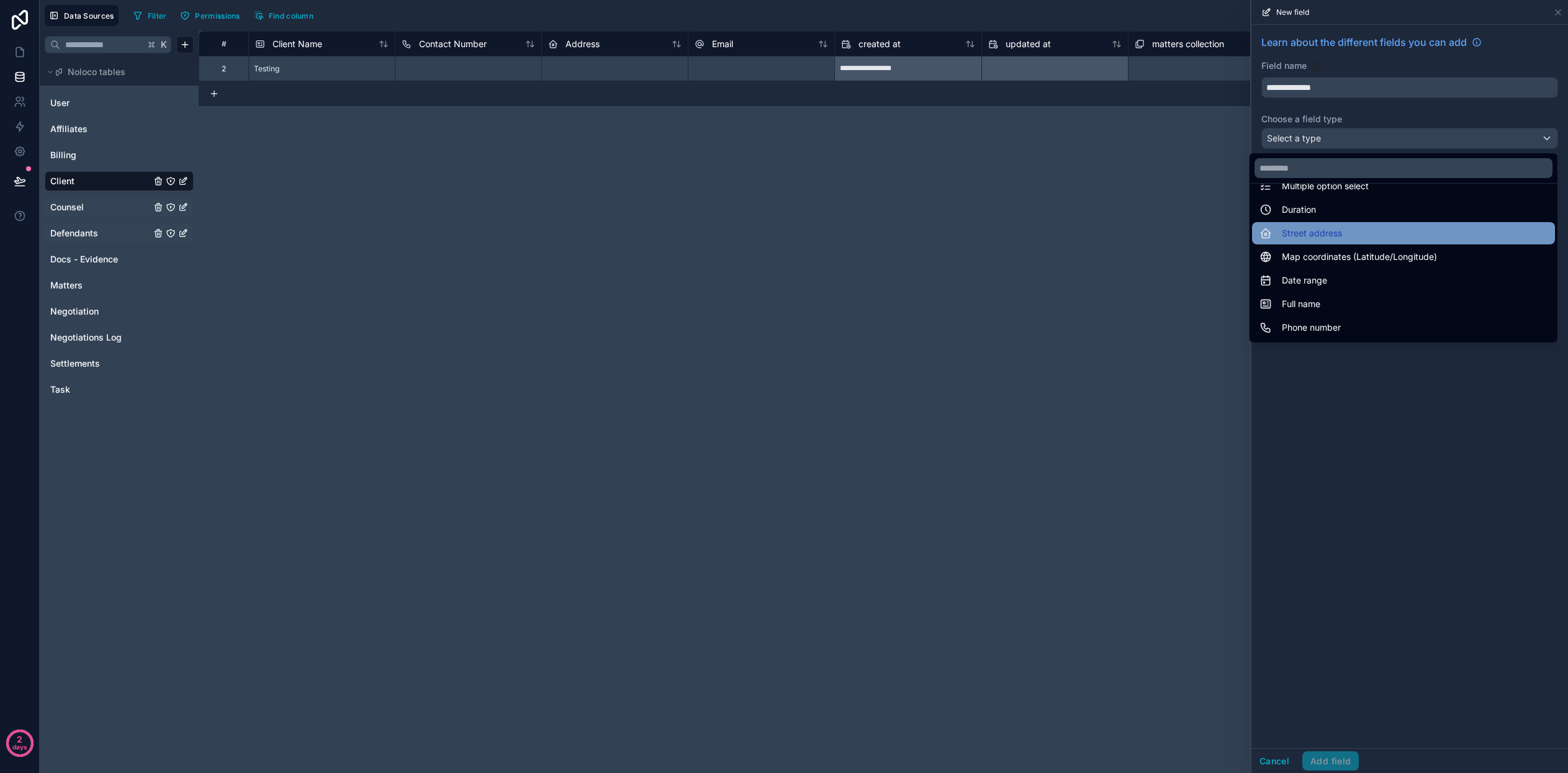
scroll to position [161, 0]
click at [1362, 234] on div "Street address" at bounding box center [1403, 231] width 288 height 15
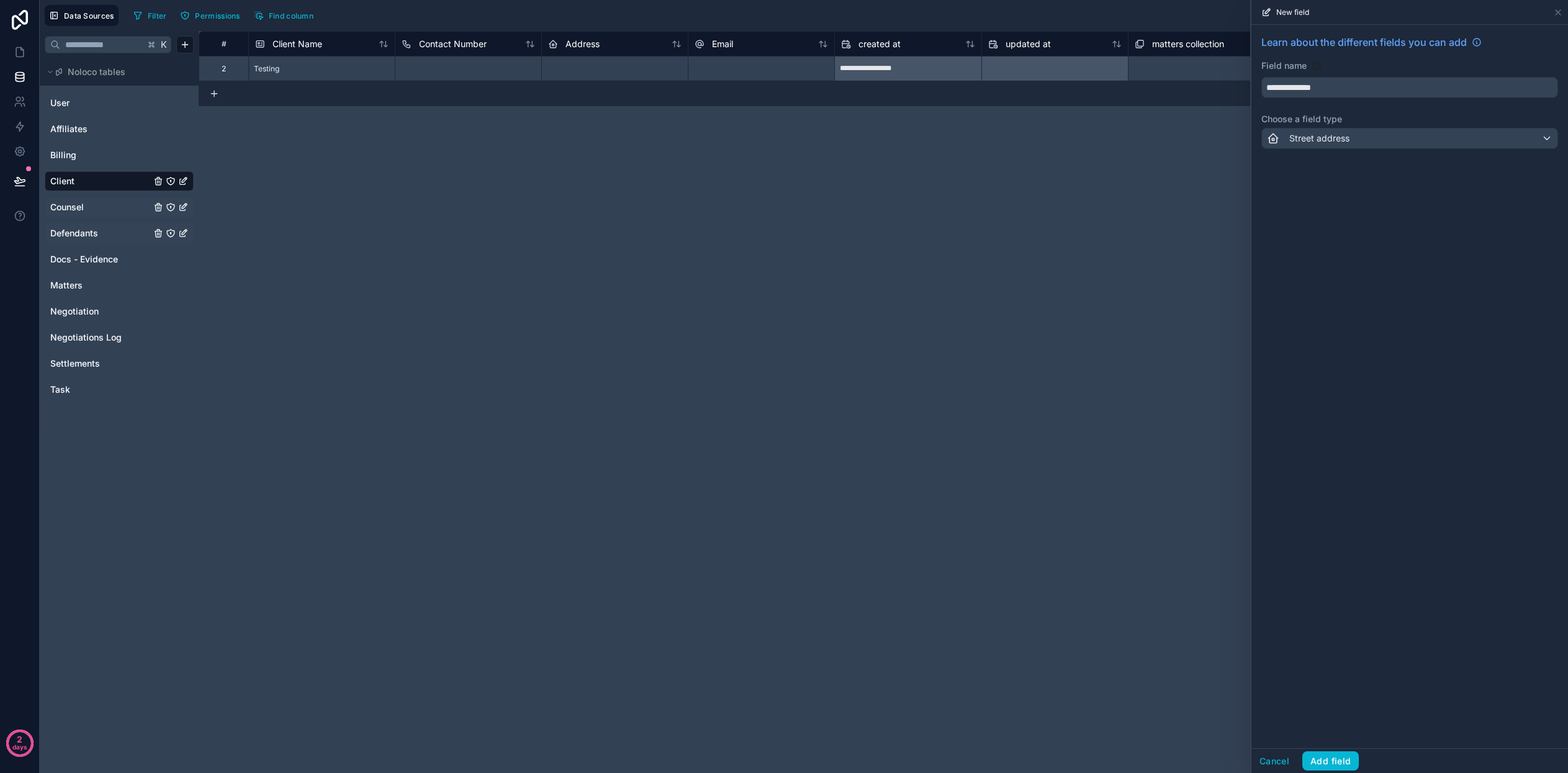
click at [1321, 139] on span "Street address" at bounding box center [1319, 138] width 60 height 12
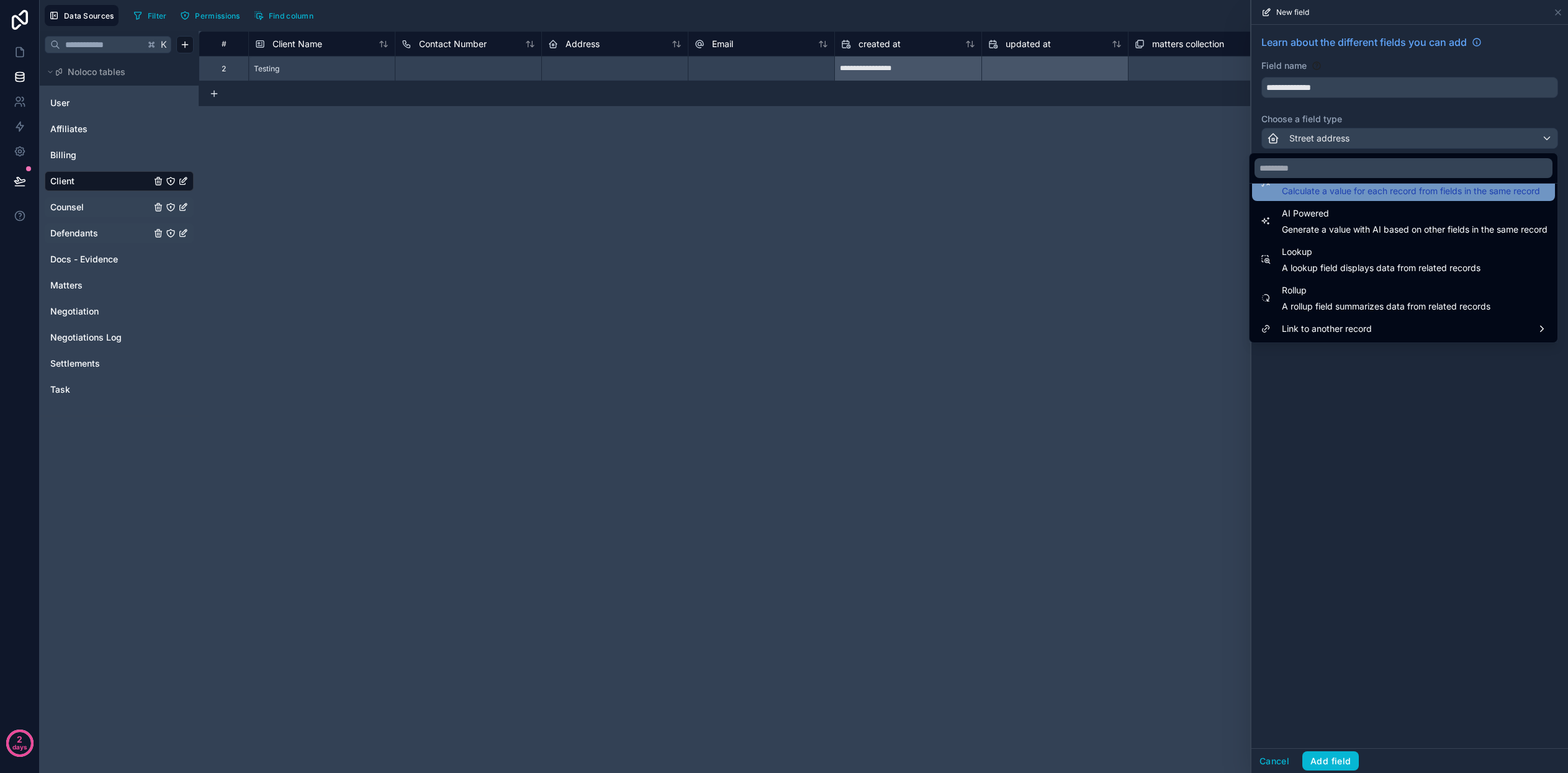
scroll to position [360, 0]
click at [1376, 467] on div at bounding box center [1409, 386] width 317 height 773
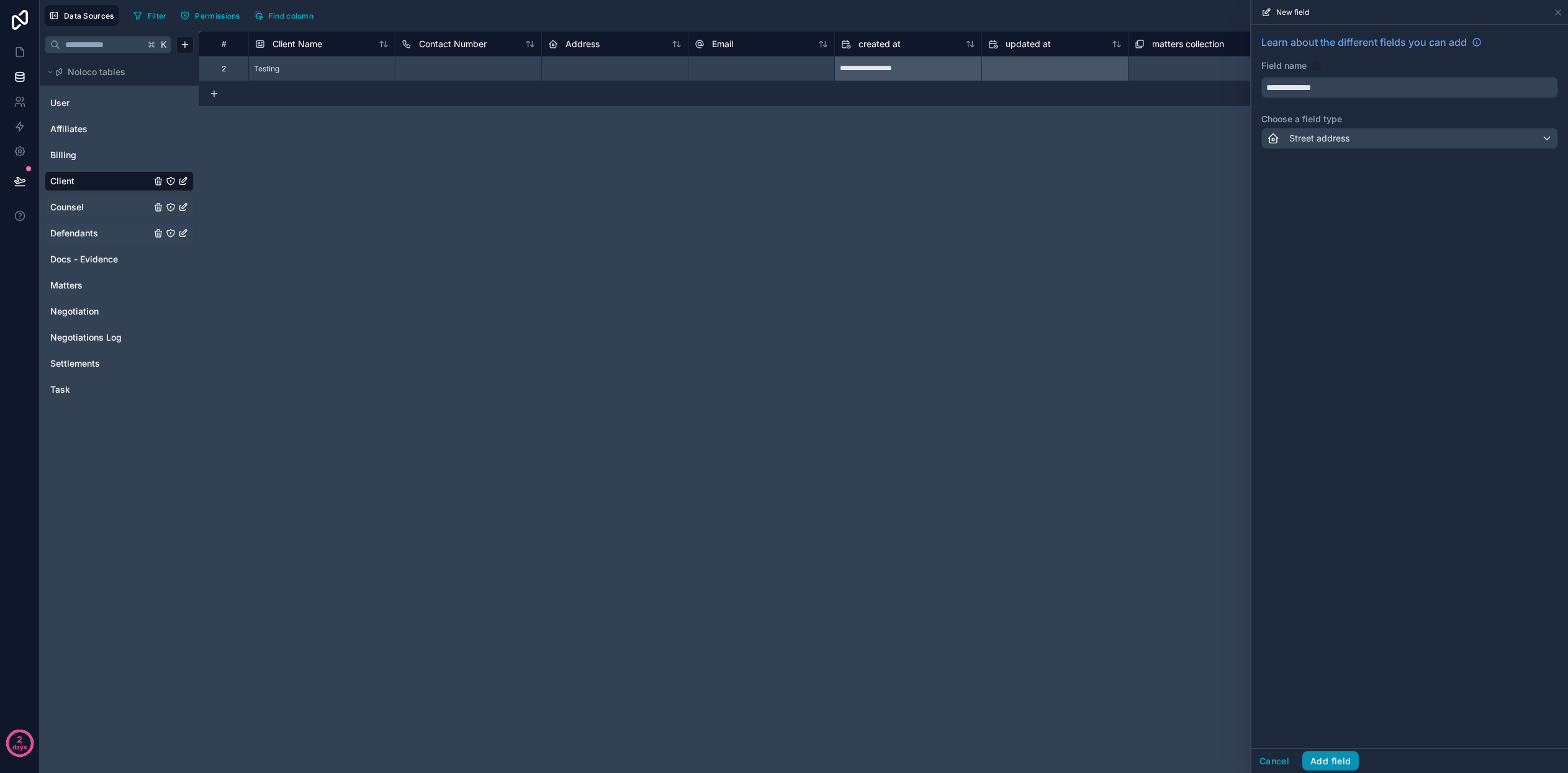
click at [1329, 759] on button "Add field" at bounding box center [1330, 762] width 56 height 20
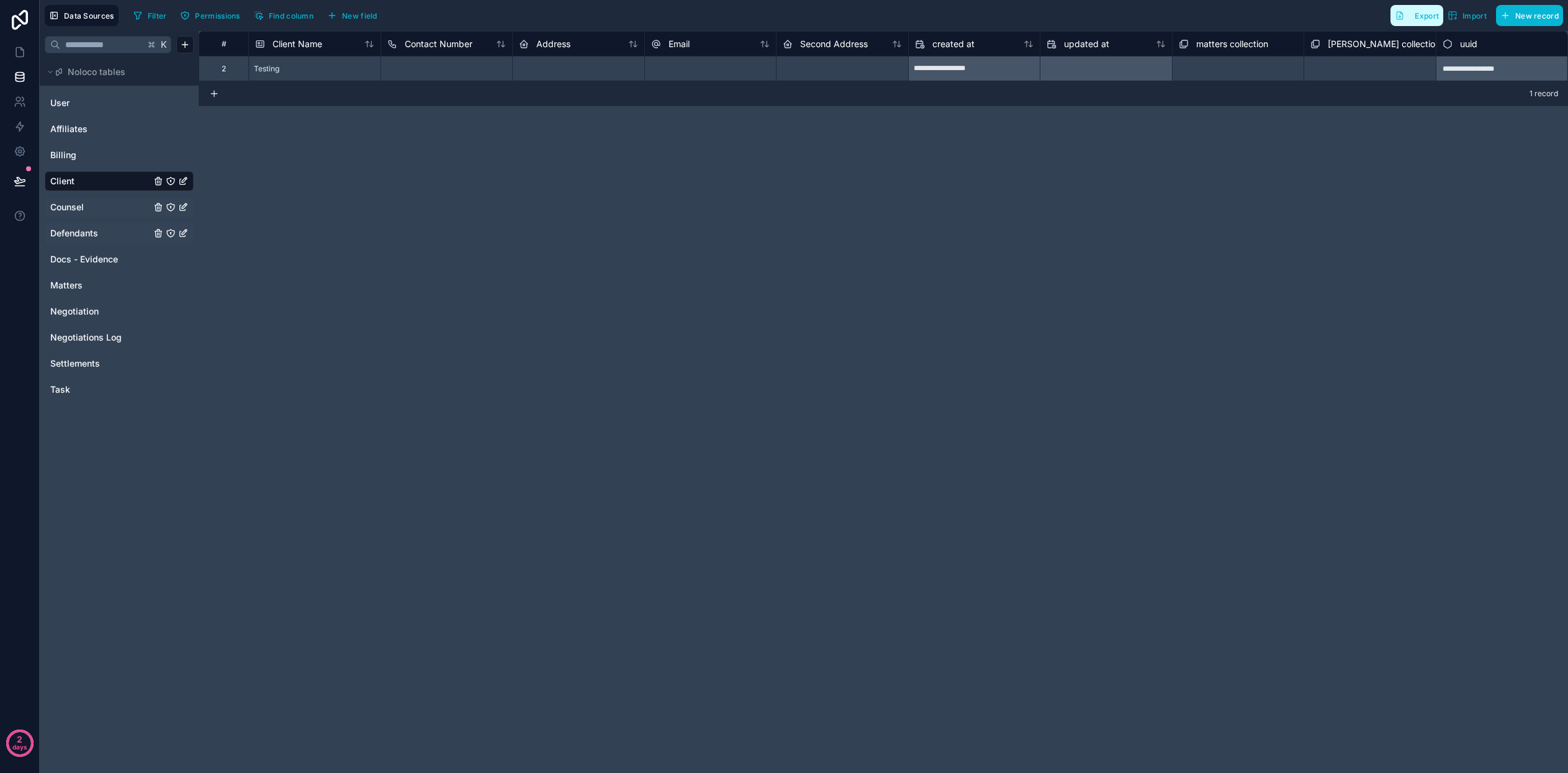
click at [1424, 14] on span "Export" at bounding box center [1426, 16] width 24 height 9
click at [89, 152] on link "Billing" at bounding box center [100, 154] width 101 height 12
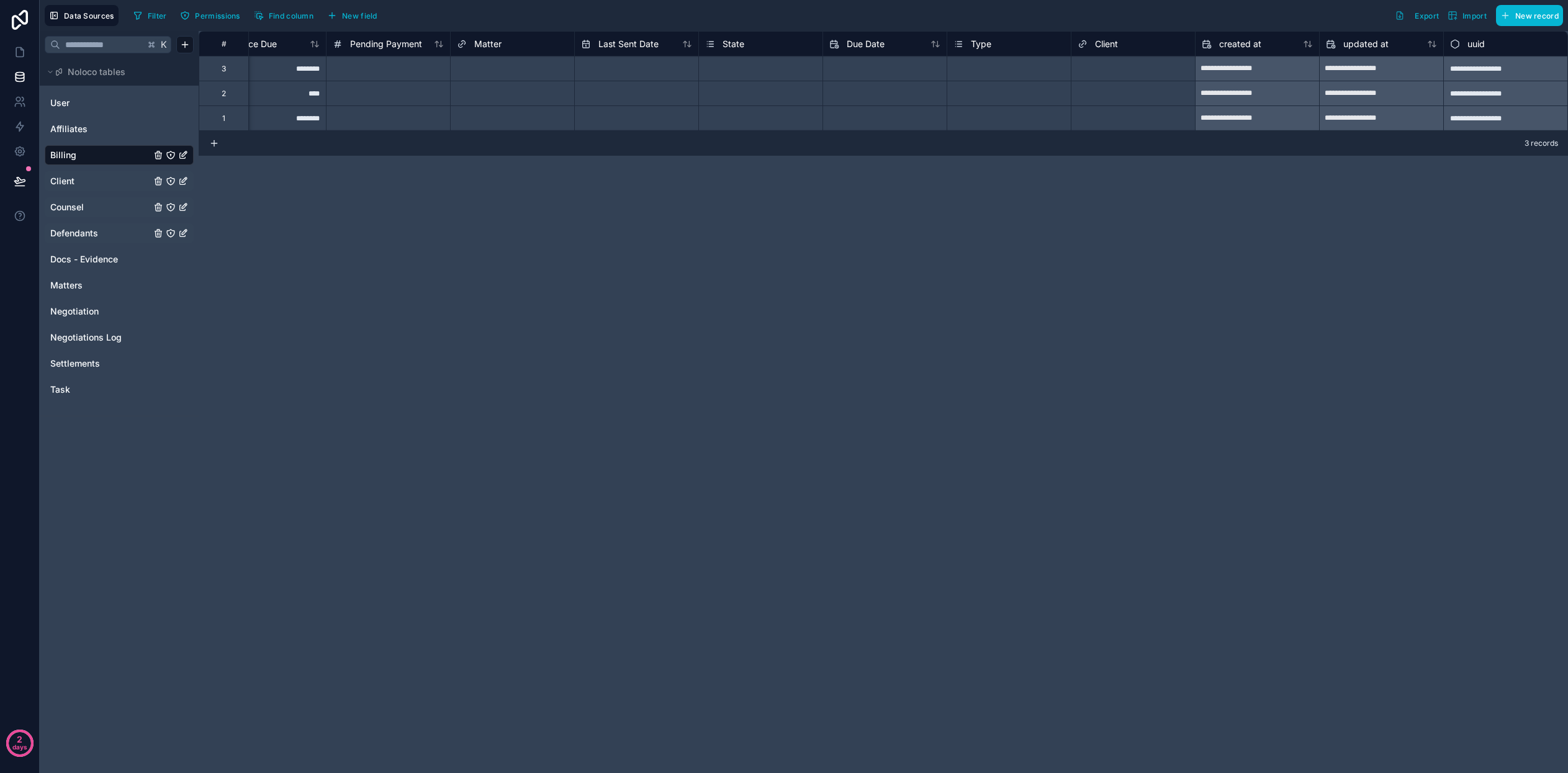
scroll to position [0, 543]
click at [1427, 17] on span "Export" at bounding box center [1426, 16] width 24 height 9
click at [75, 130] on span "Affiliates" at bounding box center [69, 129] width 37 height 12
